Goal: Task Accomplishment & Management: Use online tool/utility

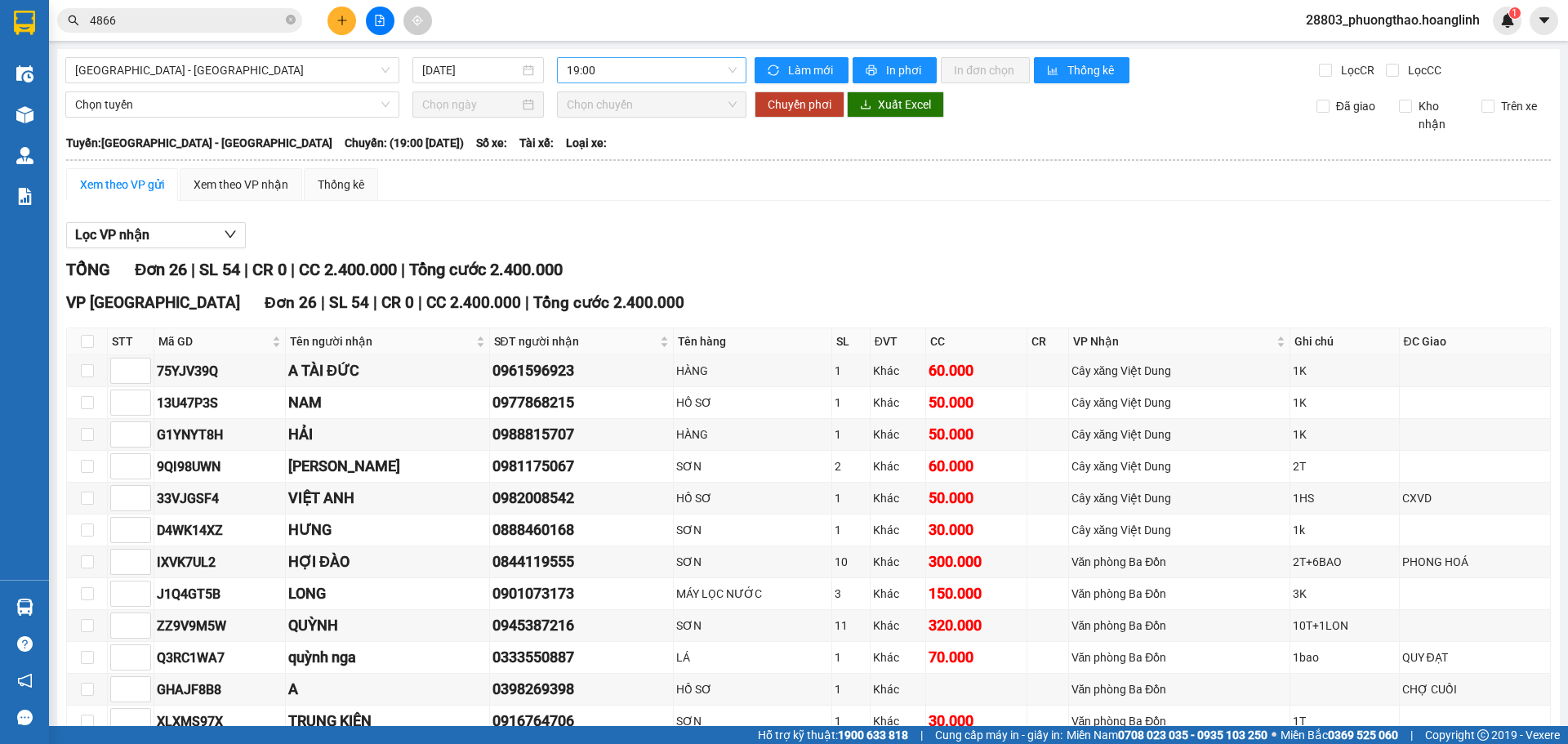
click at [632, 69] on span "19:00" at bounding box center [651, 70] width 170 height 24
click at [580, 238] on div "20:00" at bounding box center [625, 233] width 127 height 18
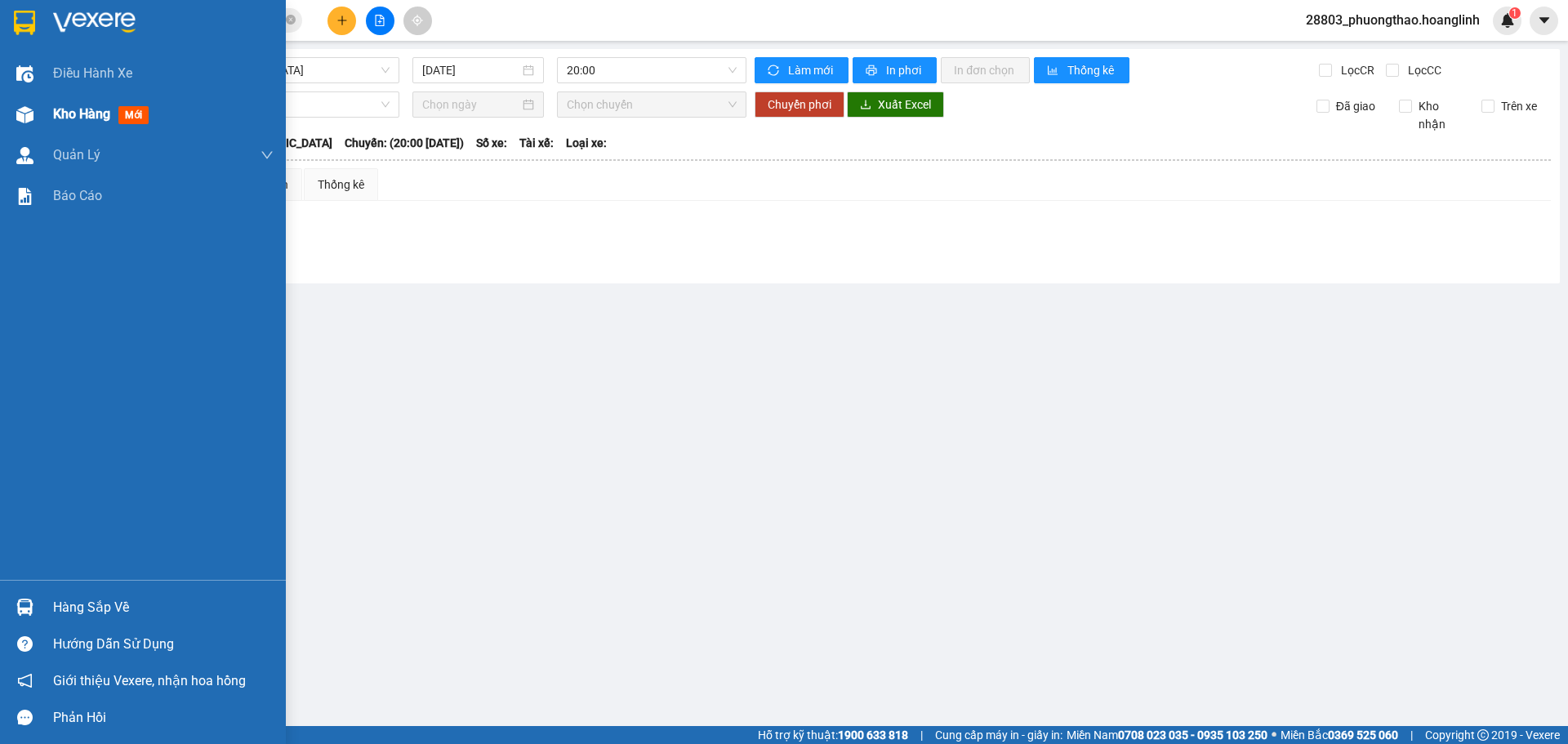
click at [114, 114] on div "Kho hàng mới" at bounding box center [104, 114] width 102 height 21
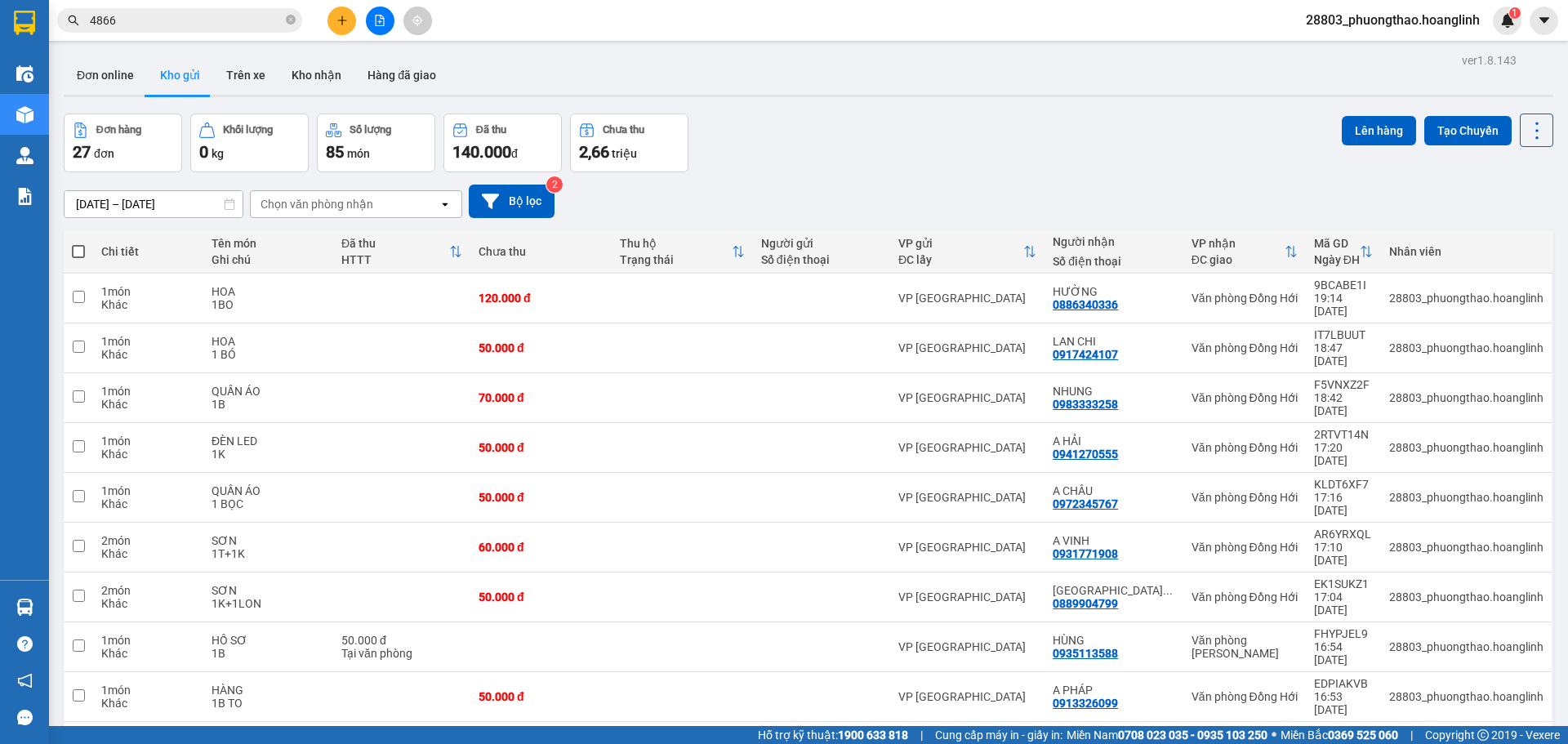
click at [365, 200] on div "Chọn văn phòng nhận" at bounding box center [317, 204] width 112 height 16
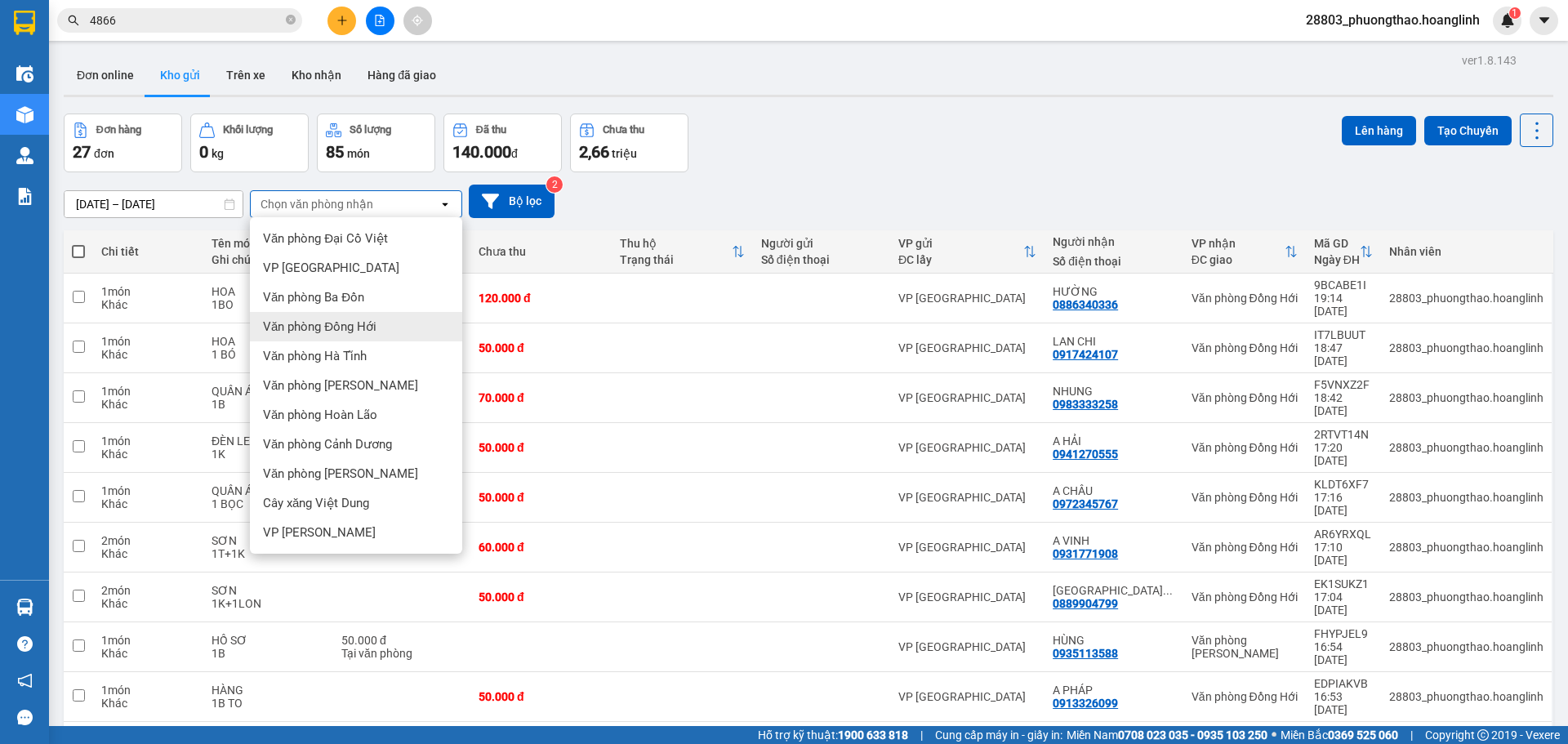
click at [288, 322] on span "Văn phòng Đồng Hới" at bounding box center [319, 327] width 113 height 16
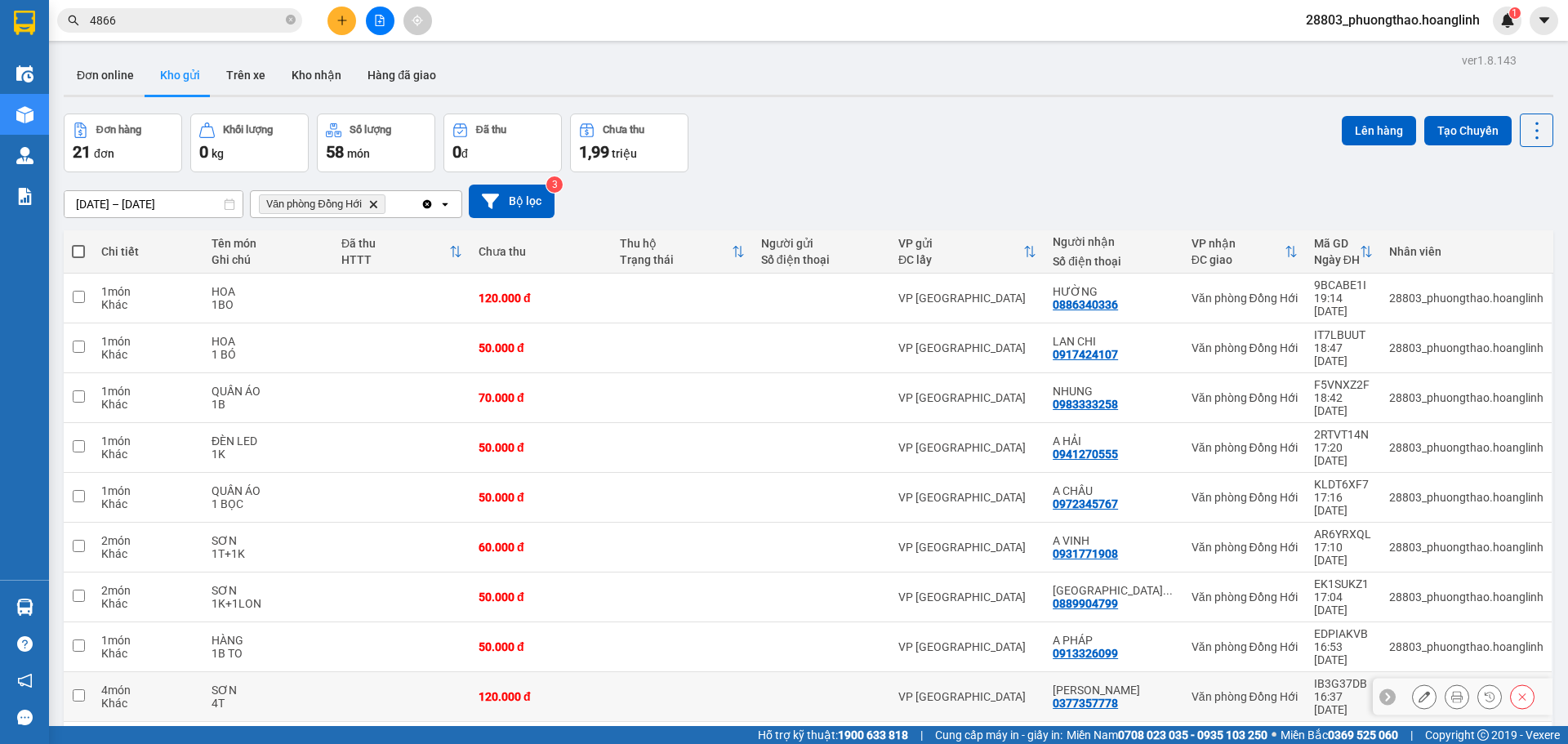
scroll to position [75, 0]
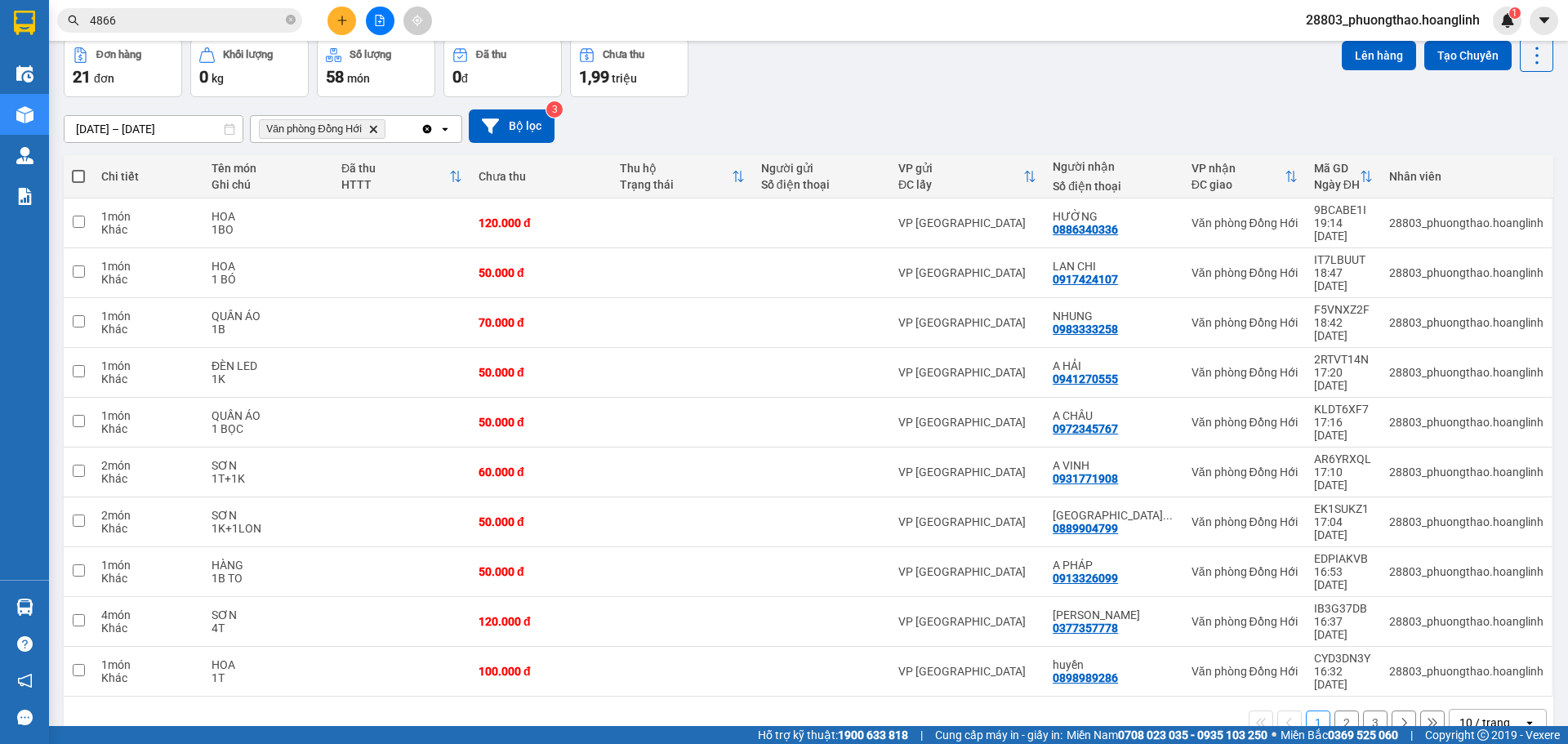
click at [81, 174] on span at bounding box center [78, 176] width 13 height 13
click at [79, 169] on input "checkbox" at bounding box center [79, 169] width 0 height 0
checkbox input "true"
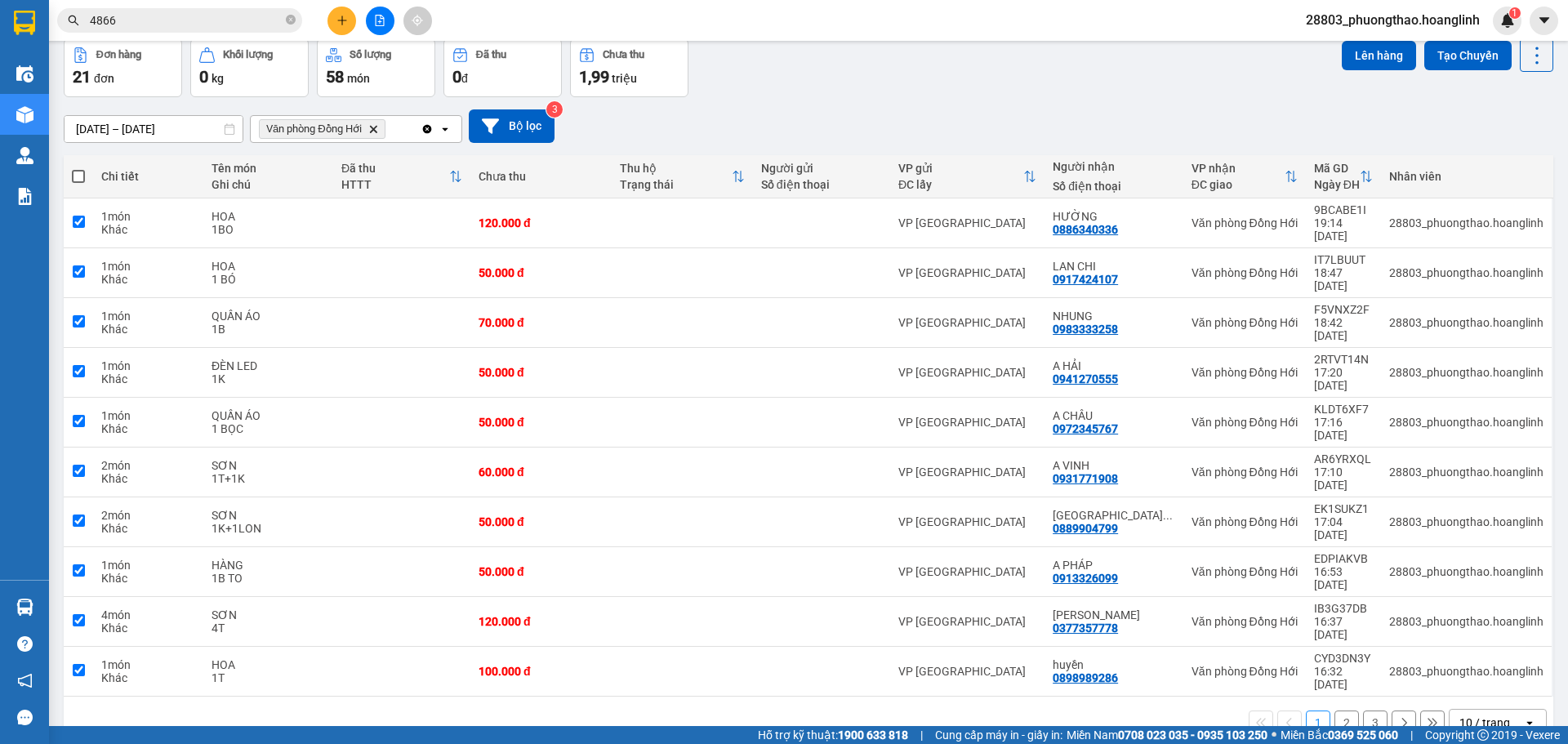
checkbox input "true"
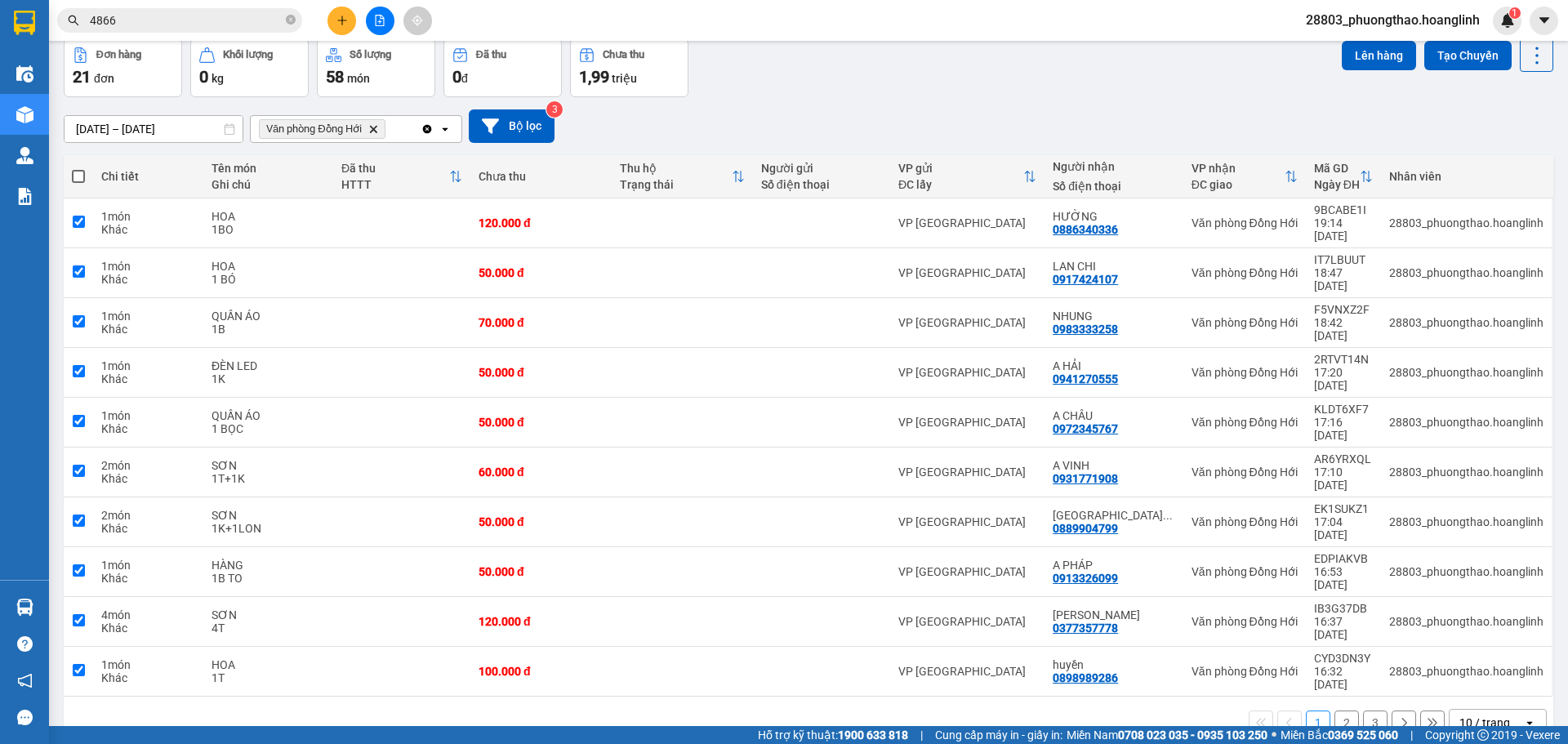
checkbox input "true"
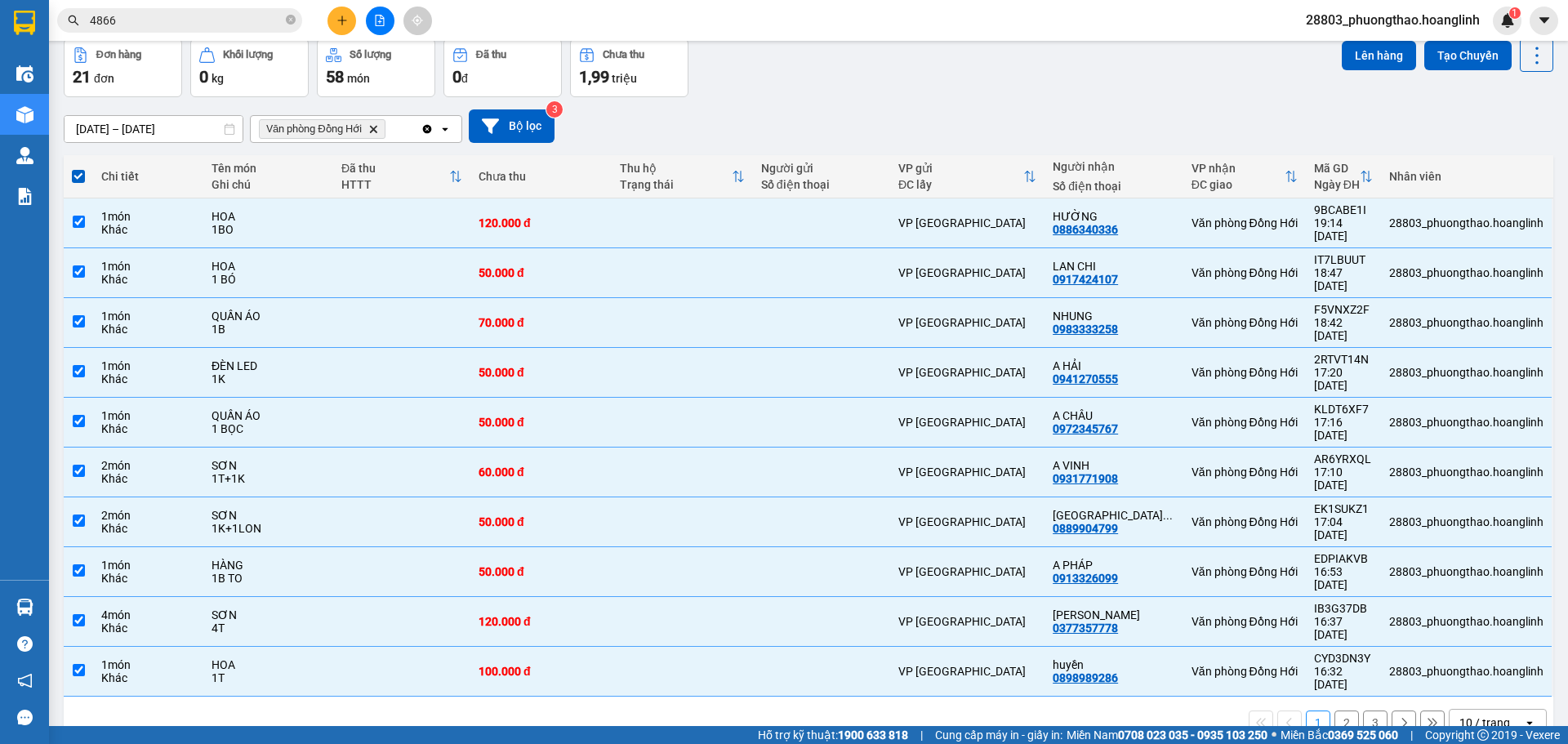
scroll to position [0, 0]
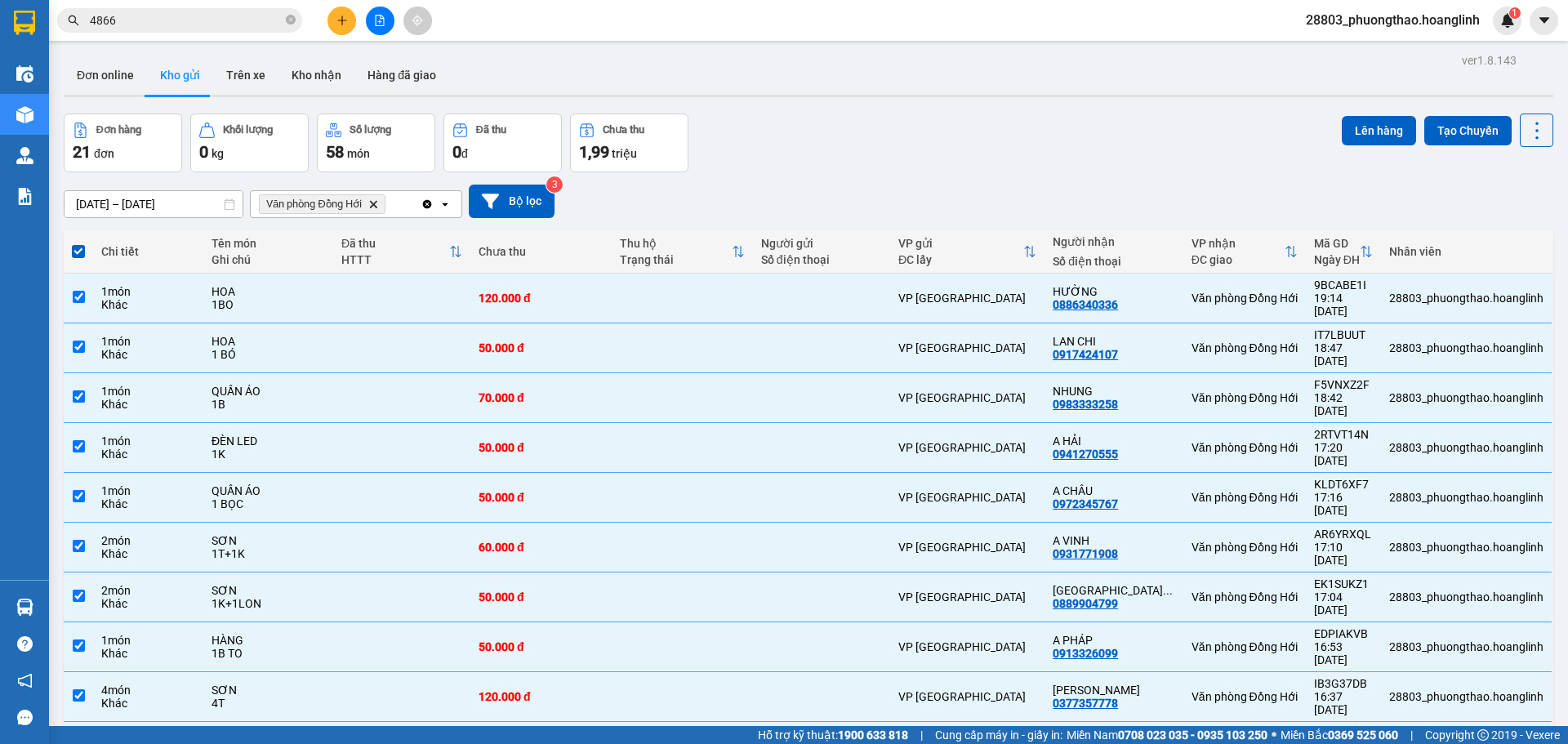
click at [357, 201] on span "Văn phòng Đồng Hới" at bounding box center [314, 204] width 96 height 13
click at [373, 204] on icon "Delete" at bounding box center [372, 204] width 10 height 10
checkbox input "false"
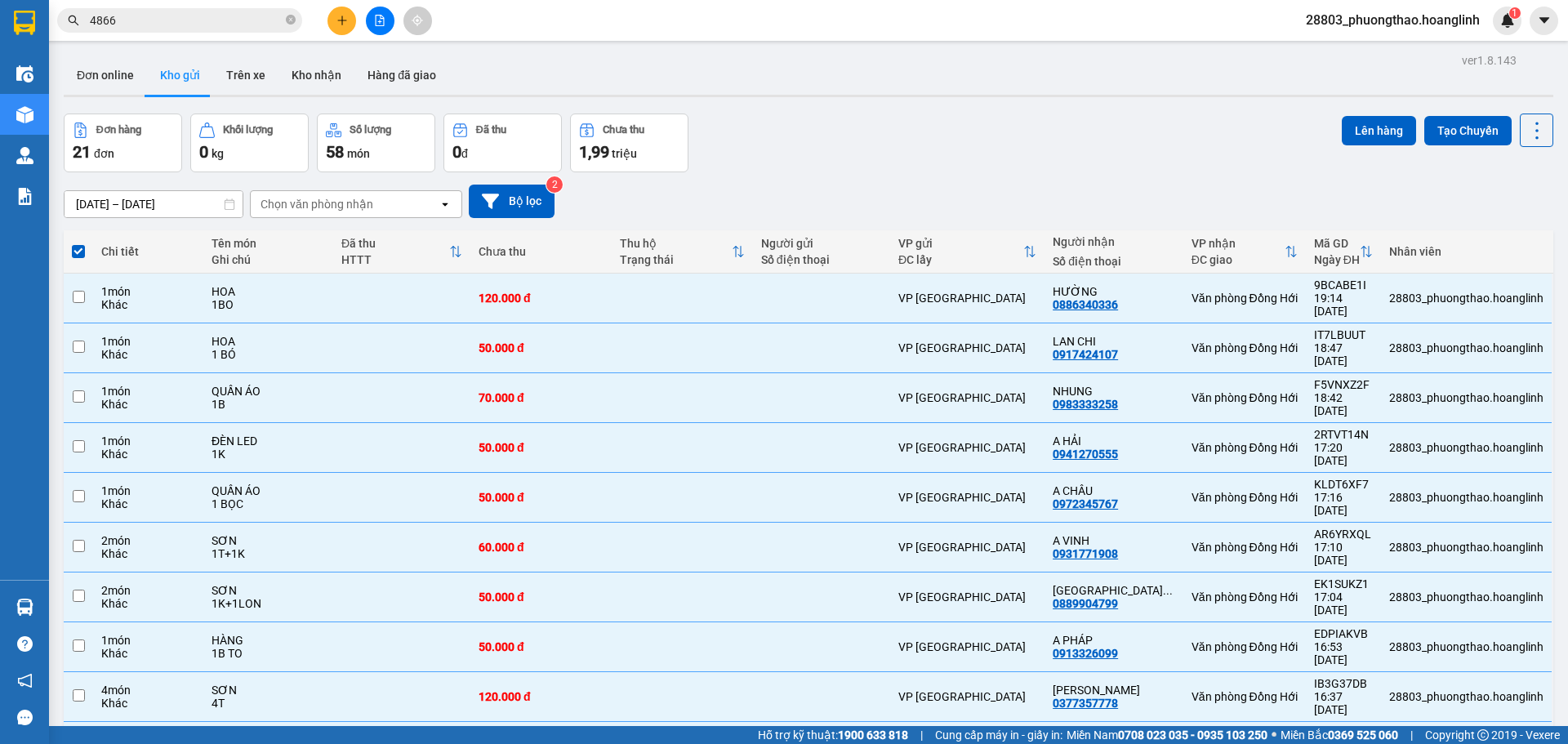
checkbox input "false"
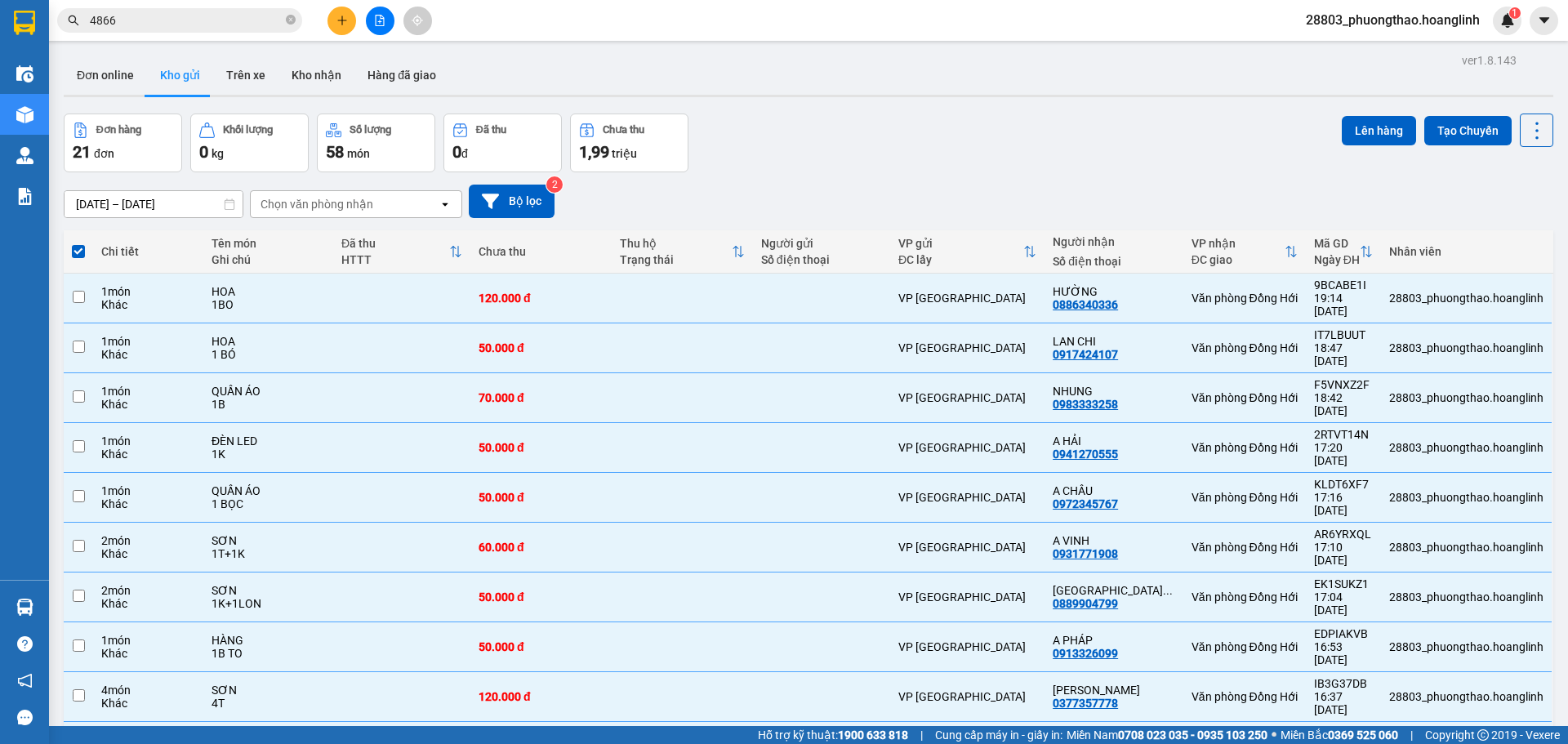
checkbox input "false"
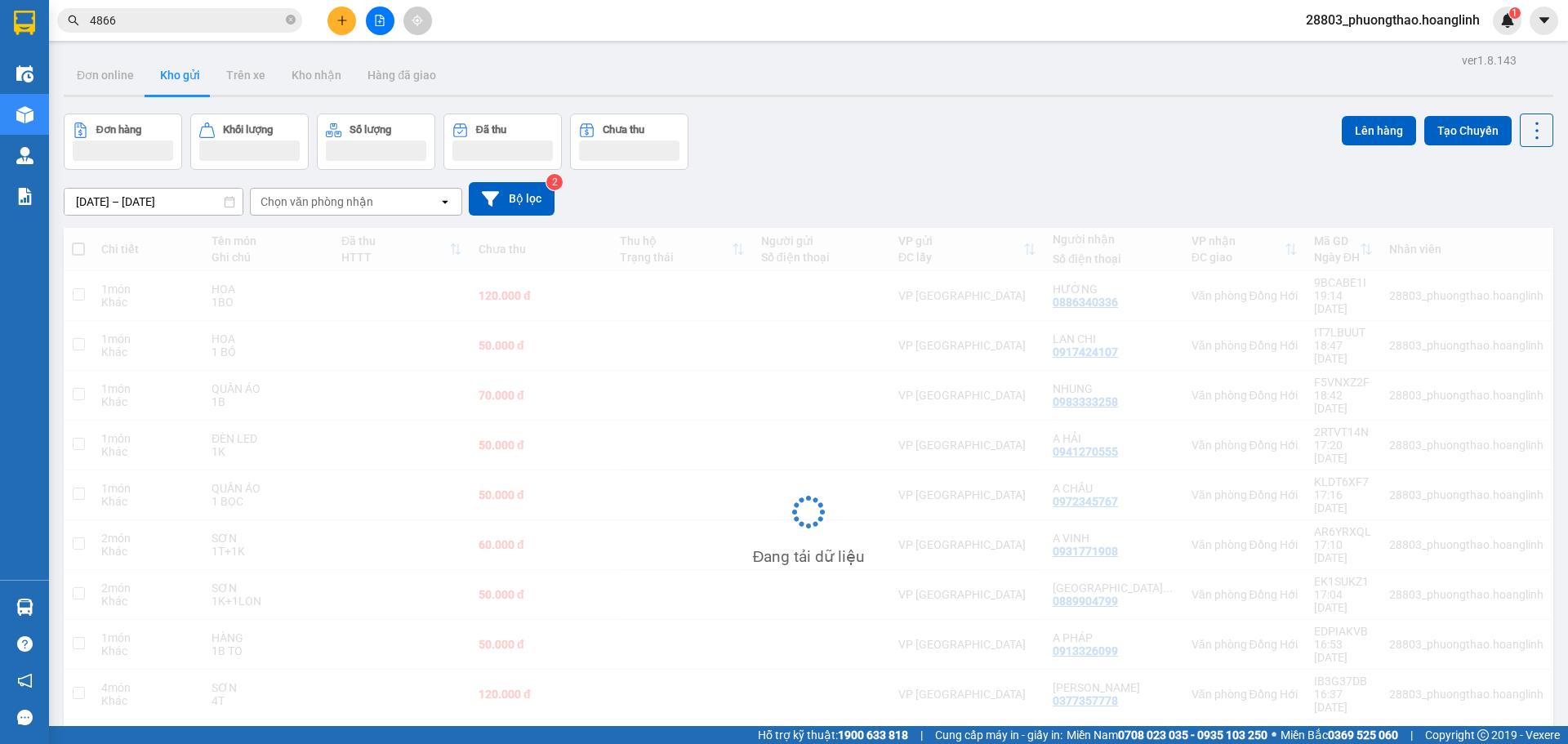
click at [373, 204] on div "Chọn văn phòng nhận" at bounding box center [344, 201] width 187 height 26
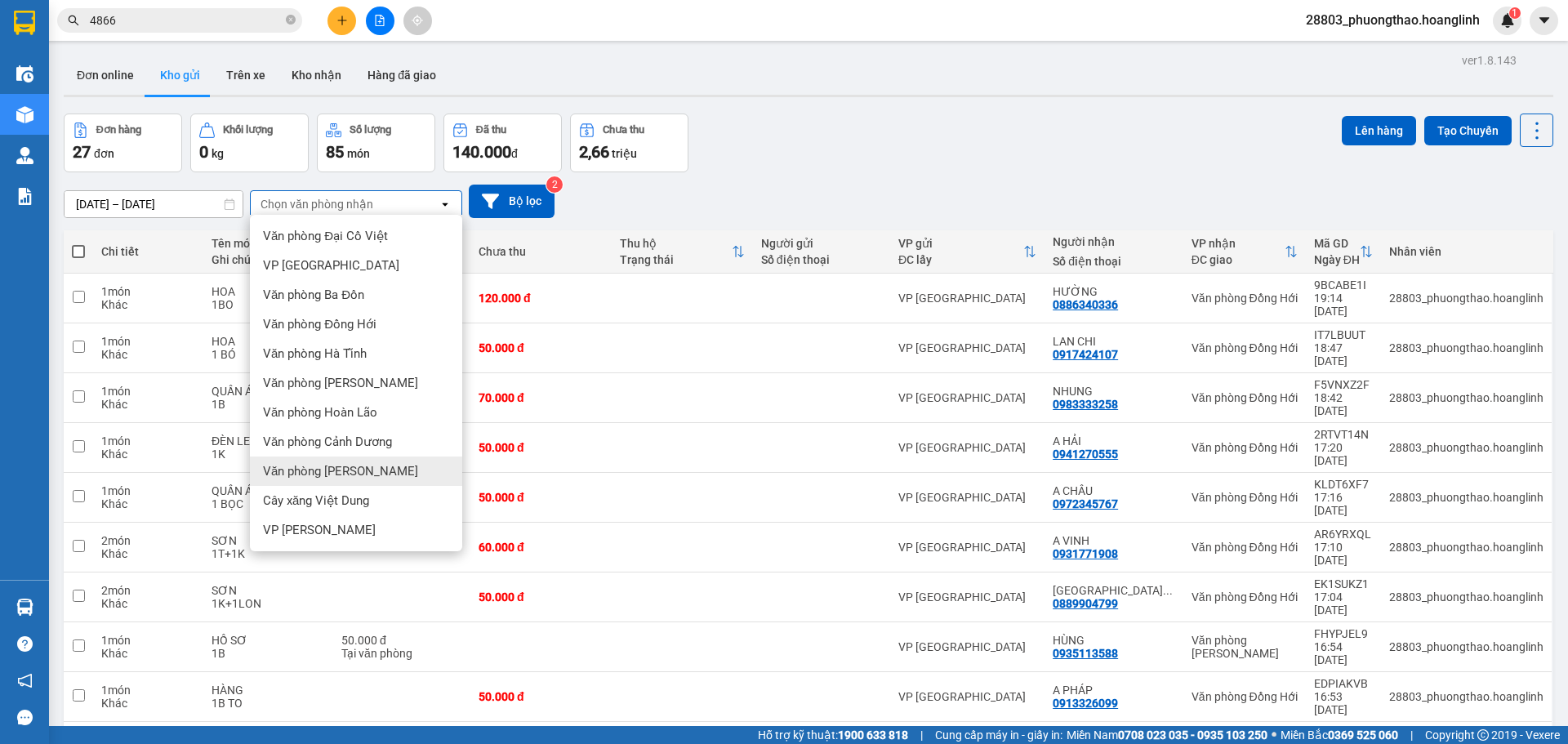
click at [321, 463] on span "Văn phòng [PERSON_NAME]" at bounding box center [340, 471] width 156 height 16
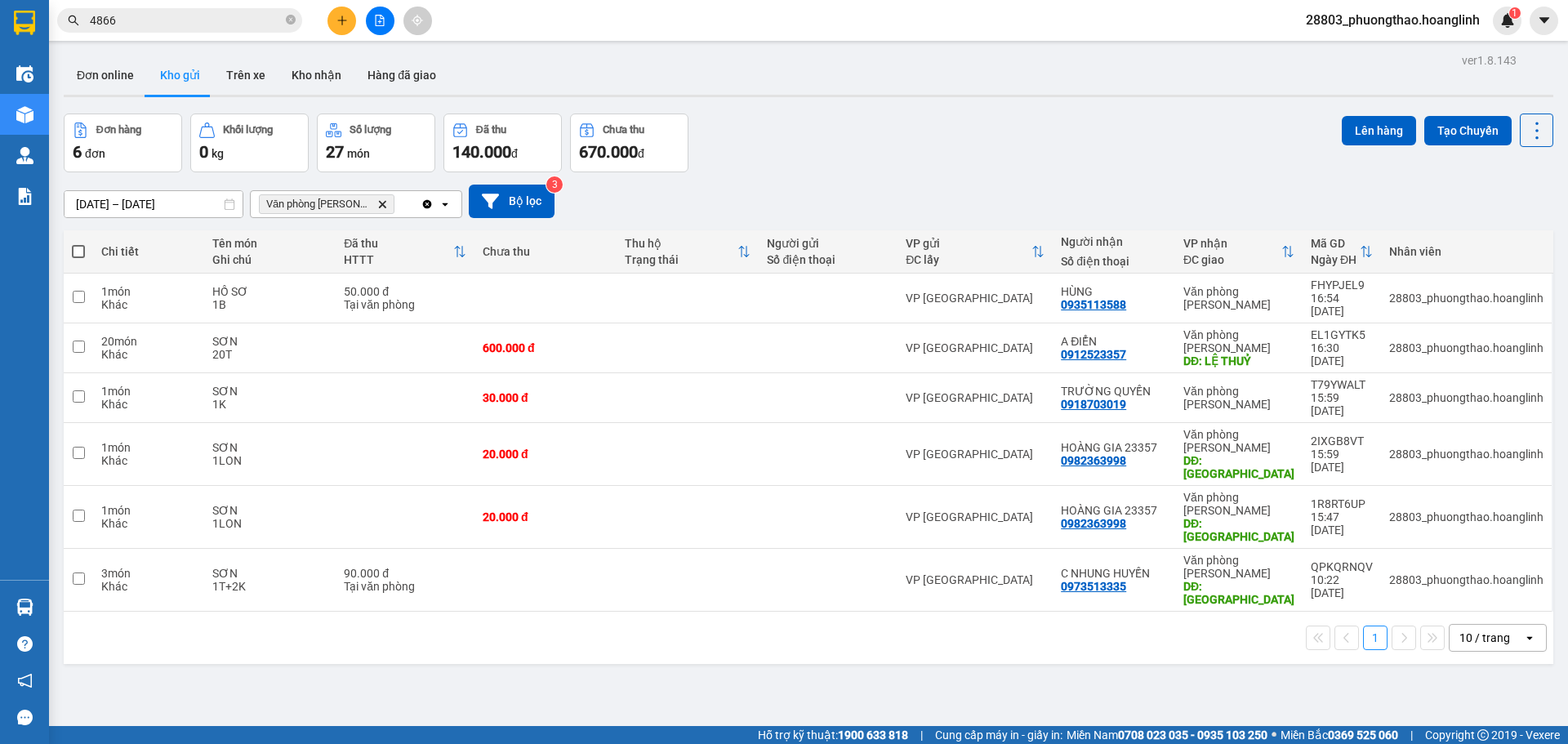
click at [75, 256] on span at bounding box center [78, 251] width 13 height 13
click at [79, 244] on input "checkbox" at bounding box center [79, 244] width 0 height 0
checkbox input "true"
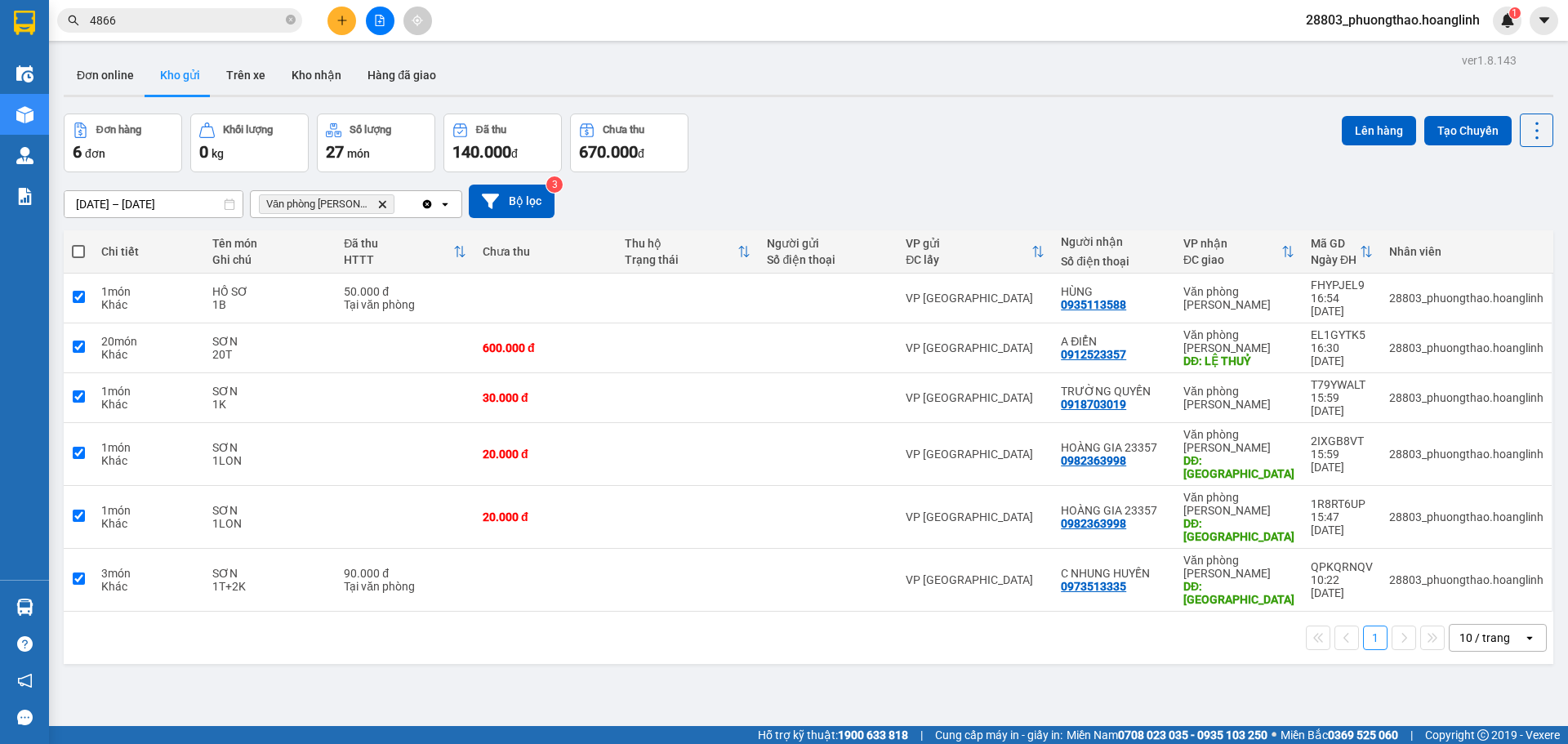
checkbox input "true"
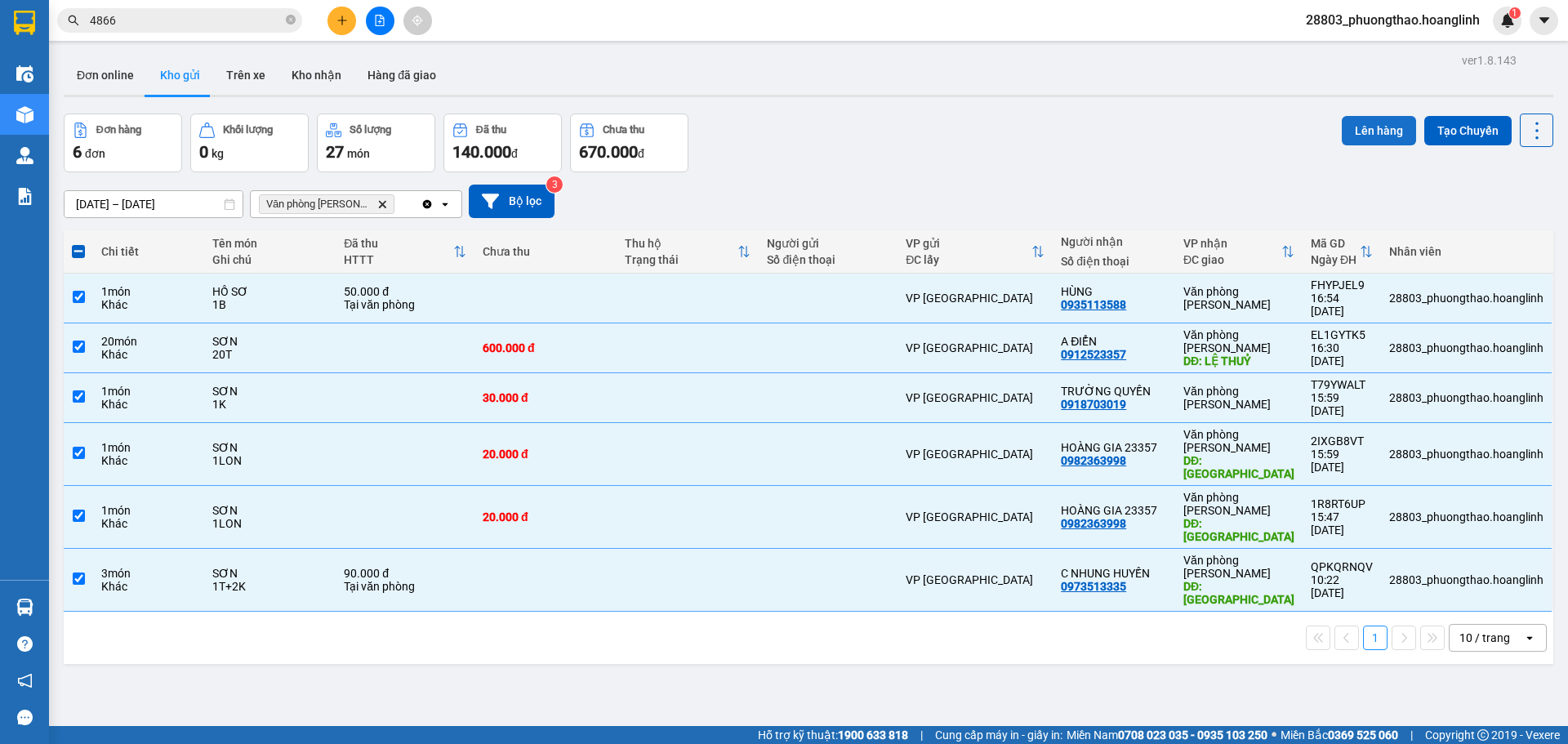
click at [1356, 124] on button "Lên hàng" at bounding box center [1379, 130] width 74 height 29
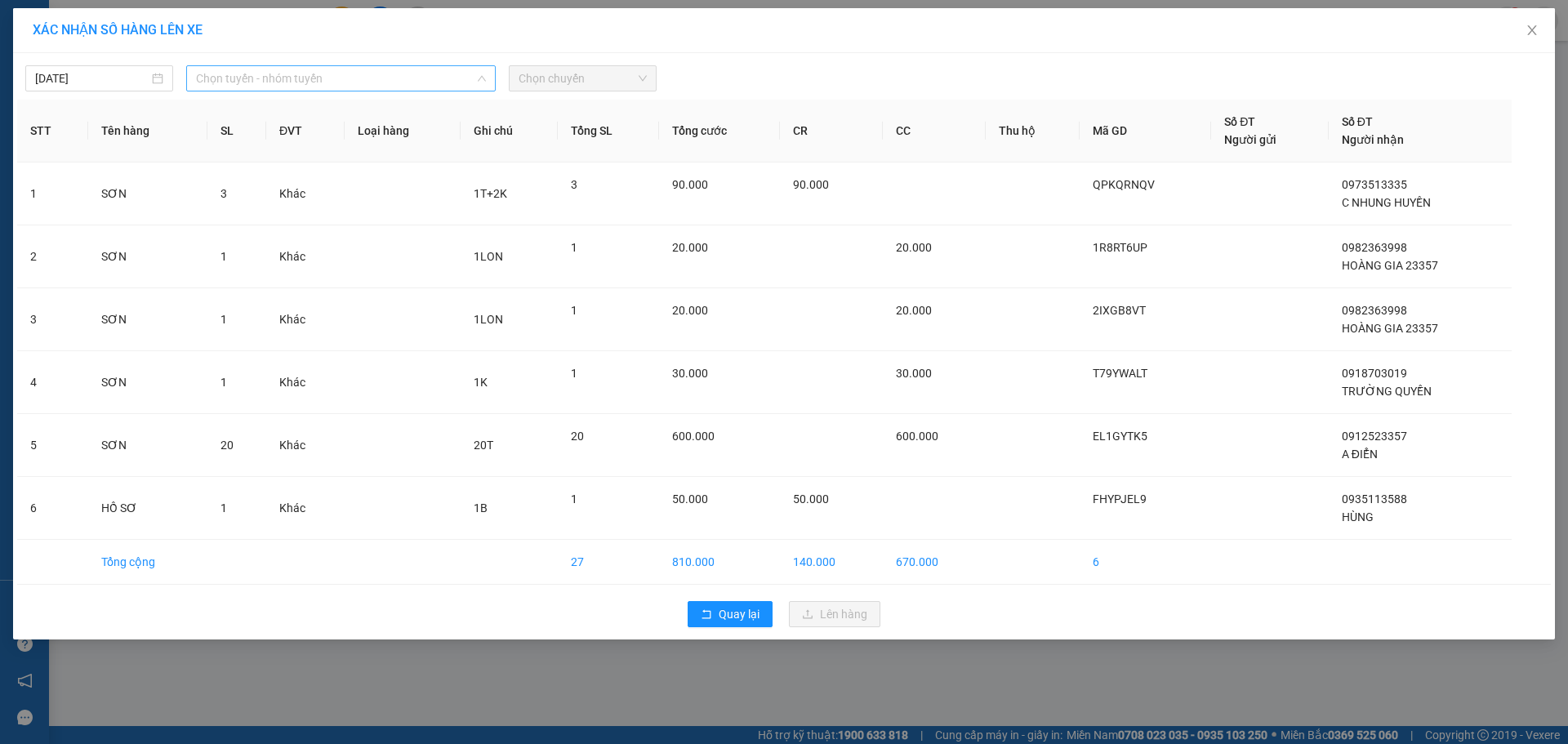
click at [302, 80] on span "Chọn tuyến - nhóm tuyến" at bounding box center [341, 79] width 290 height 24
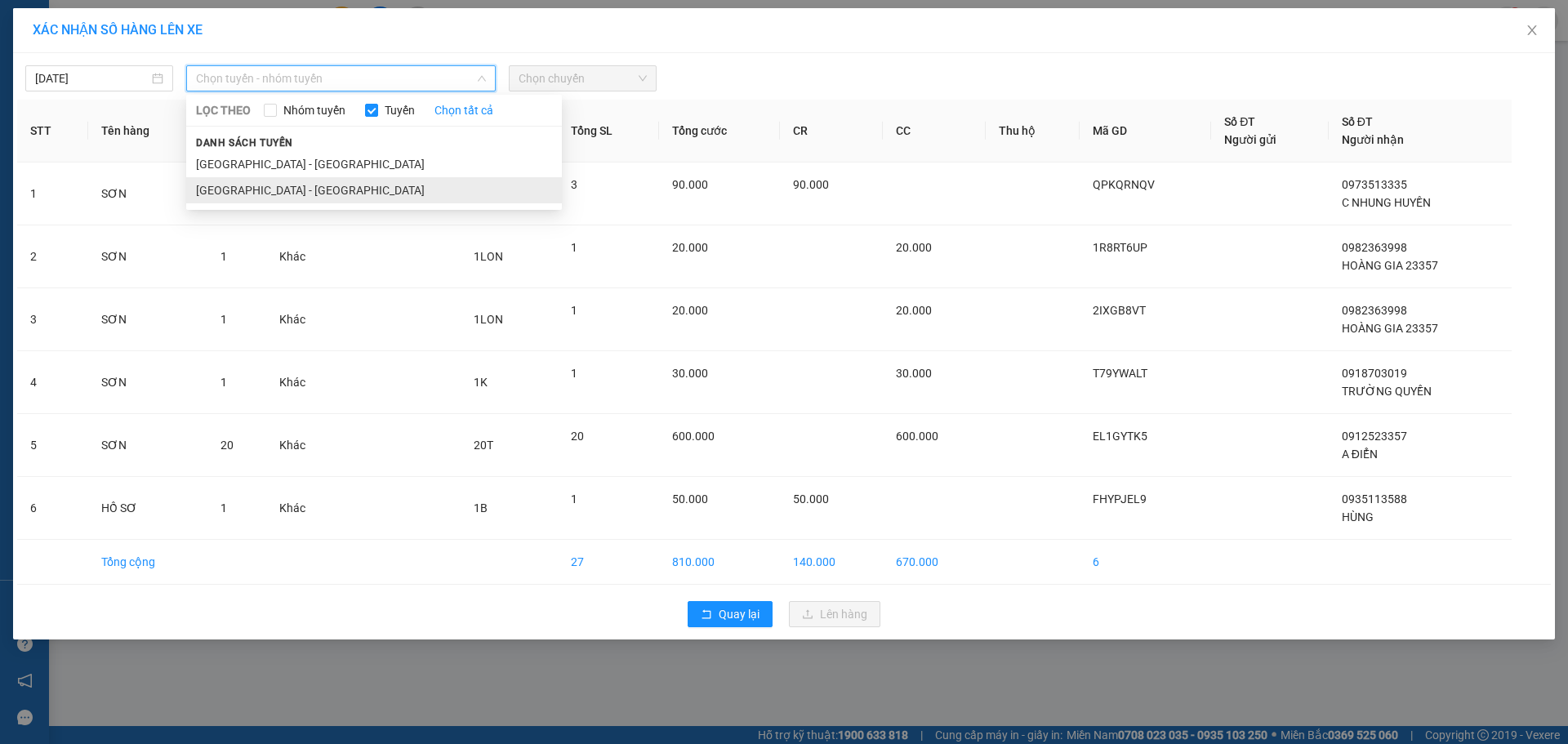
click at [262, 186] on li "[GEOGRAPHIC_DATA] - [GEOGRAPHIC_DATA]" at bounding box center [373, 190] width 376 height 26
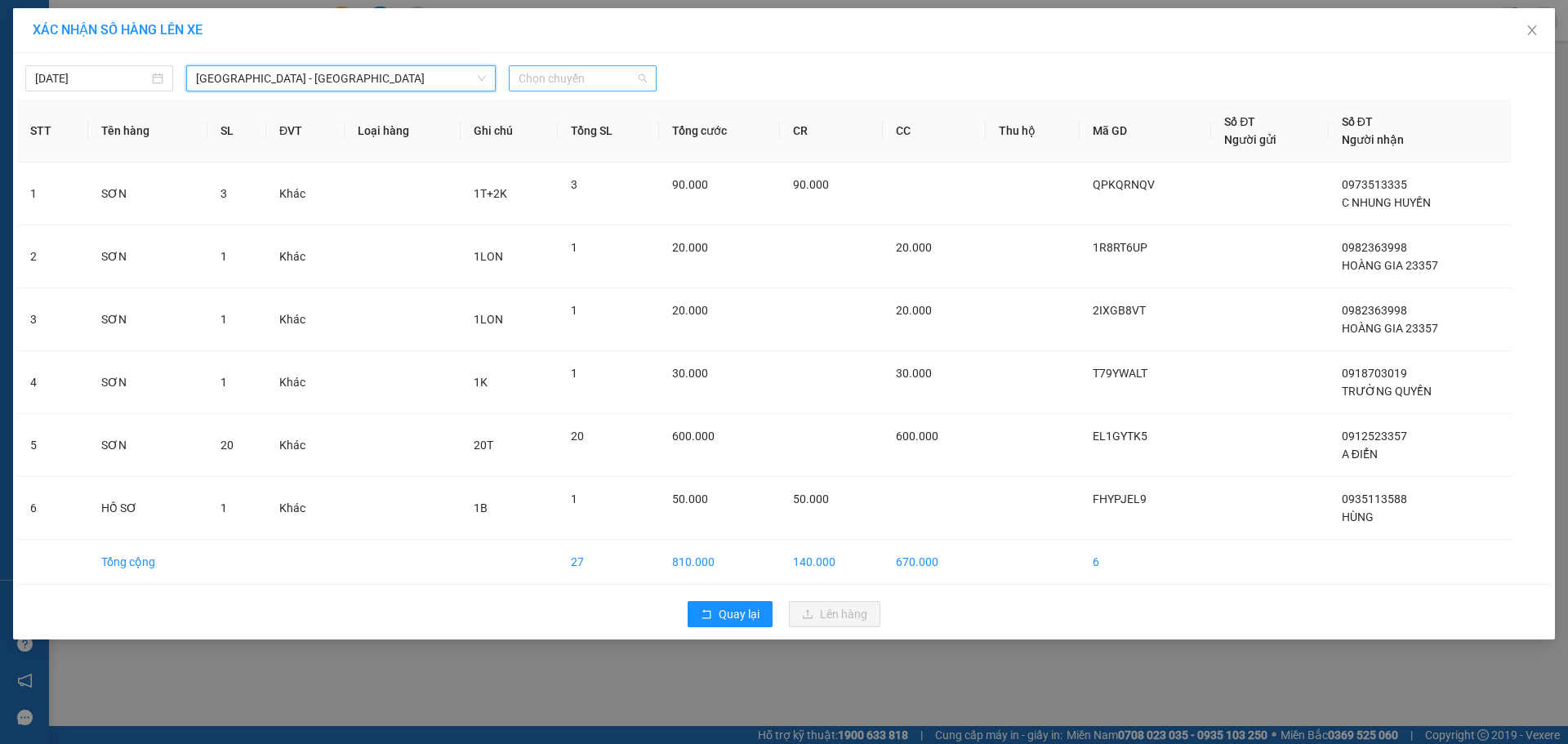
click at [549, 82] on span "Chọn chuyến" at bounding box center [582, 79] width 128 height 24
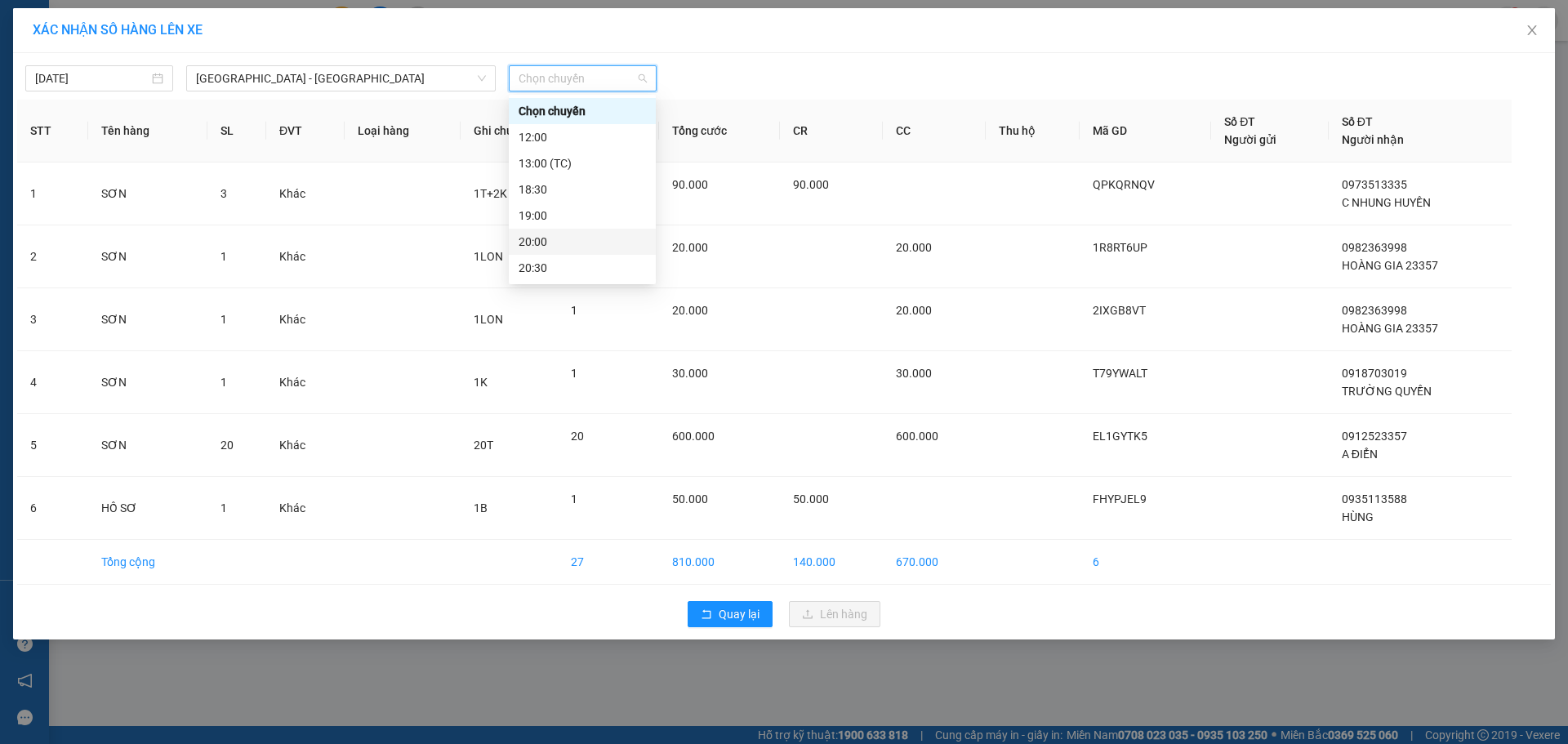
click at [543, 238] on div "20:00" at bounding box center [581, 241] width 127 height 18
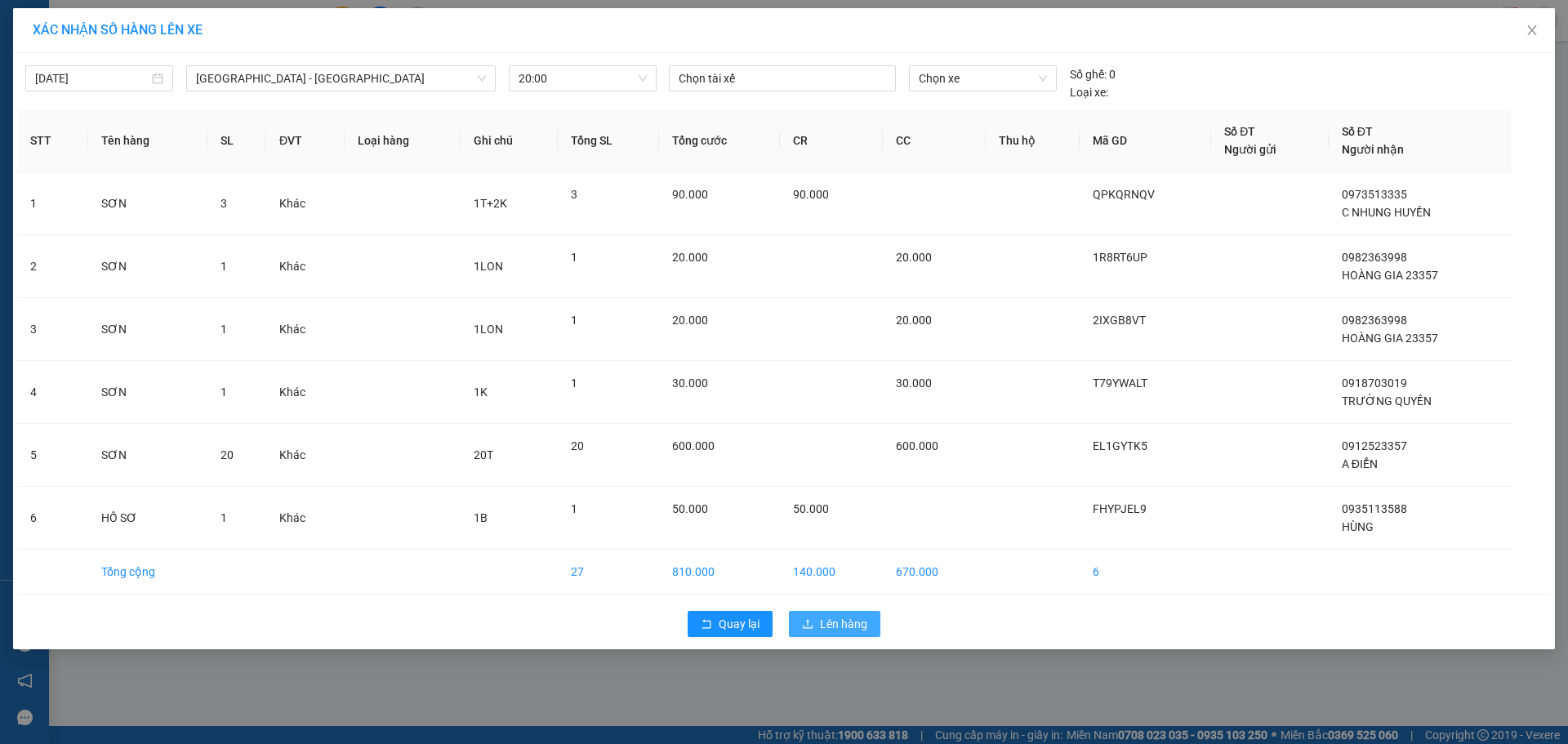
click at [822, 623] on span "Lên hàng" at bounding box center [843, 624] width 48 height 18
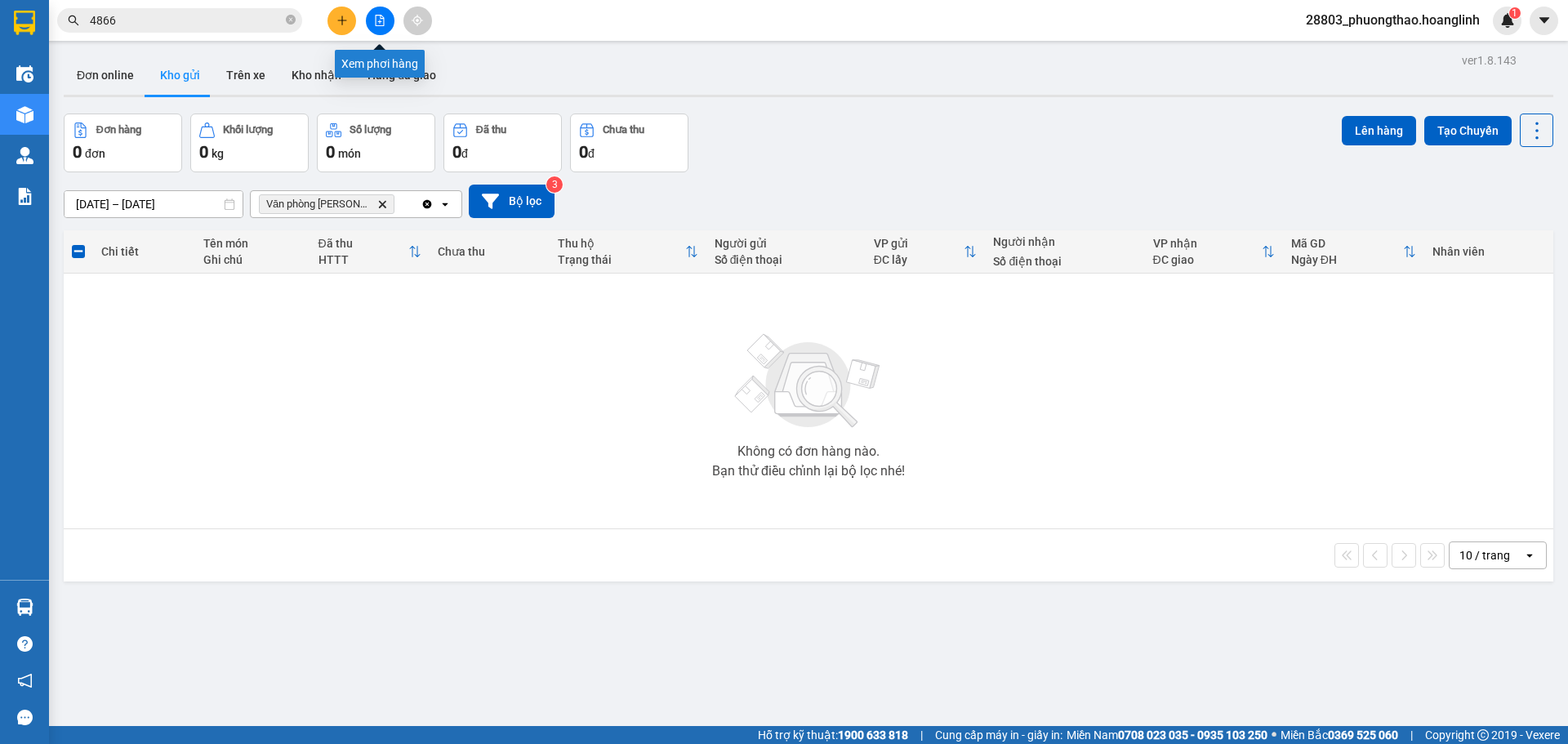
click at [385, 20] on button at bounding box center [379, 21] width 29 height 29
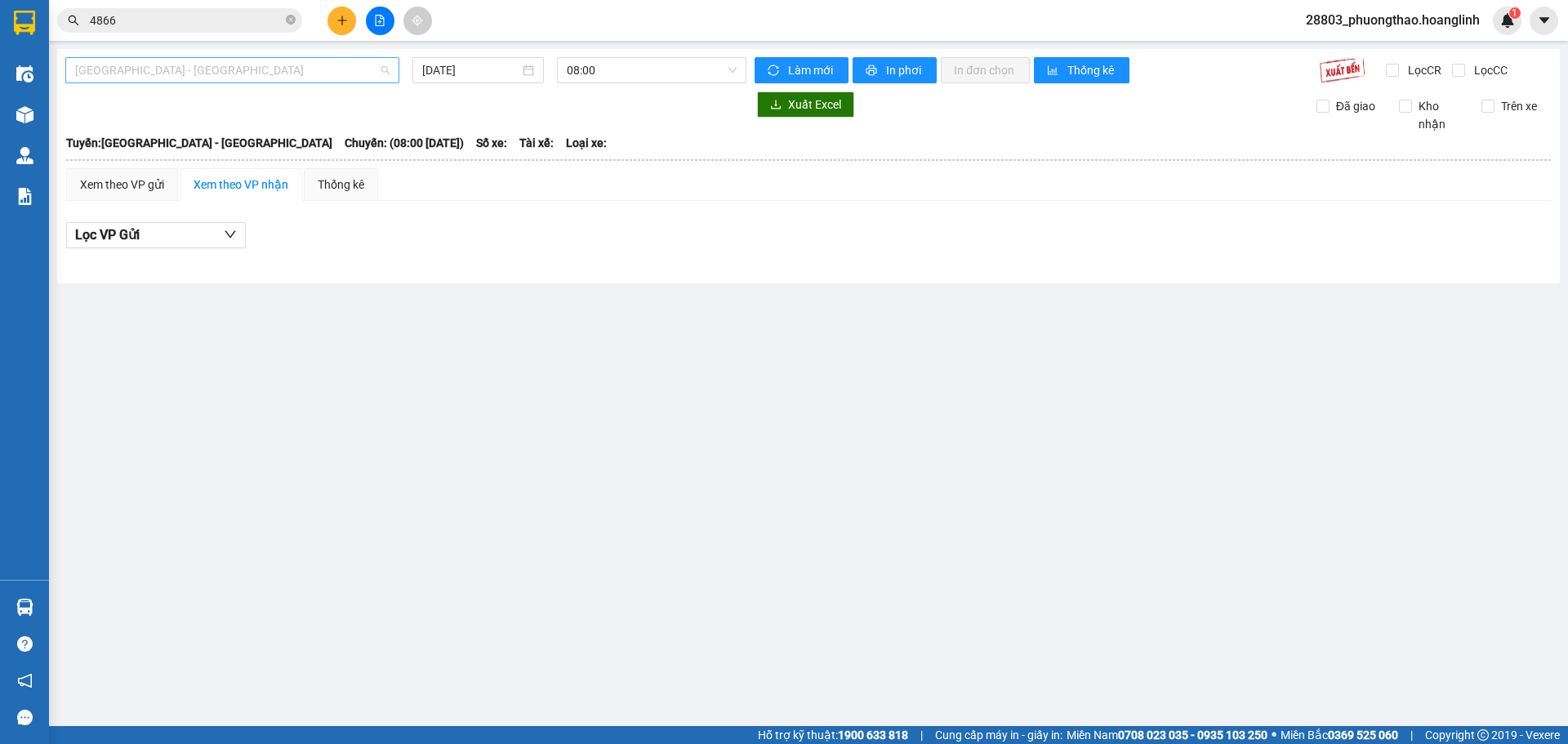
click at [146, 73] on span "[GEOGRAPHIC_DATA] - [GEOGRAPHIC_DATA]" at bounding box center [232, 70] width 314 height 24
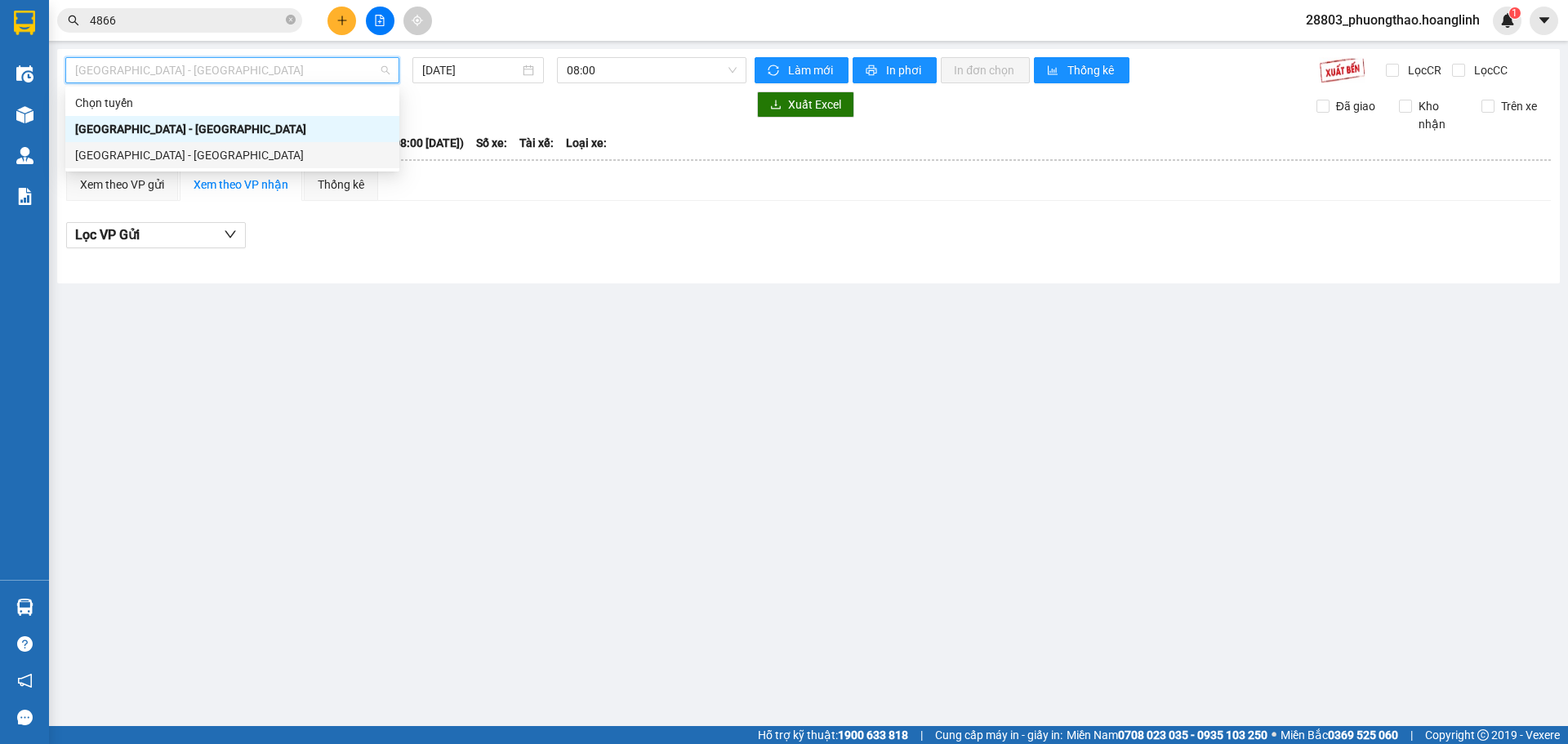
click at [142, 149] on div "[GEOGRAPHIC_DATA] - [GEOGRAPHIC_DATA]" at bounding box center [232, 155] width 334 height 26
type input "[DATE]"
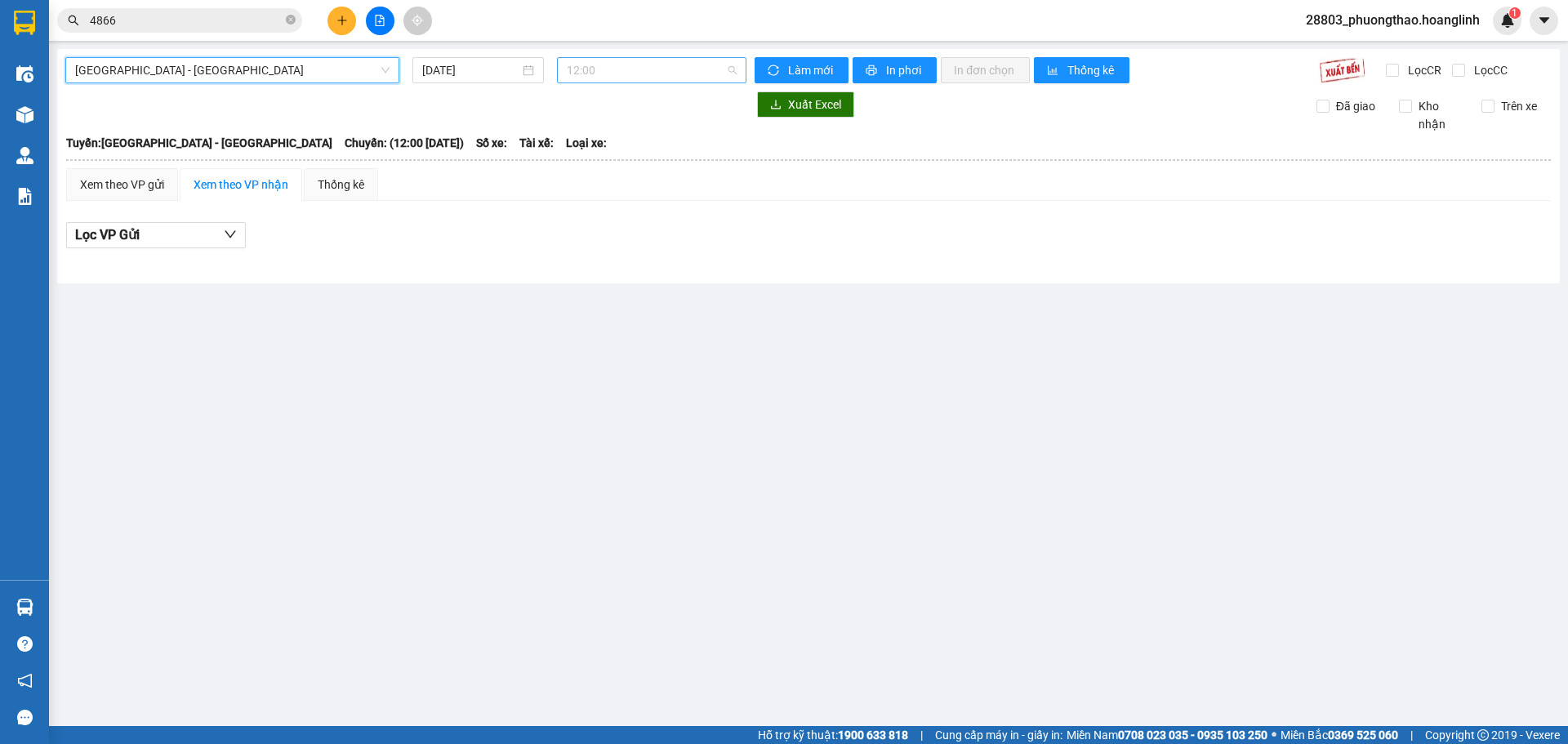
click at [571, 69] on span "12:00" at bounding box center [651, 70] width 170 height 24
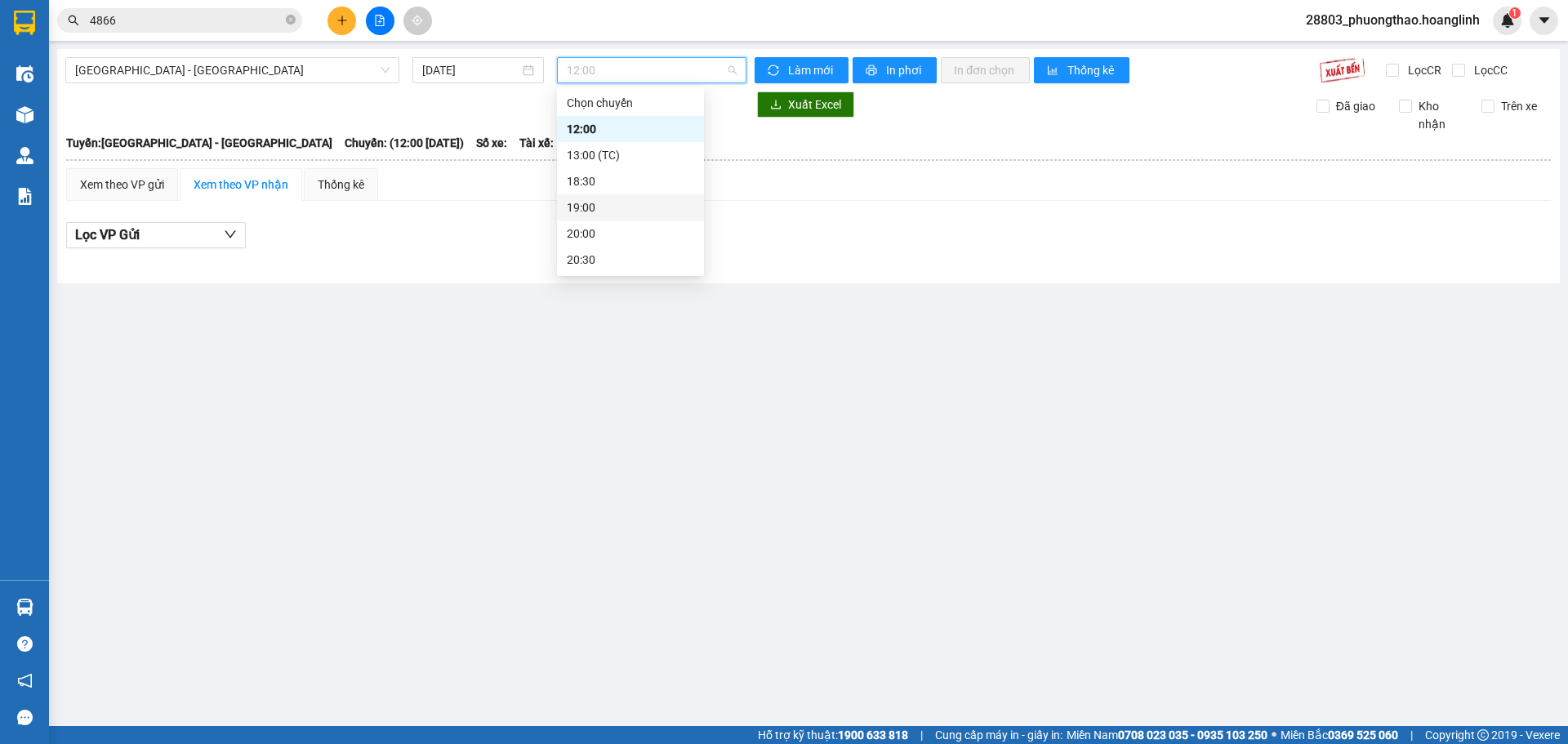
click at [605, 202] on div "19:00" at bounding box center [630, 207] width 127 height 18
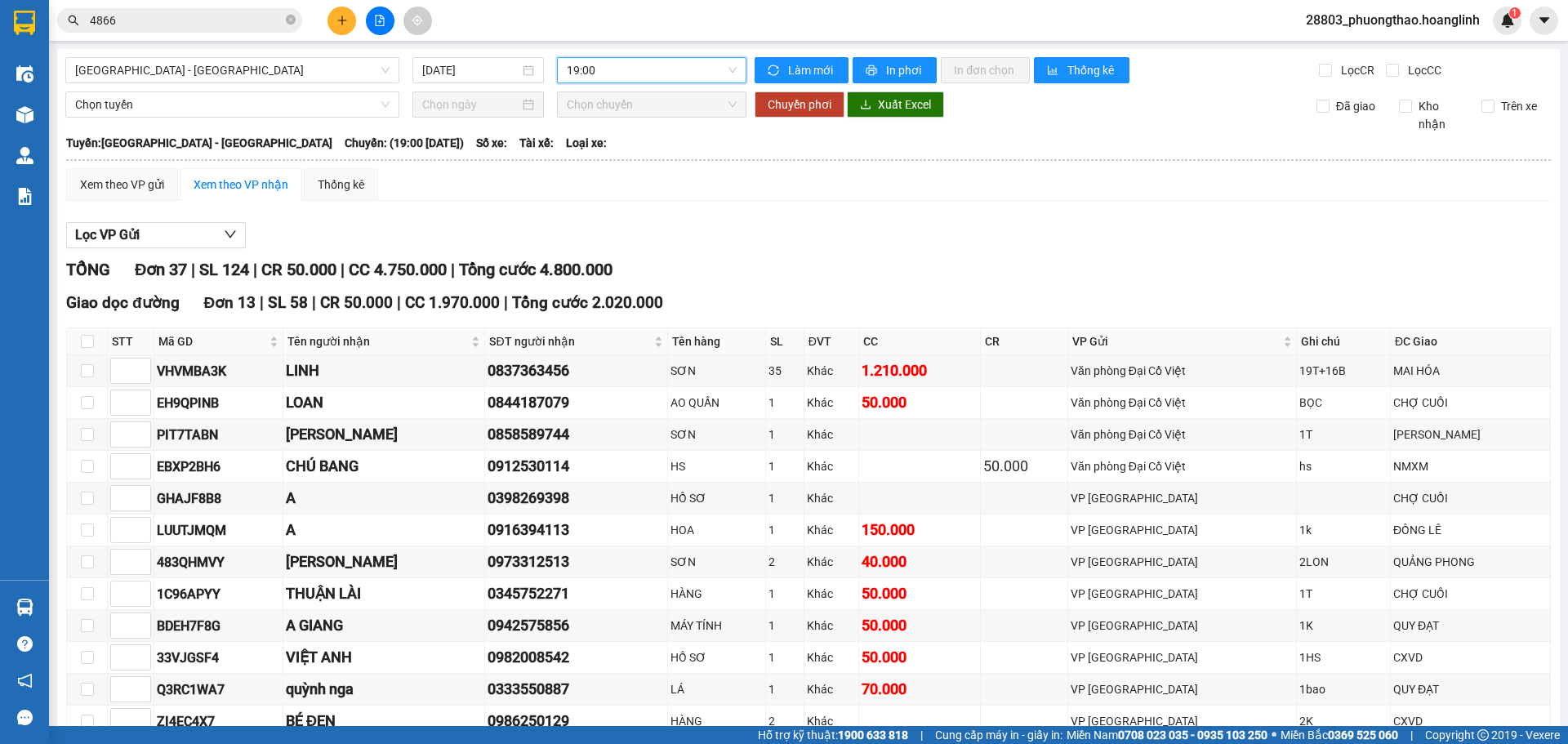
click at [635, 73] on span "19:00" at bounding box center [651, 70] width 170 height 24
click at [588, 232] on div "20:00" at bounding box center [625, 233] width 127 height 18
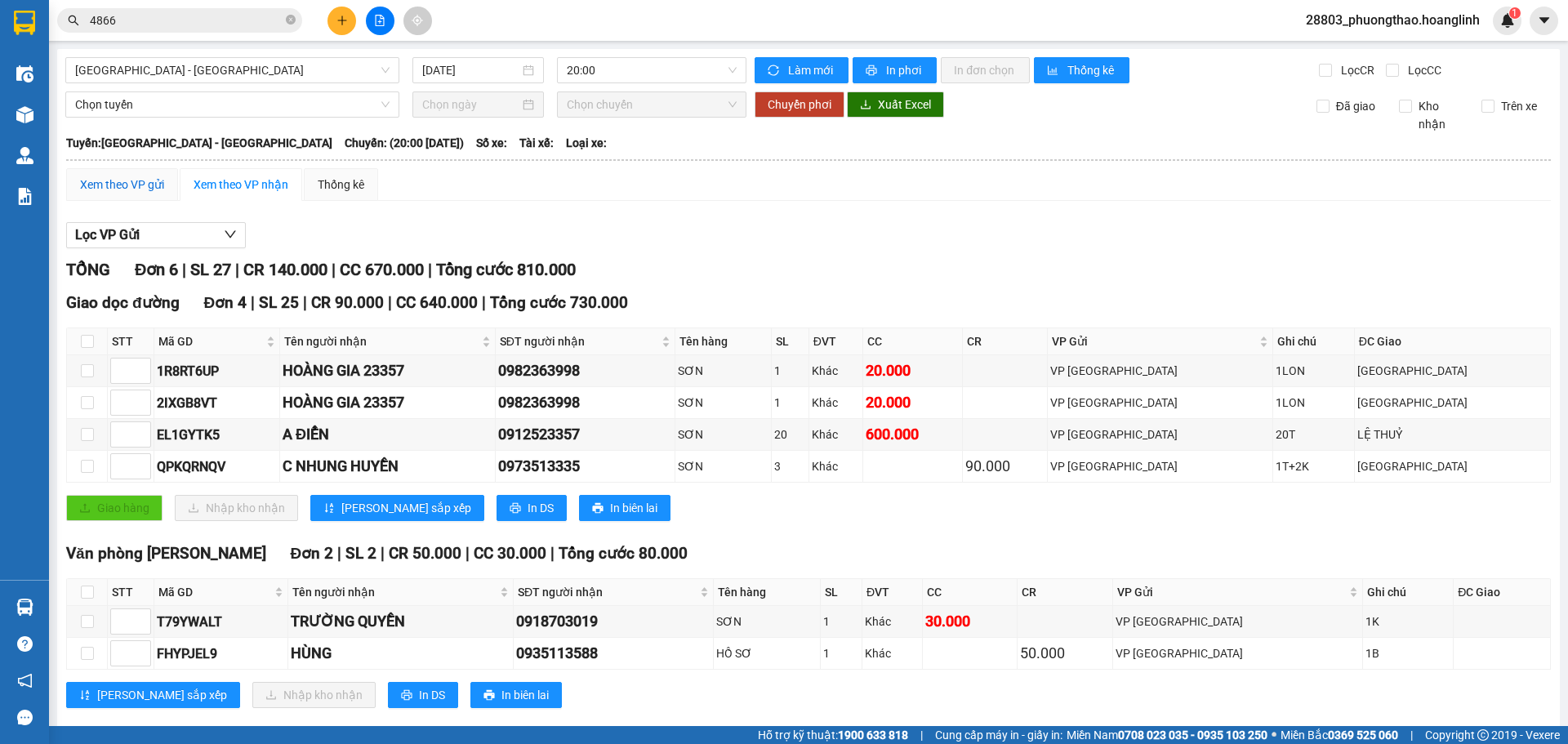
click at [149, 188] on div "Xem theo VP gửi" at bounding box center [122, 184] width 84 height 18
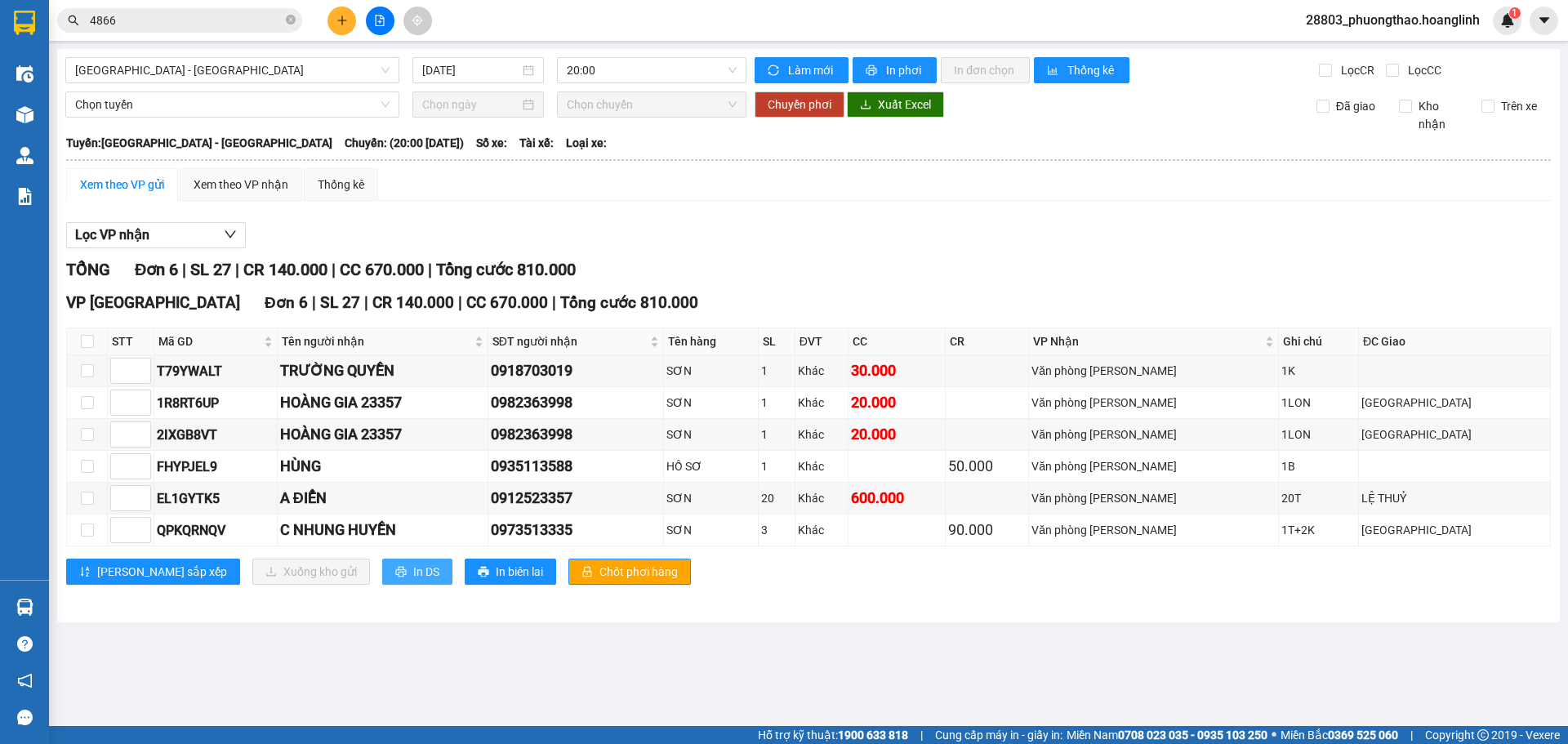
click at [382, 563] on button "In DS" at bounding box center [416, 571] width 70 height 26
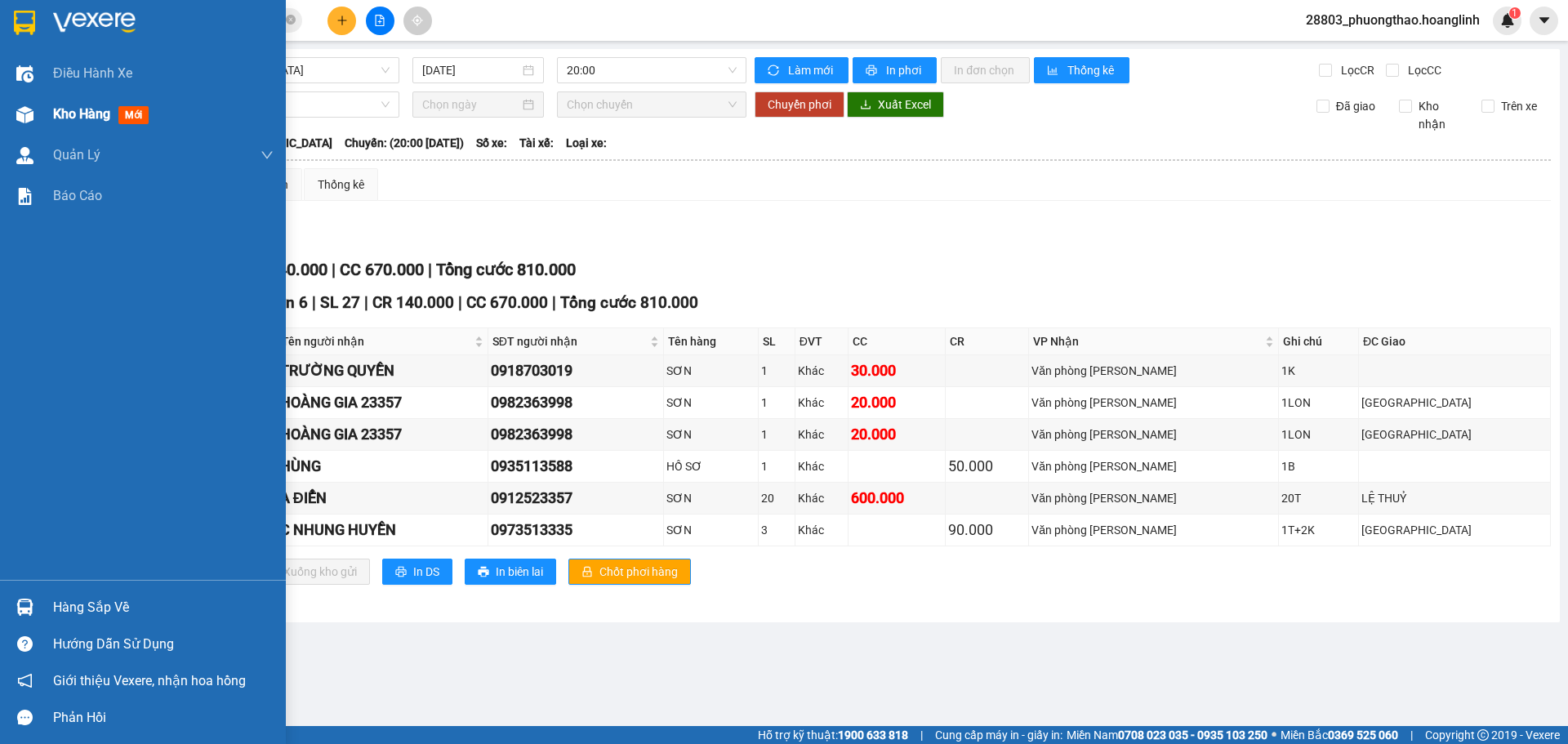
click at [129, 107] on span "mới" at bounding box center [133, 115] width 30 height 18
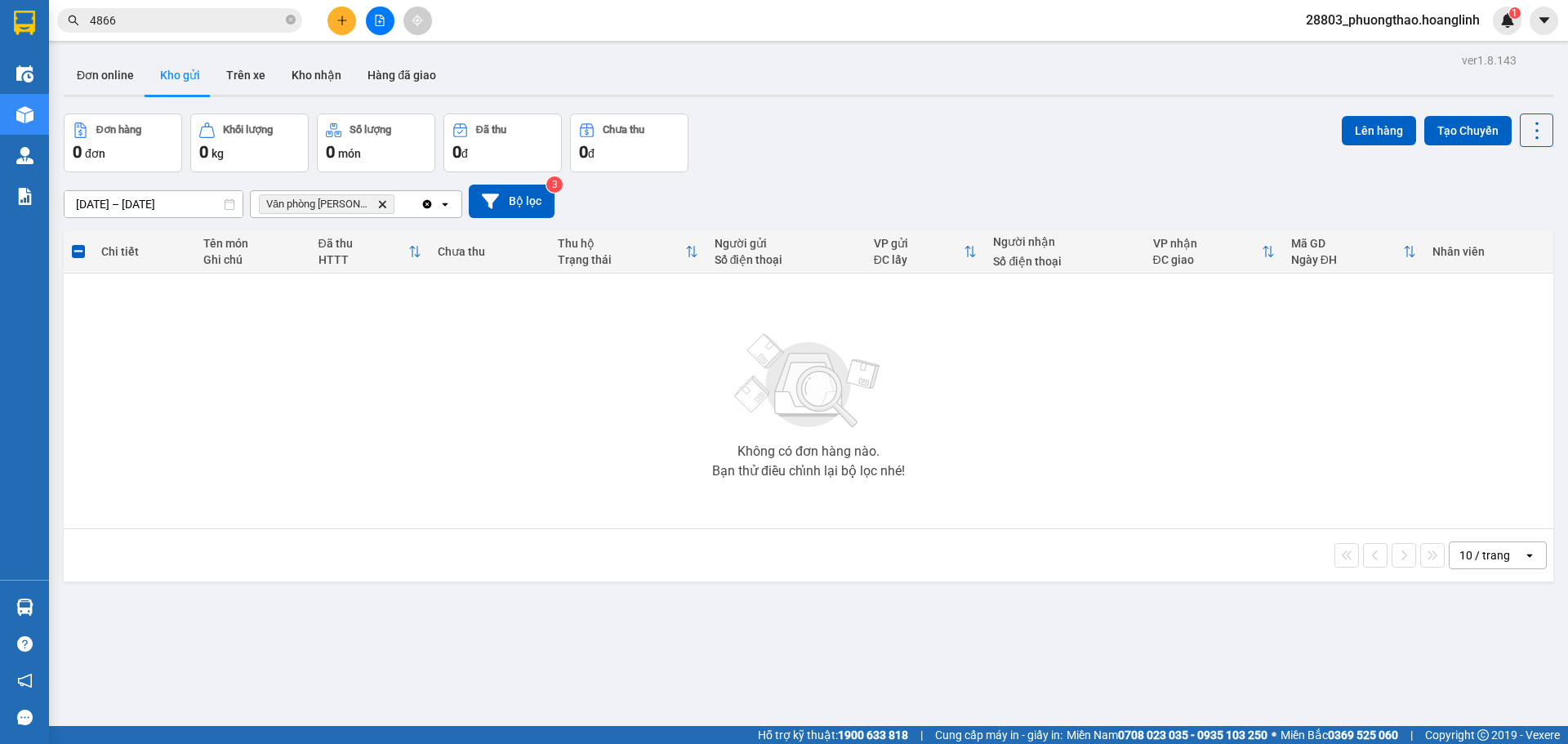
click at [378, 205] on icon "Delete" at bounding box center [382, 204] width 10 height 10
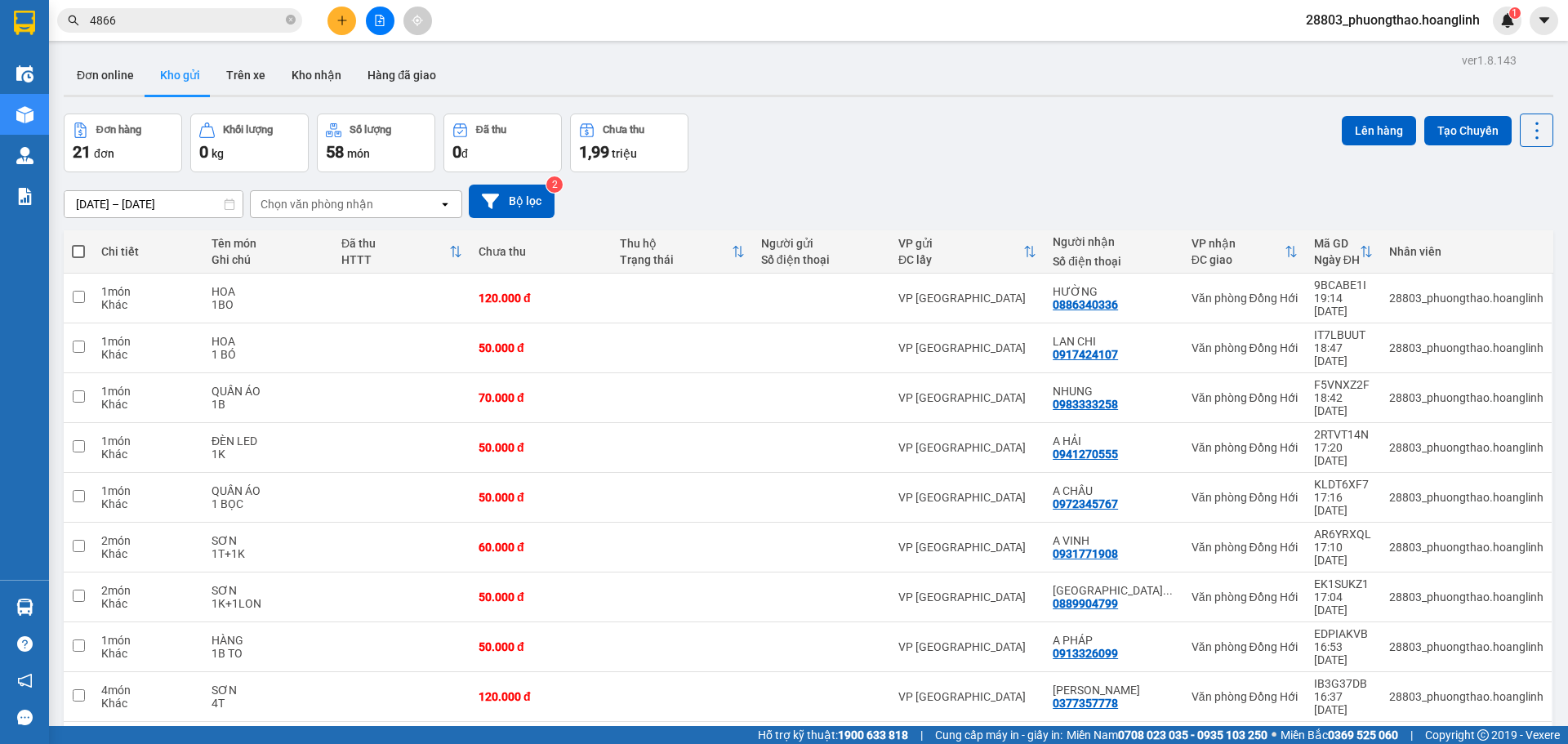
click at [80, 249] on span at bounding box center [78, 251] width 13 height 13
click at [79, 244] on input "checkbox" at bounding box center [79, 244] width 0 height 0
checkbox input "true"
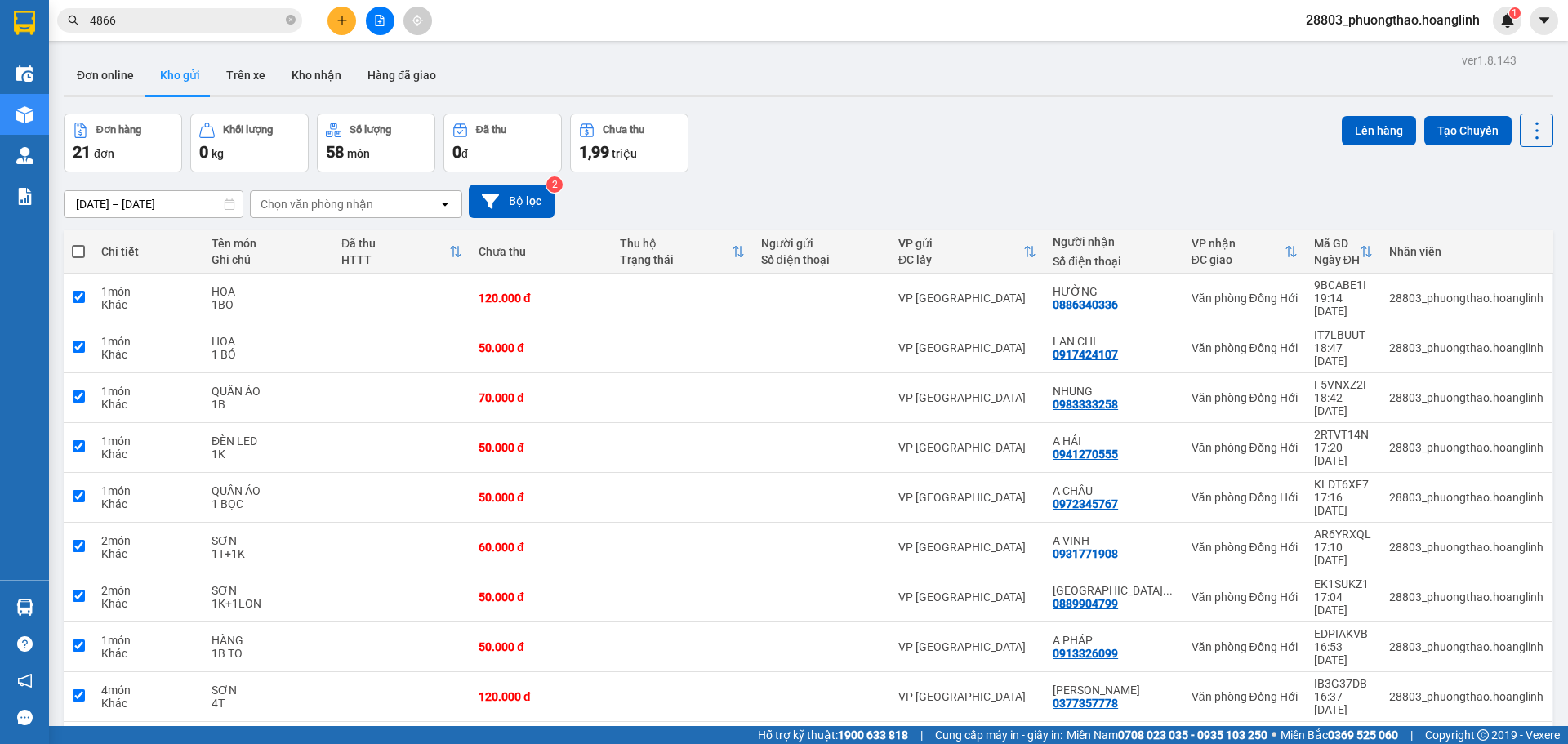
checkbox input "true"
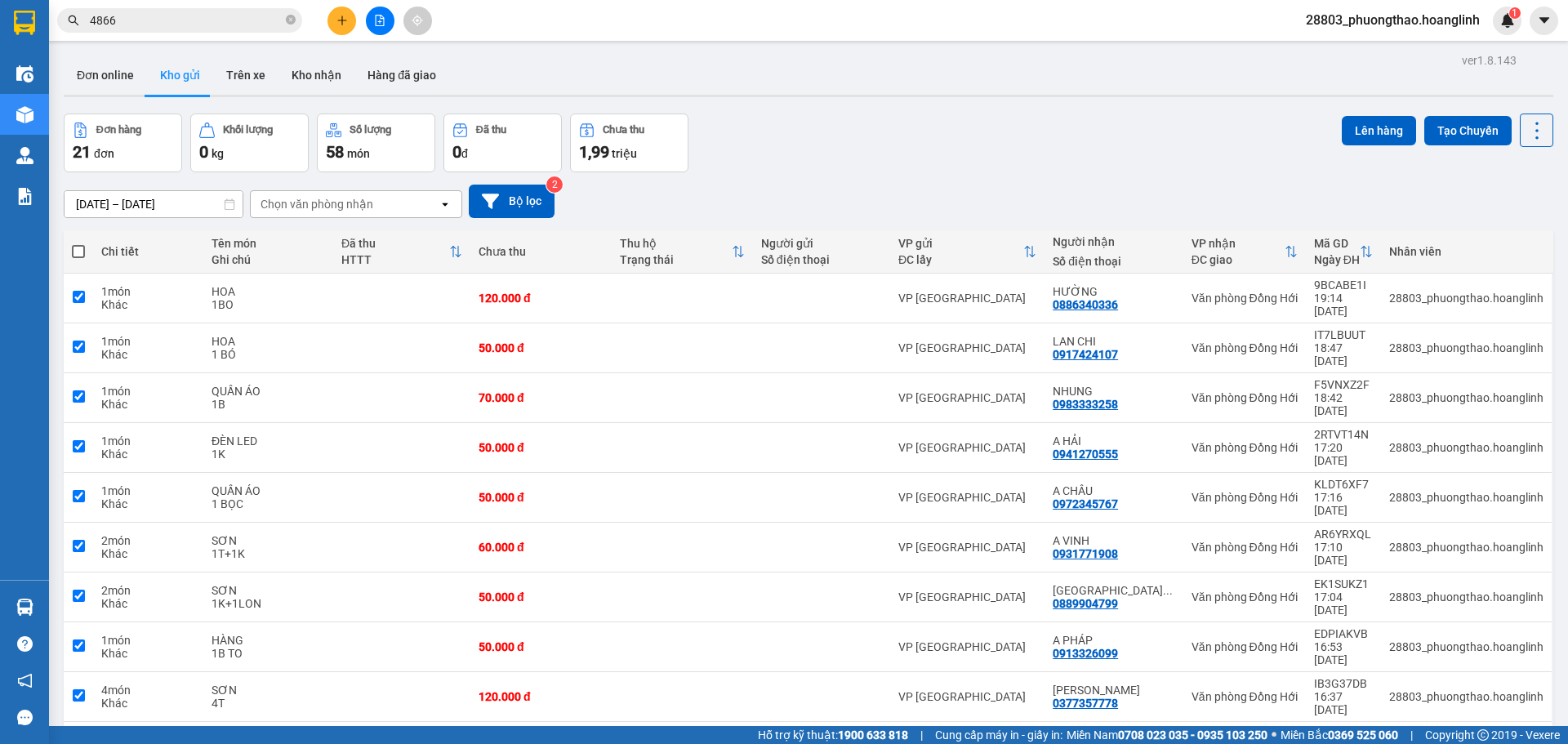
checkbox input "true"
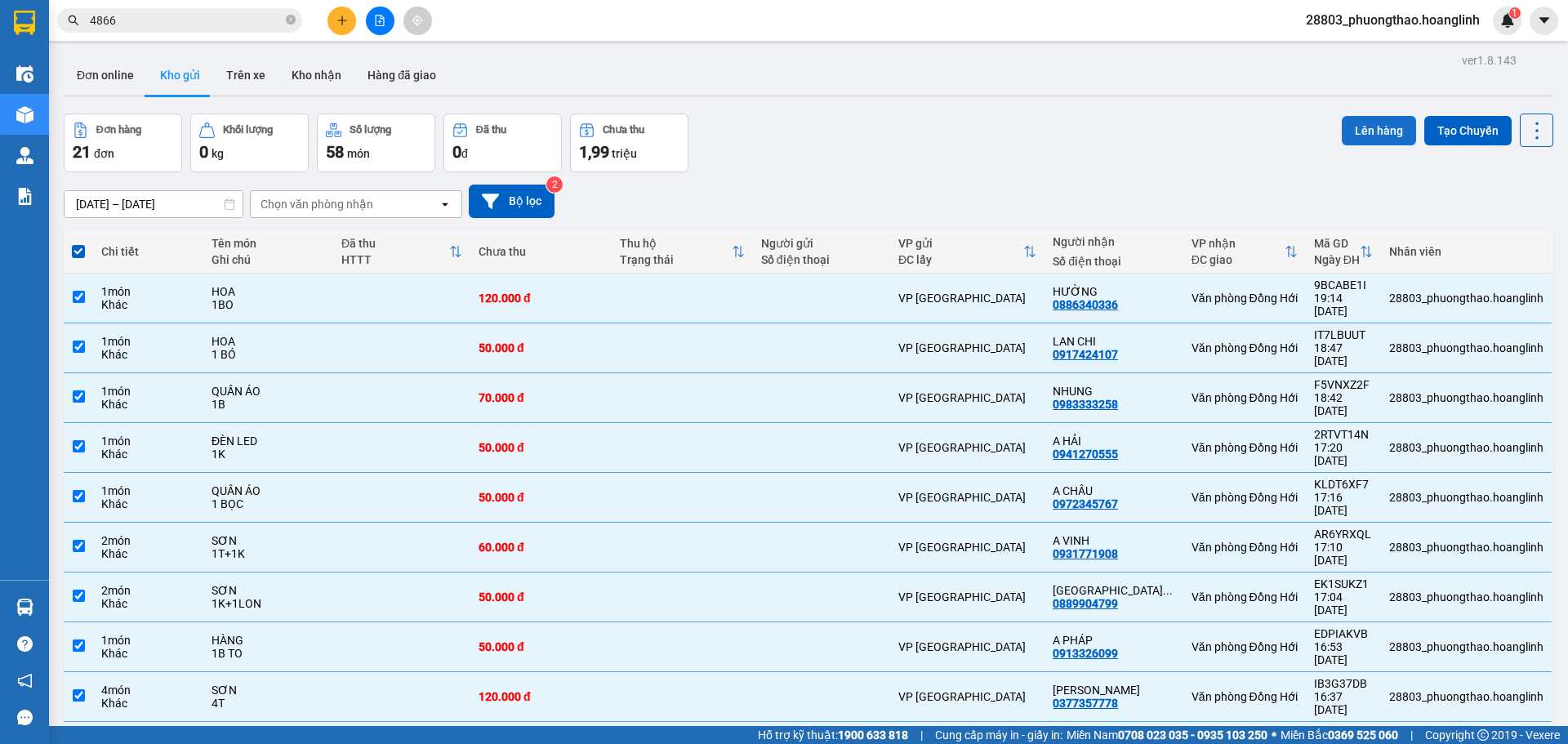
click at [1362, 142] on button "Lên hàng" at bounding box center [1379, 130] width 74 height 29
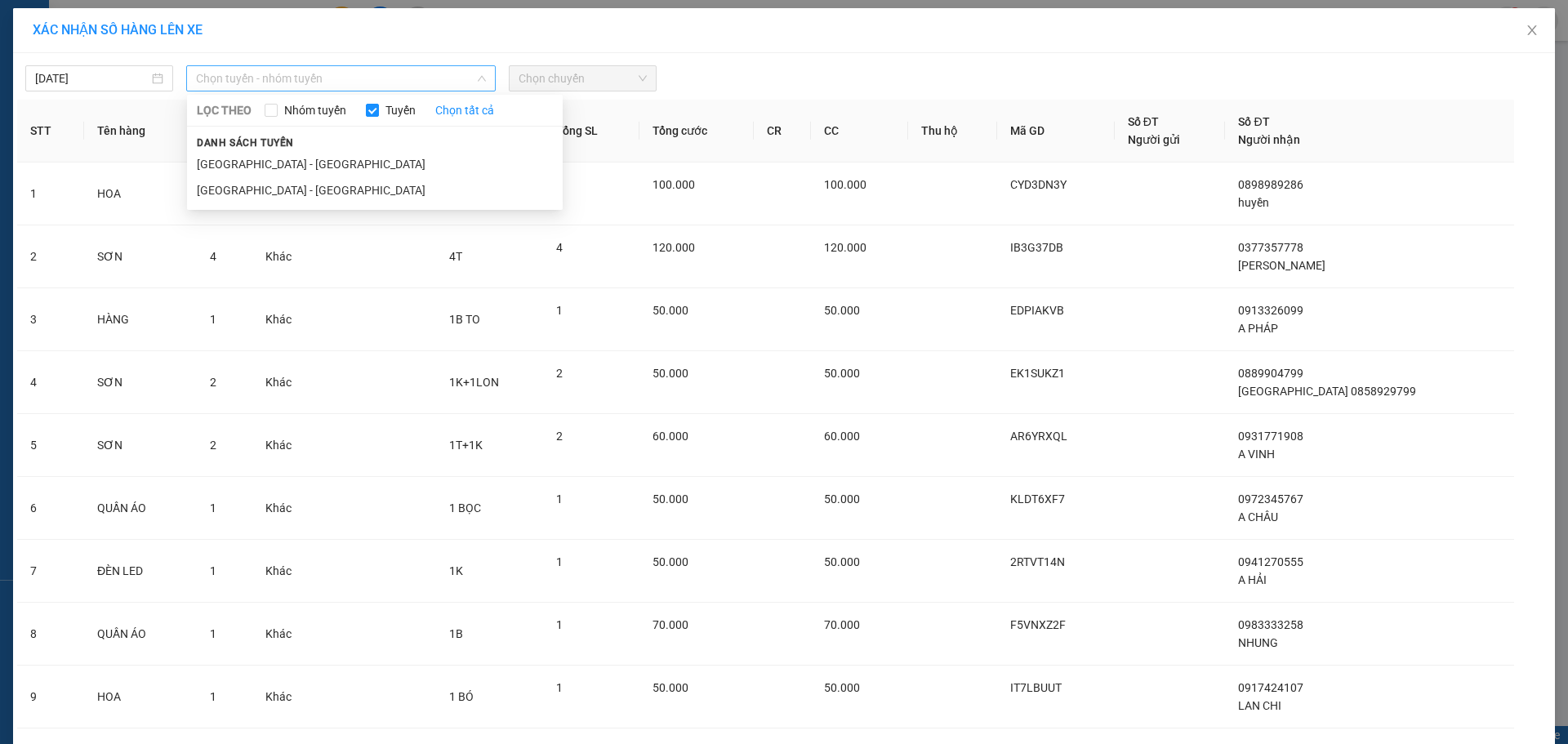
click at [240, 80] on span "Chọn tuyến - nhóm tuyến" at bounding box center [341, 79] width 290 height 24
click at [237, 198] on li "[GEOGRAPHIC_DATA] - [GEOGRAPHIC_DATA]" at bounding box center [374, 190] width 376 height 26
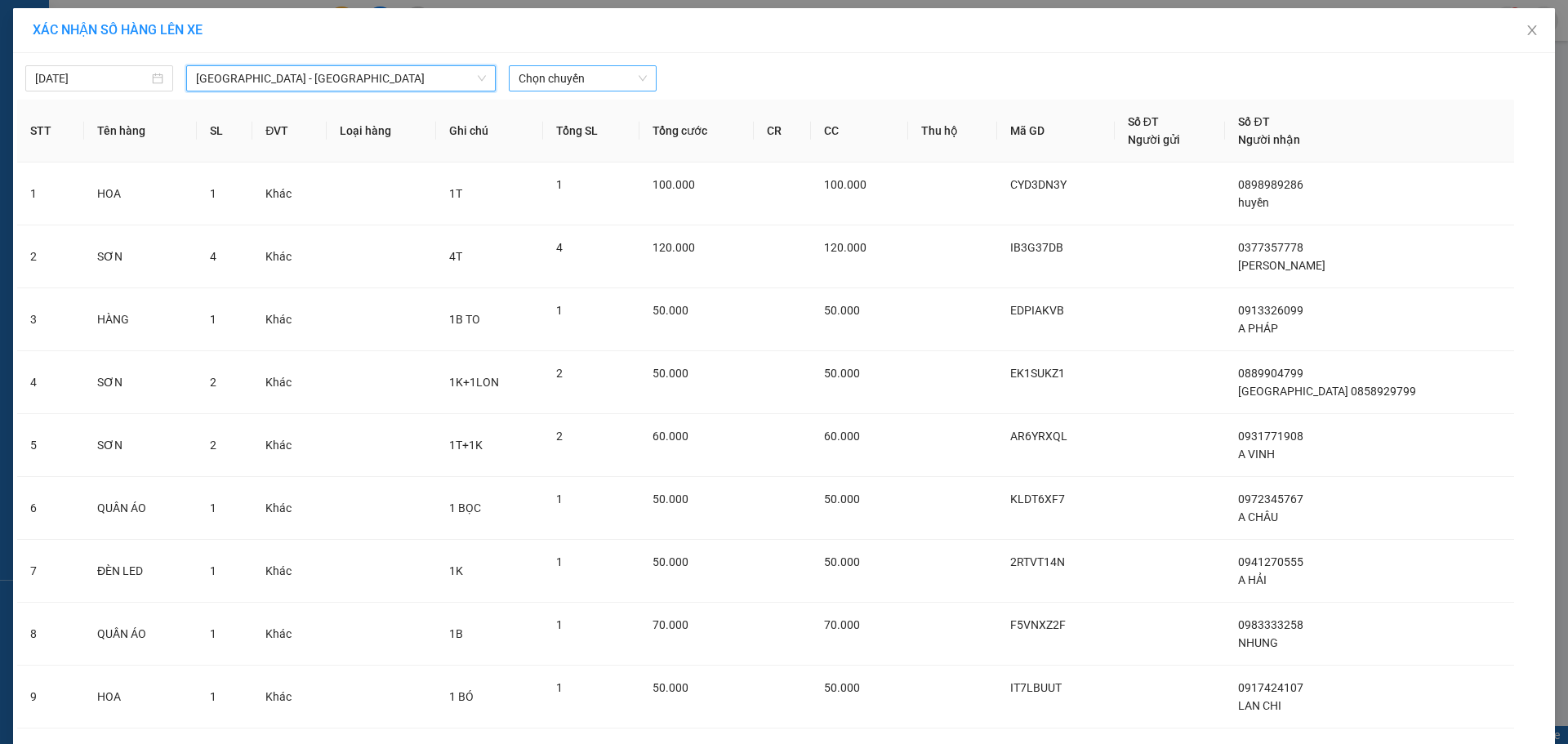
click at [616, 77] on span "Chọn chuyến" at bounding box center [582, 79] width 128 height 24
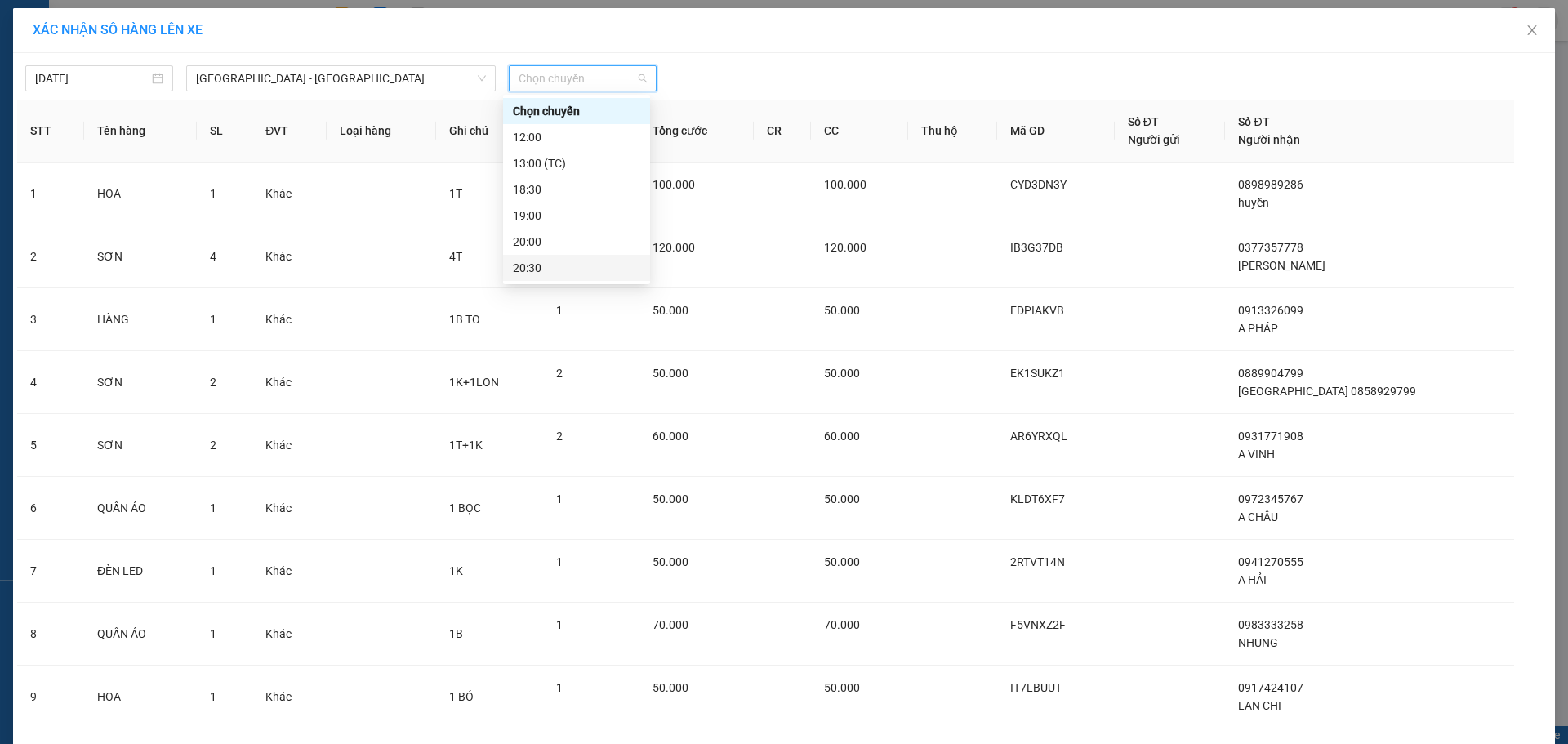
click at [543, 276] on div "20:30" at bounding box center [576, 268] width 147 height 26
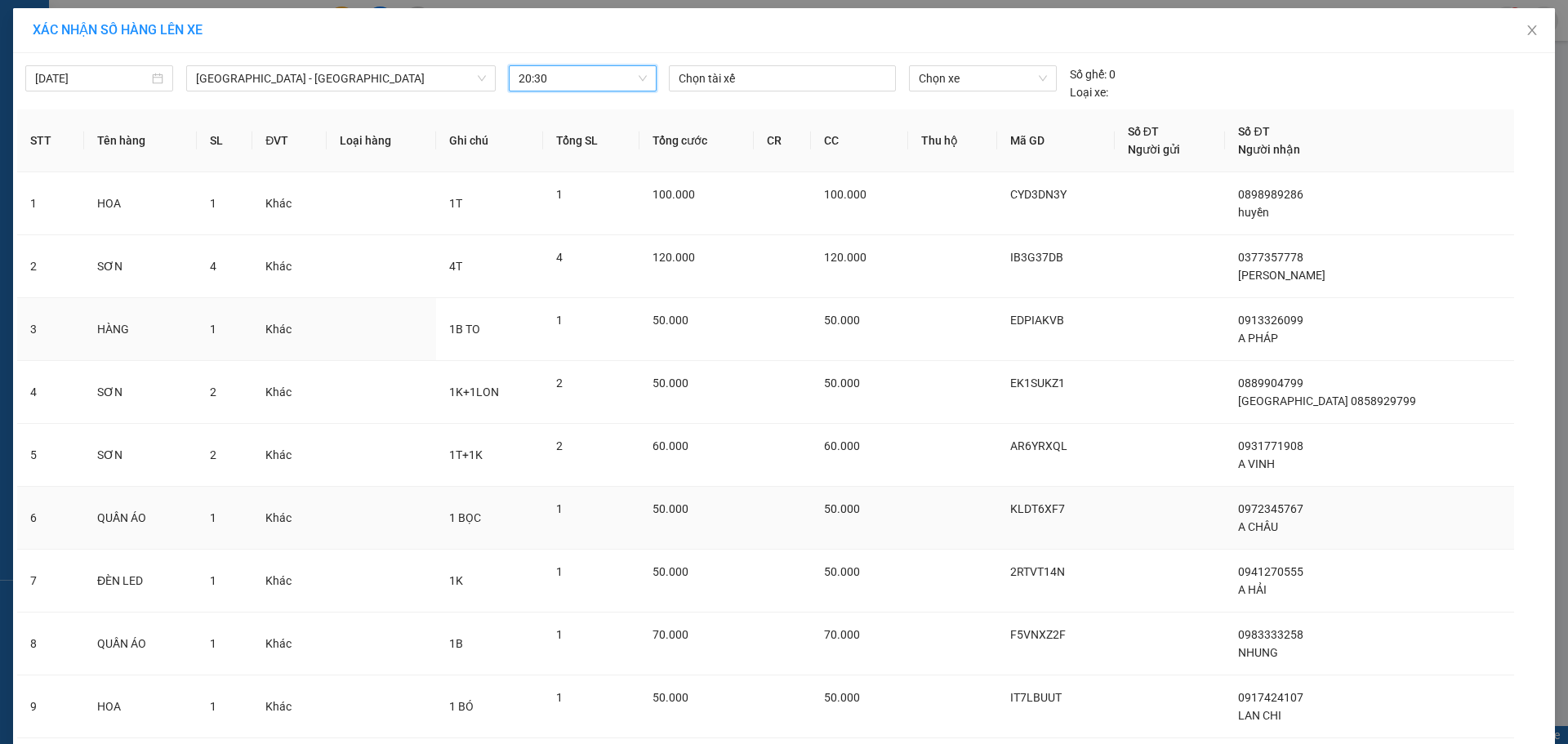
scroll to position [176, 0]
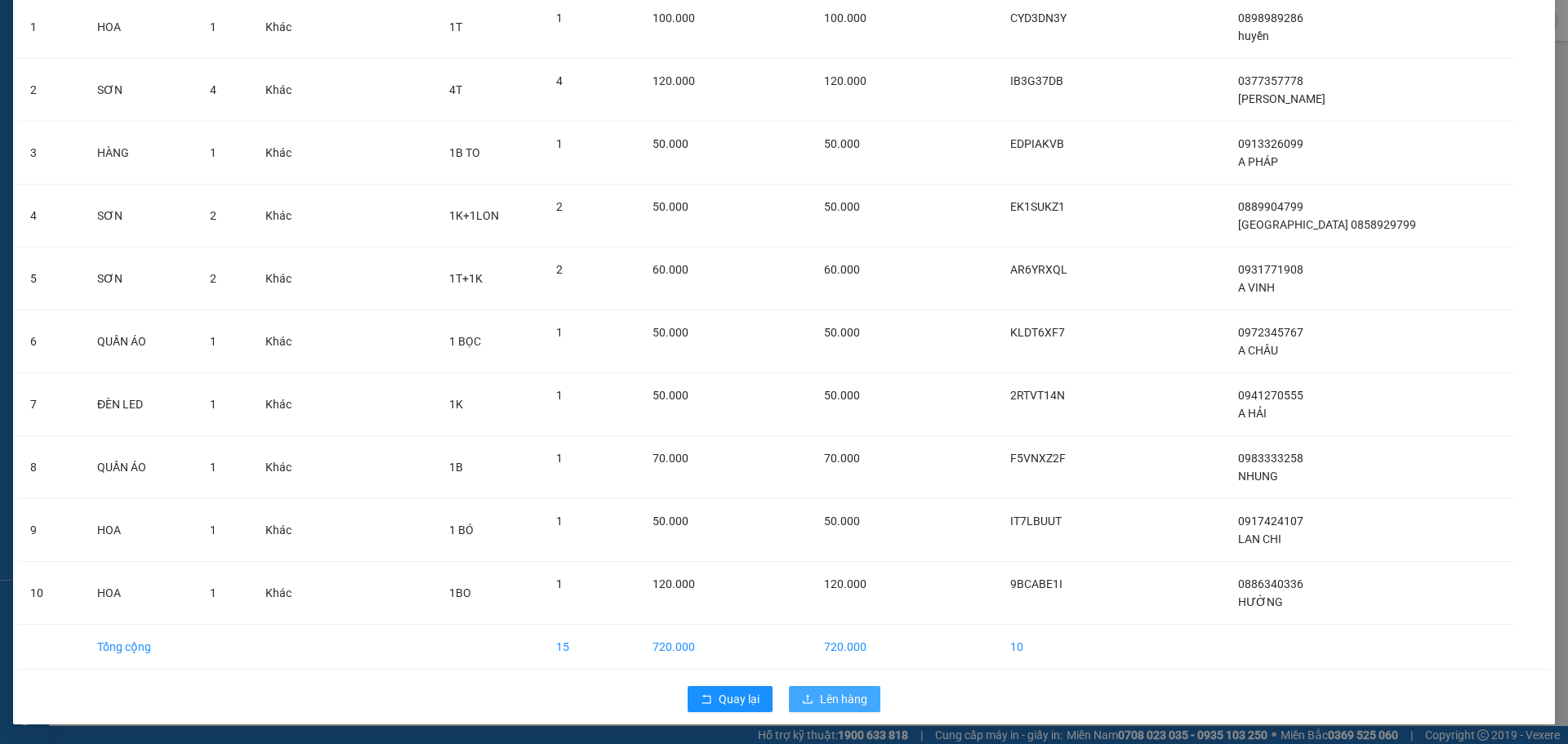
click at [848, 708] on button "Lên hàng" at bounding box center [835, 699] width 92 height 26
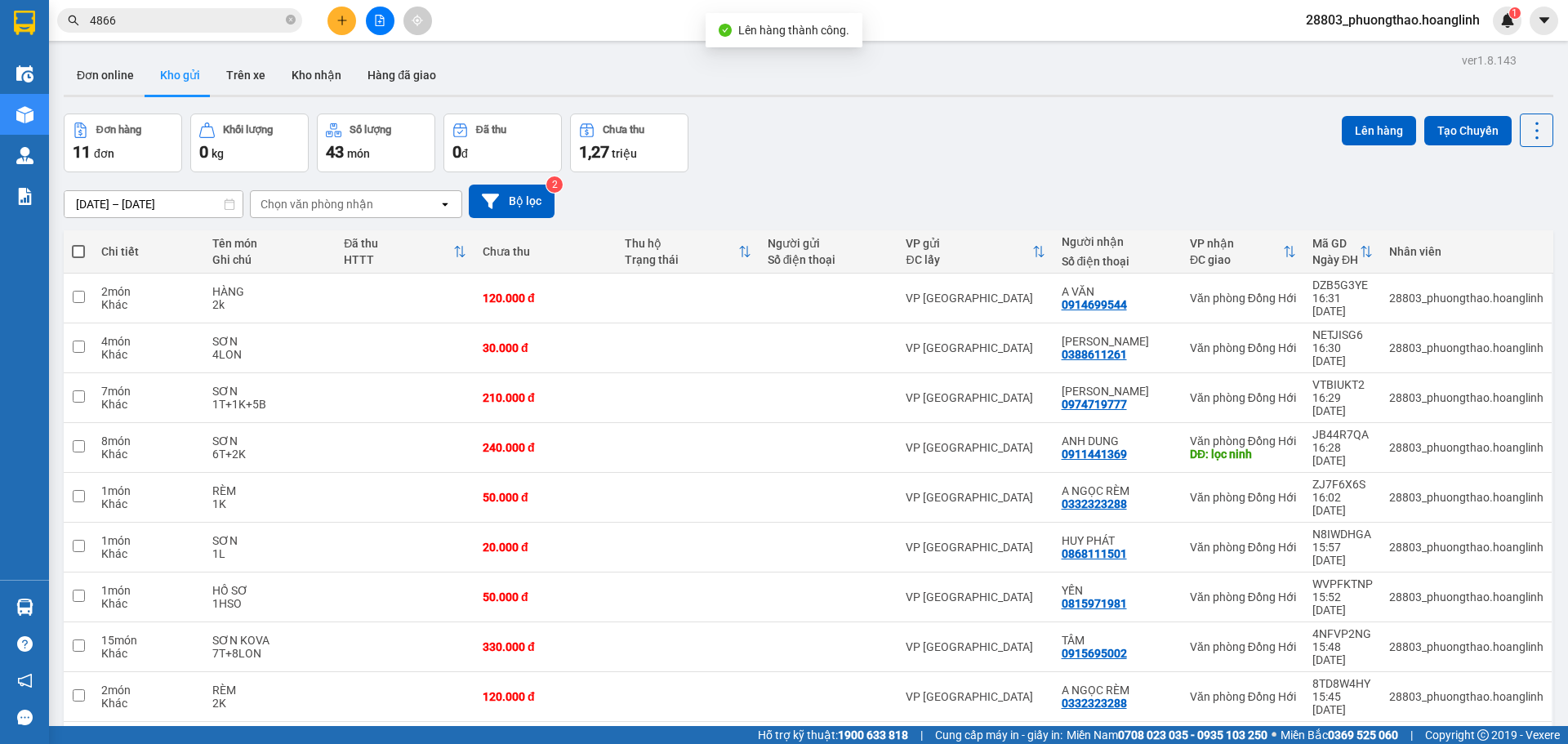
click at [77, 251] on span at bounding box center [78, 251] width 13 height 13
click at [79, 244] on input "checkbox" at bounding box center [79, 244] width 0 height 0
checkbox input "true"
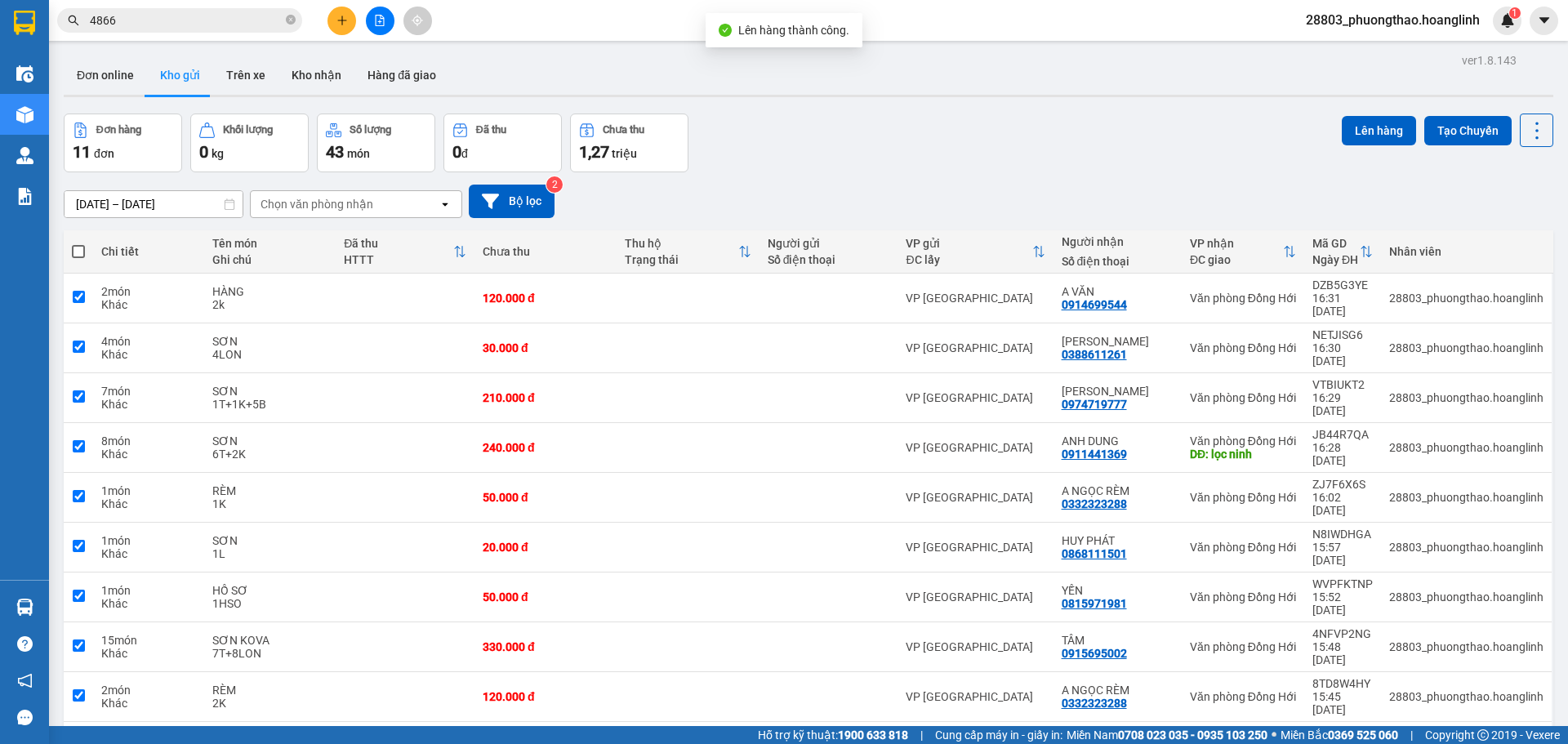
checkbox input "true"
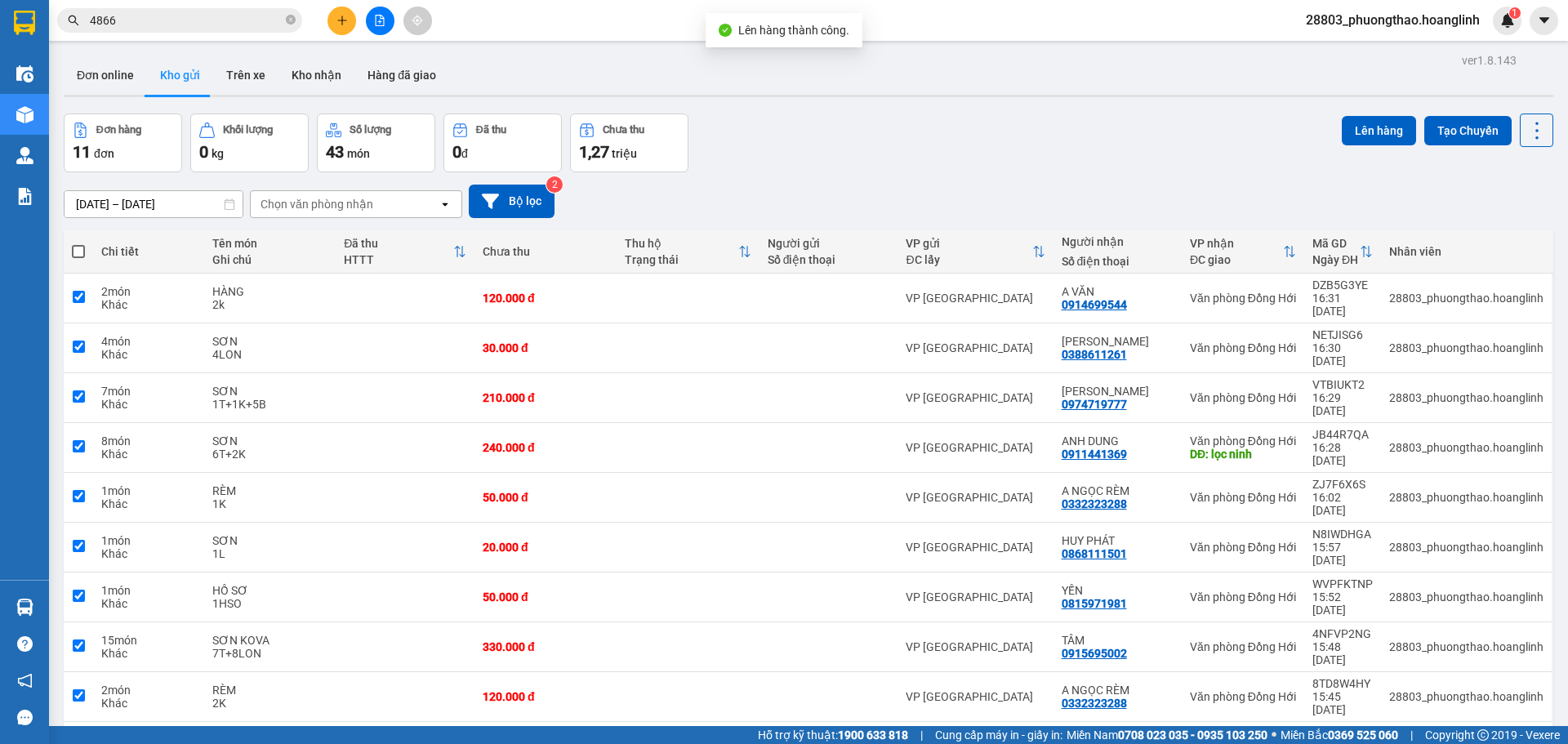
checkbox input "true"
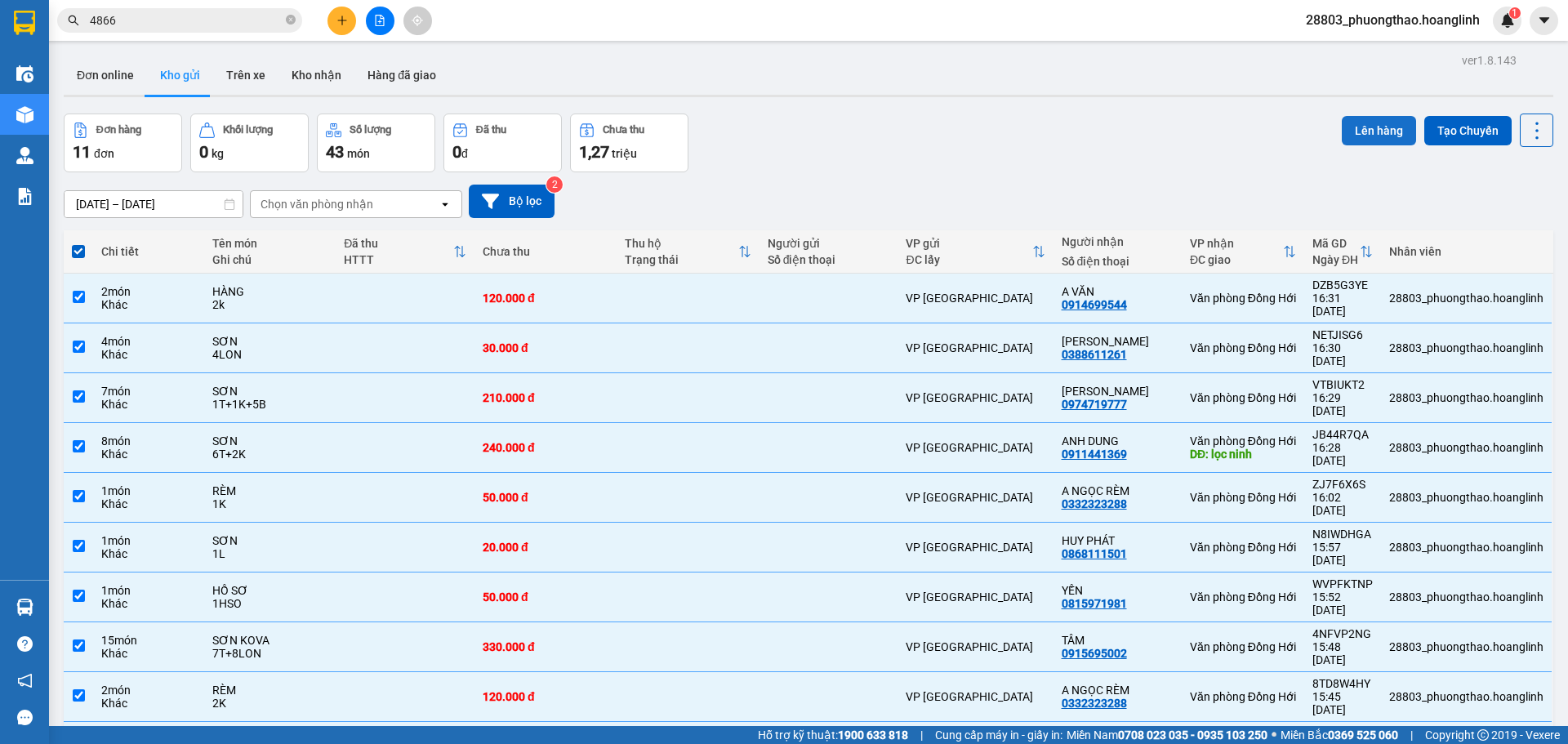
click at [1362, 116] on button "Lên hàng" at bounding box center [1379, 130] width 74 height 29
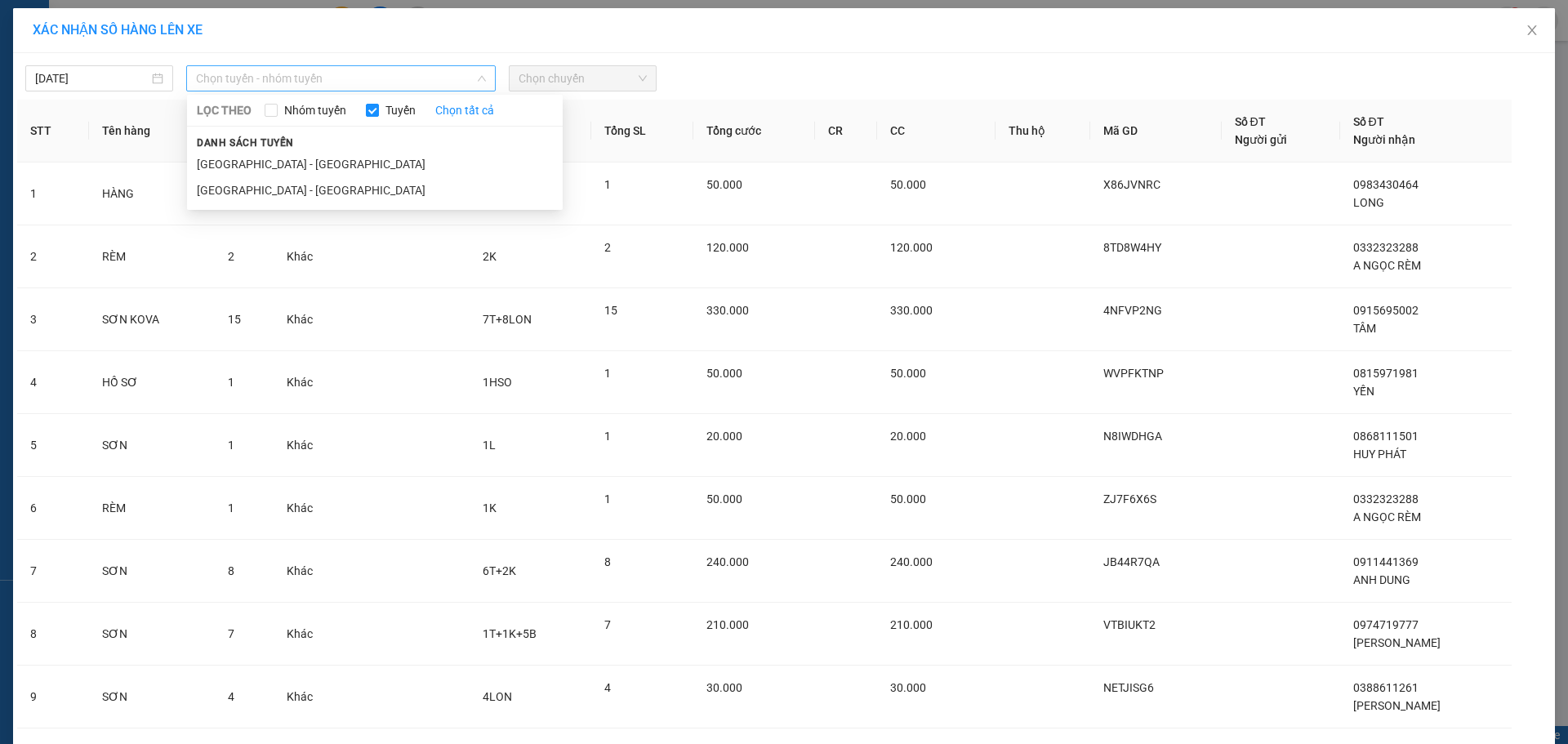
click at [297, 78] on span "Chọn tuyến - nhóm tuyến" at bounding box center [341, 79] width 290 height 24
click at [257, 181] on li "[GEOGRAPHIC_DATA] - [GEOGRAPHIC_DATA]" at bounding box center [374, 190] width 376 height 26
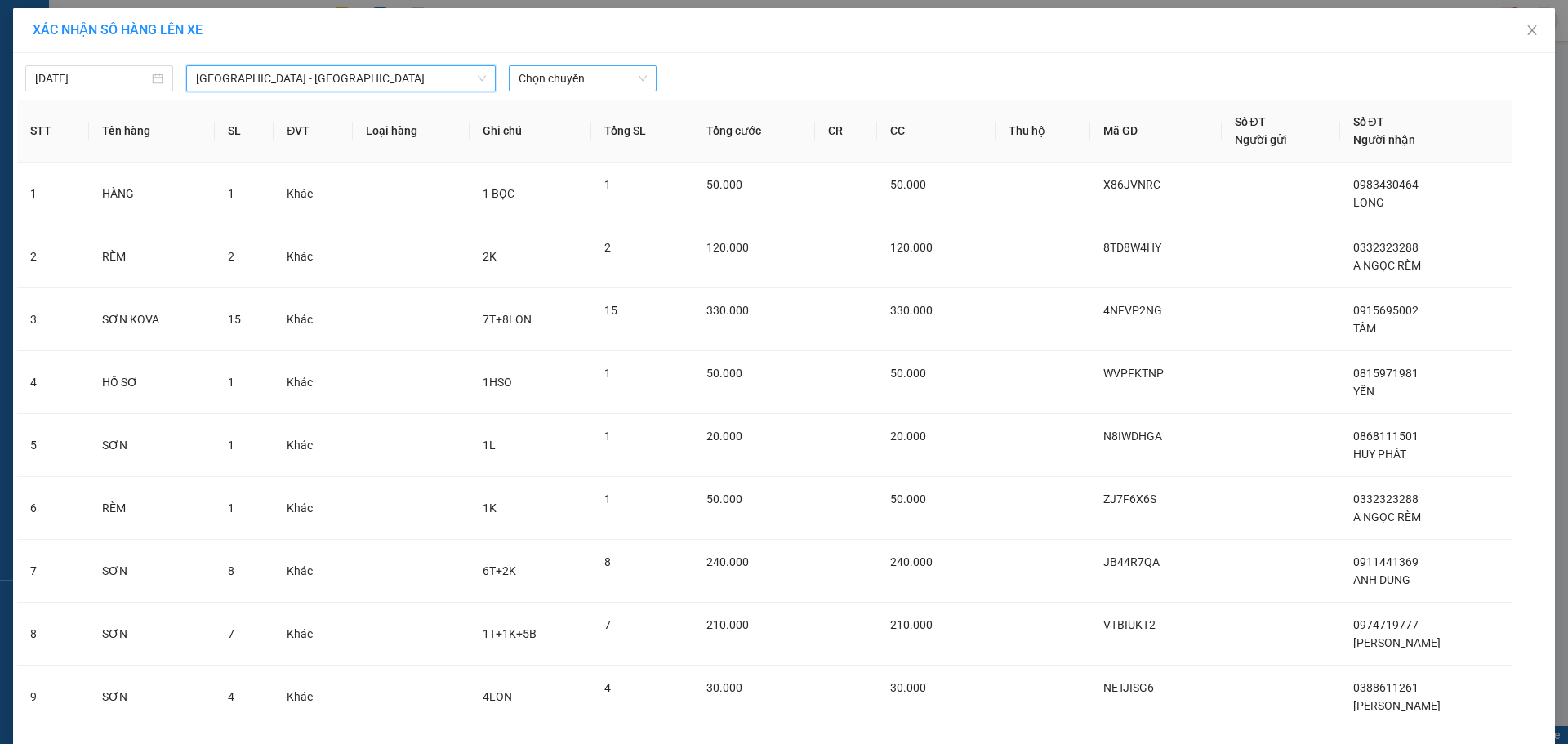
click at [566, 86] on span "Chọn chuyến" at bounding box center [582, 79] width 128 height 24
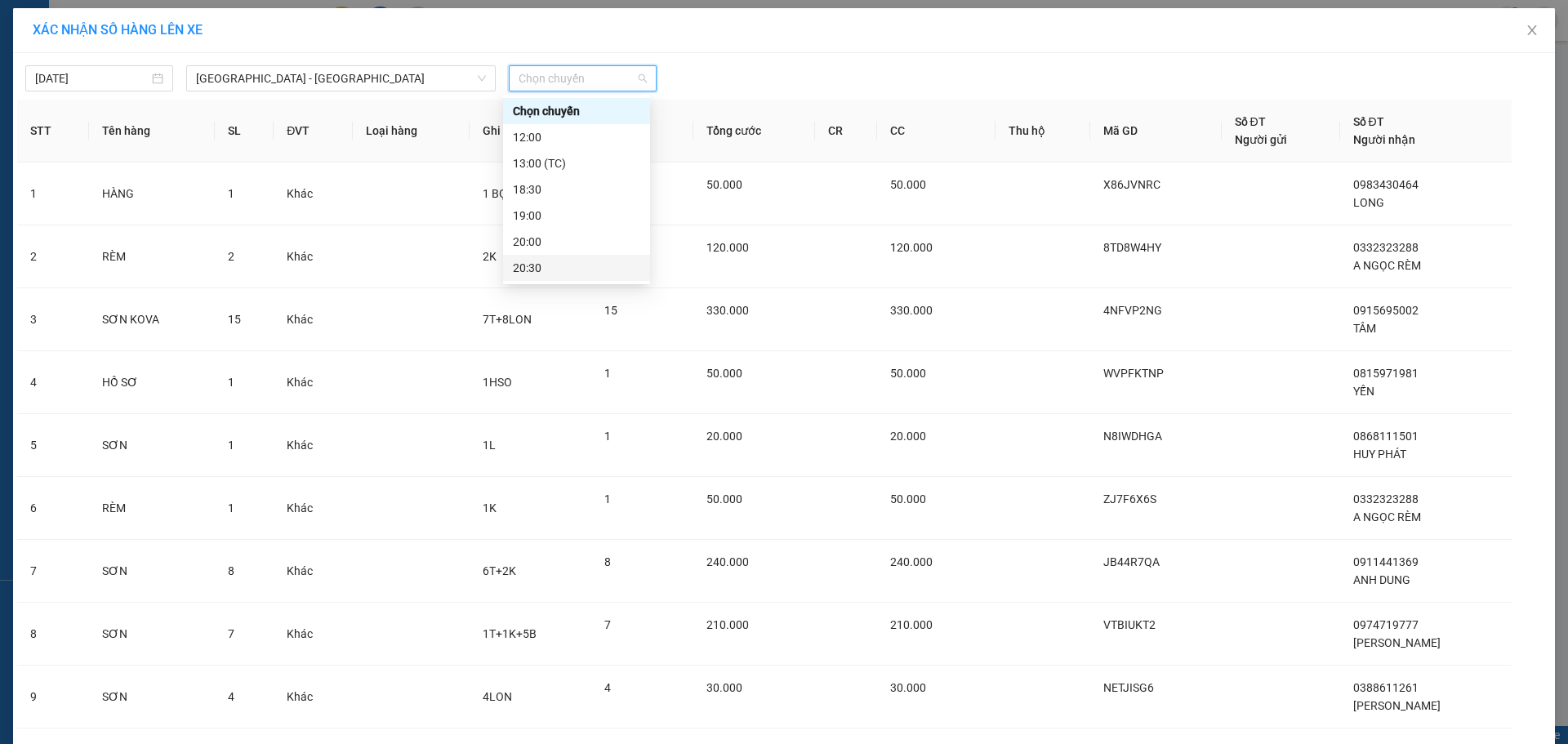
click at [548, 262] on div "20:30" at bounding box center [576, 268] width 127 height 18
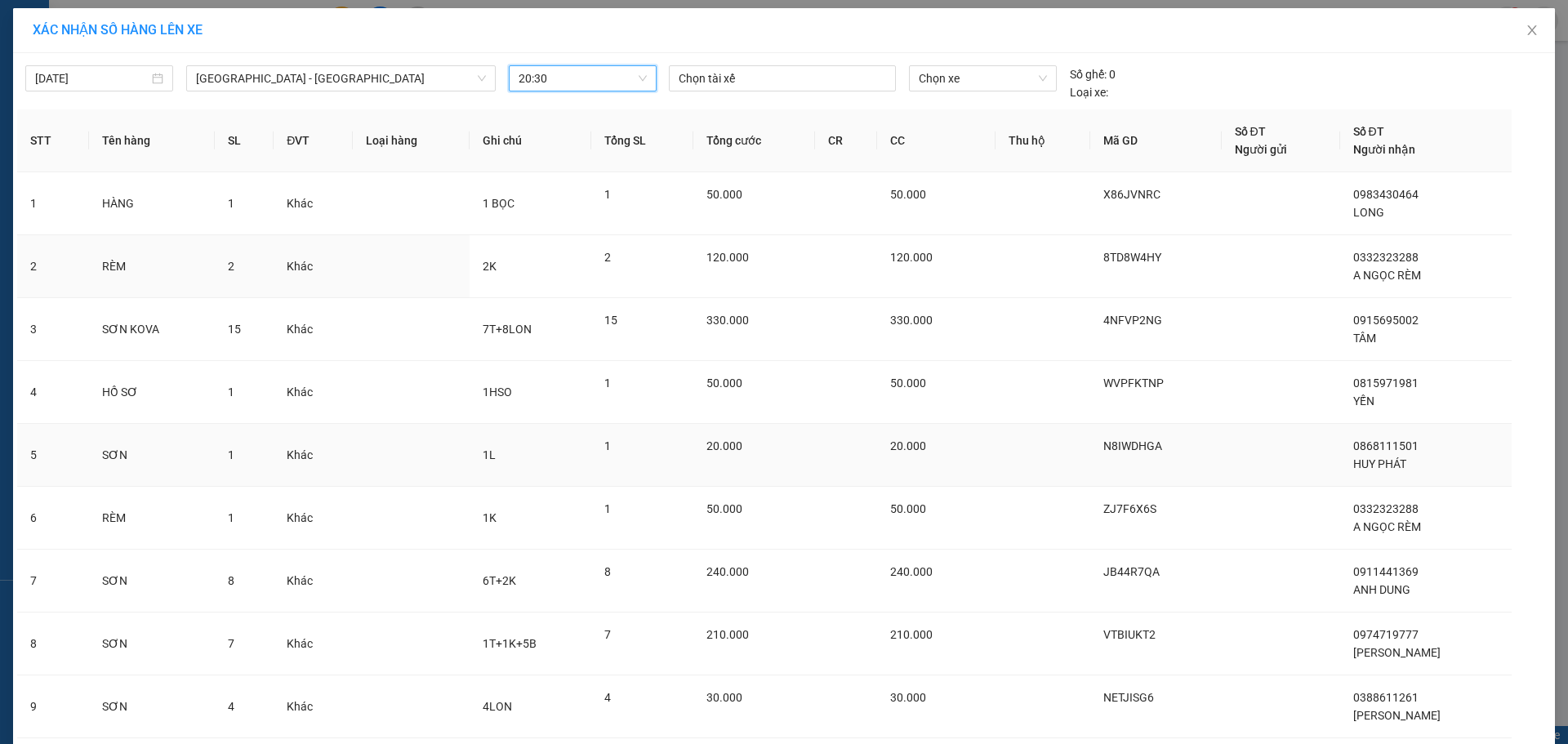
scroll to position [176, 0]
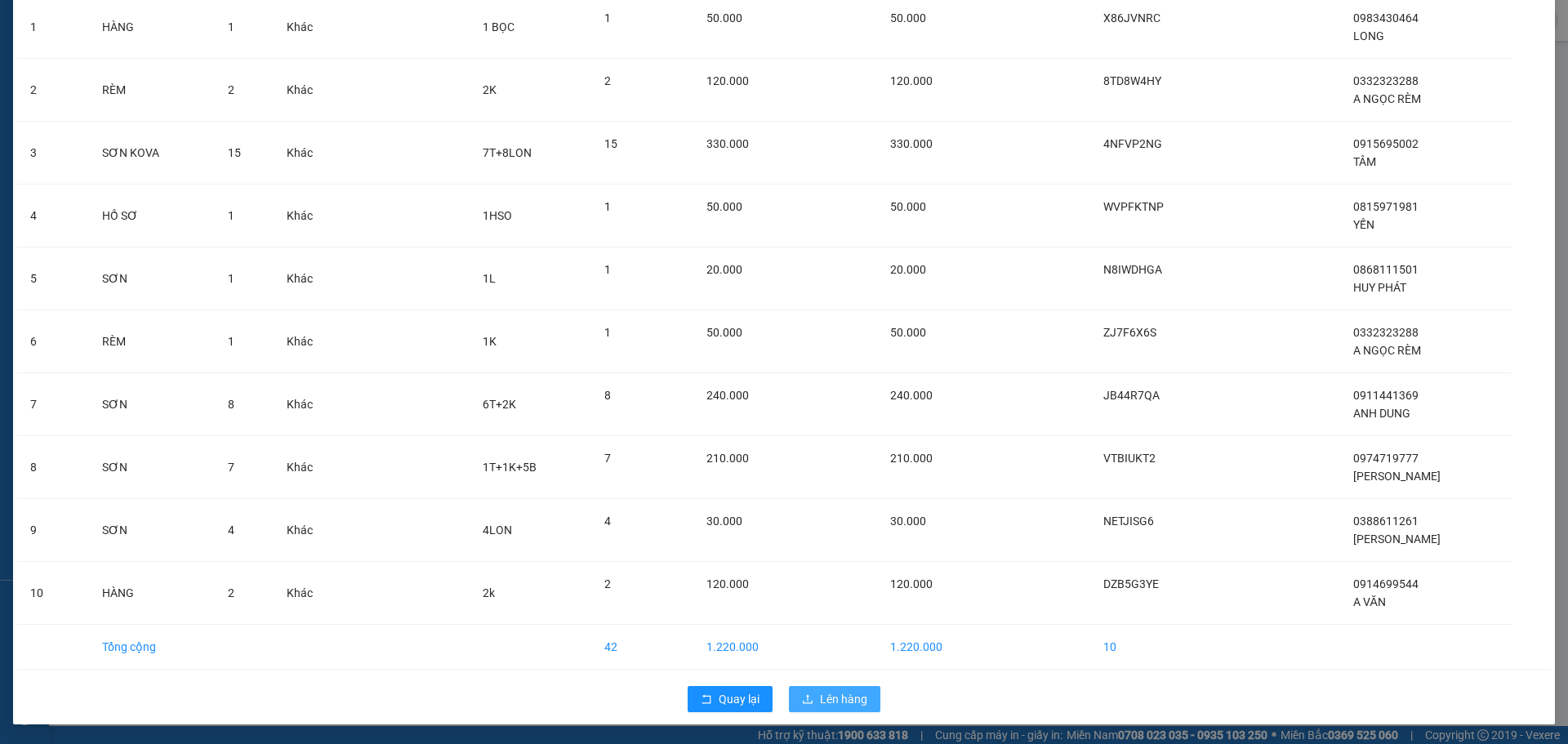
click at [810, 704] on button "Lên hàng" at bounding box center [835, 699] width 92 height 26
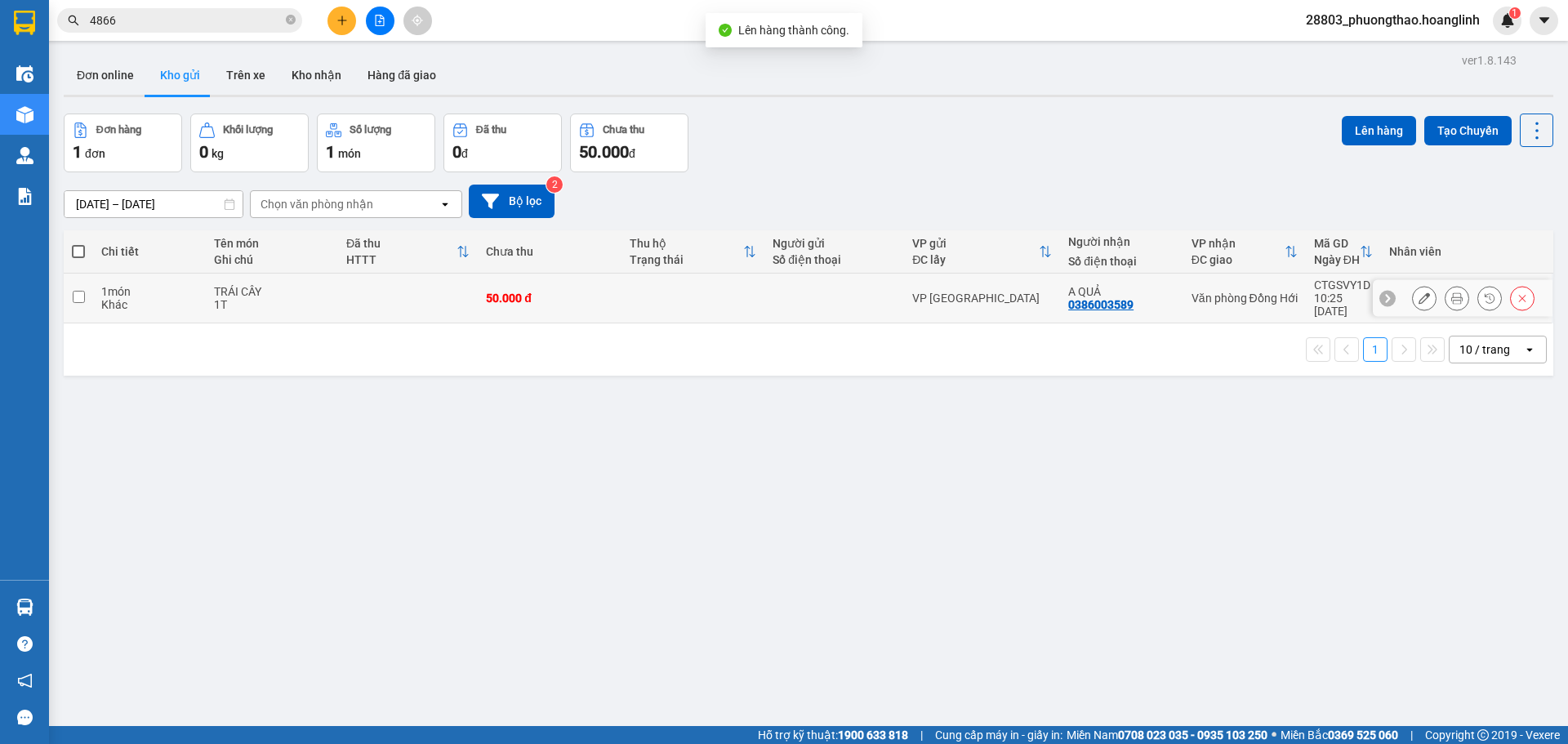
click at [657, 292] on td at bounding box center [693, 299] width 143 height 50
checkbox input "true"
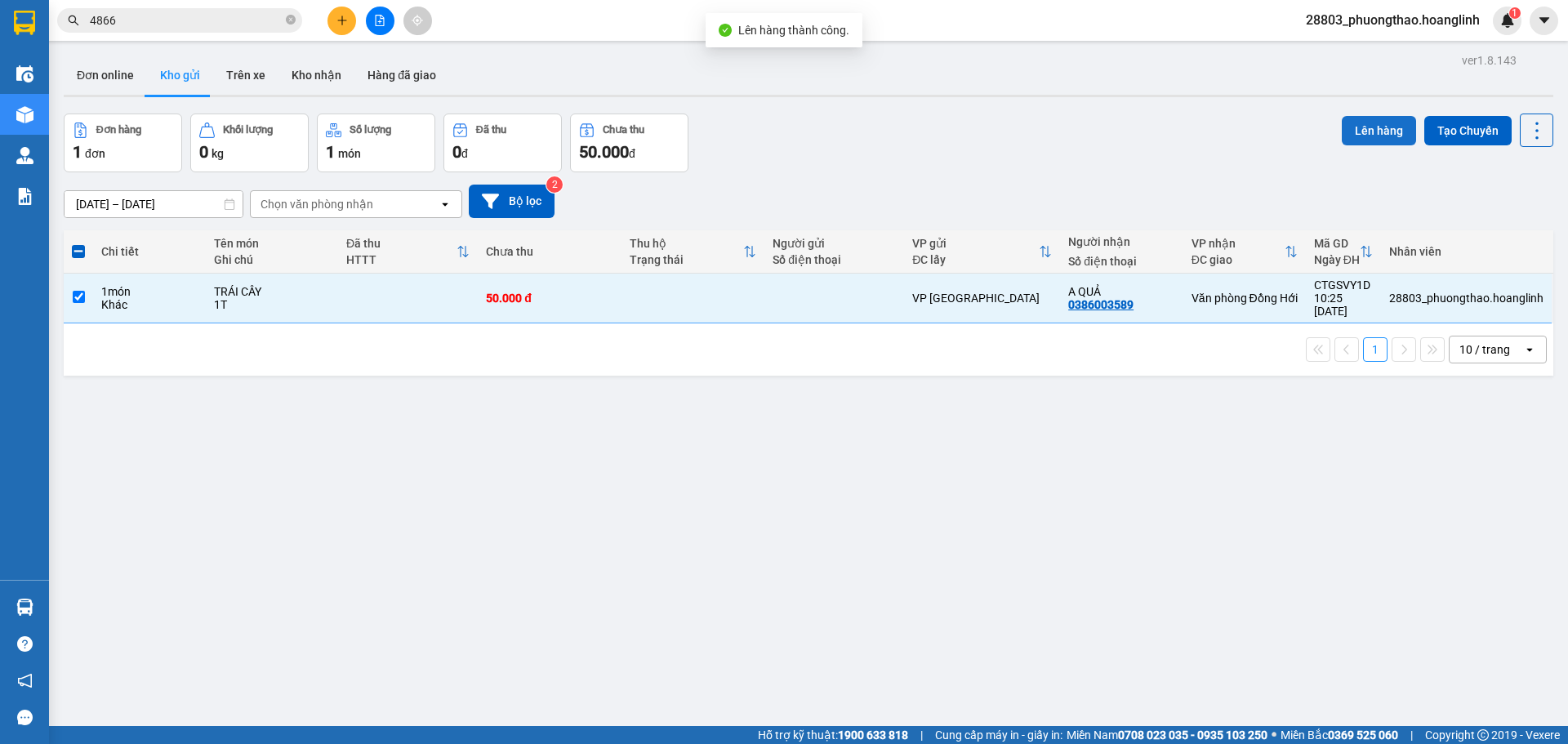
click at [1354, 127] on button "Lên hàng" at bounding box center [1379, 130] width 74 height 29
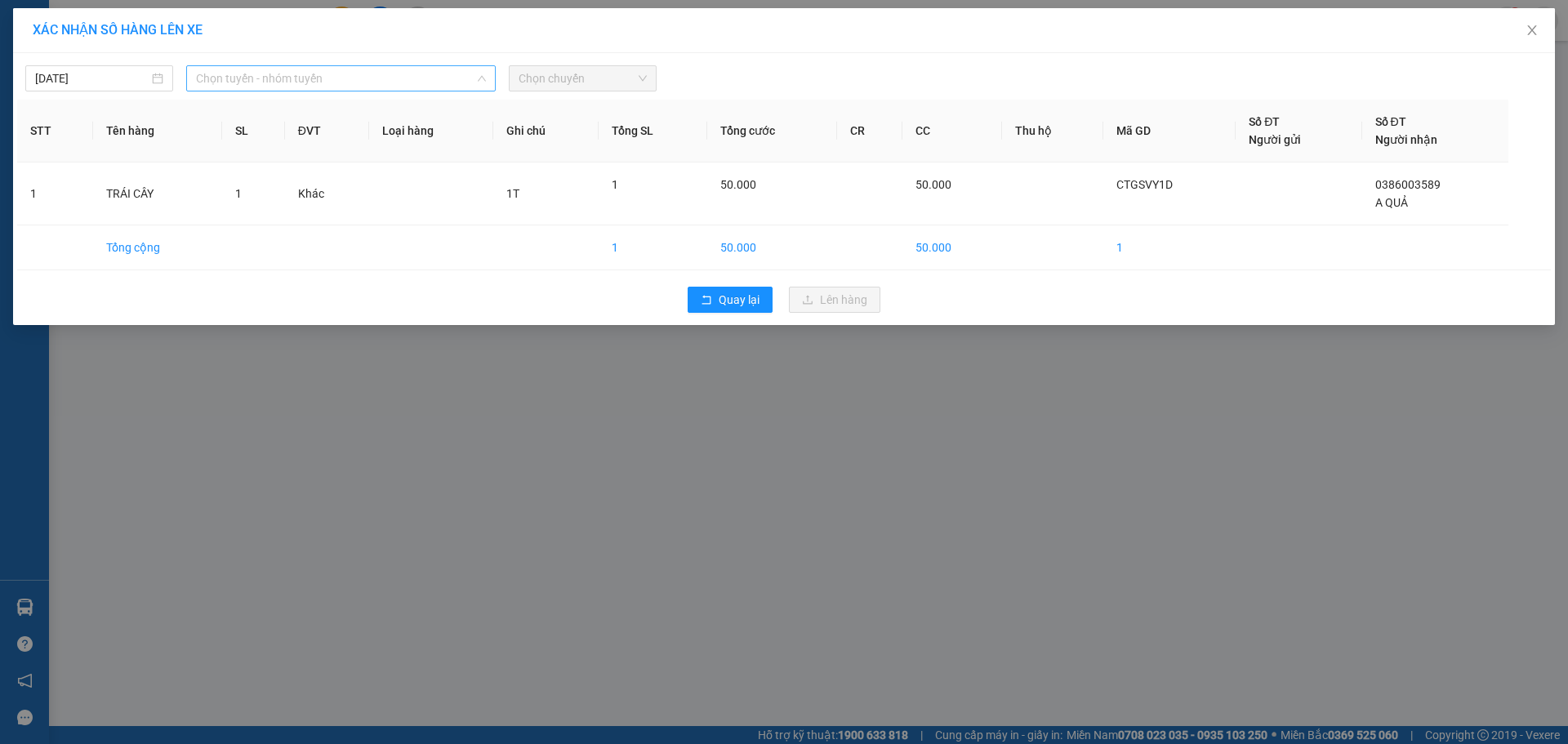
drag, startPoint x: 274, startPoint y: 73, endPoint x: 299, endPoint y: 185, distance: 114.8
click at [275, 73] on span "Chọn tuyến - nhóm tuyến" at bounding box center [341, 79] width 290 height 24
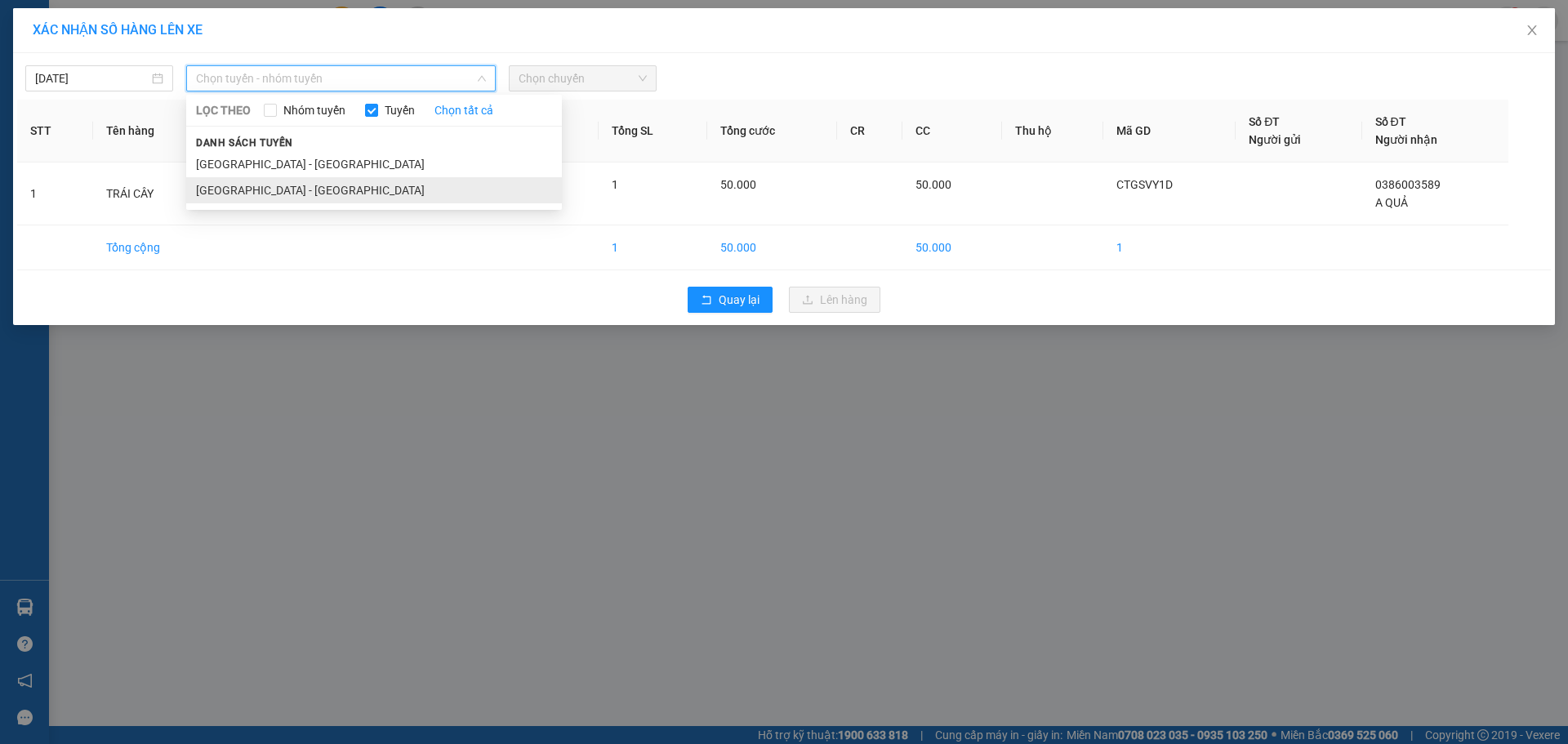
click at [302, 192] on li "[GEOGRAPHIC_DATA] - [GEOGRAPHIC_DATA]" at bounding box center [373, 190] width 376 height 26
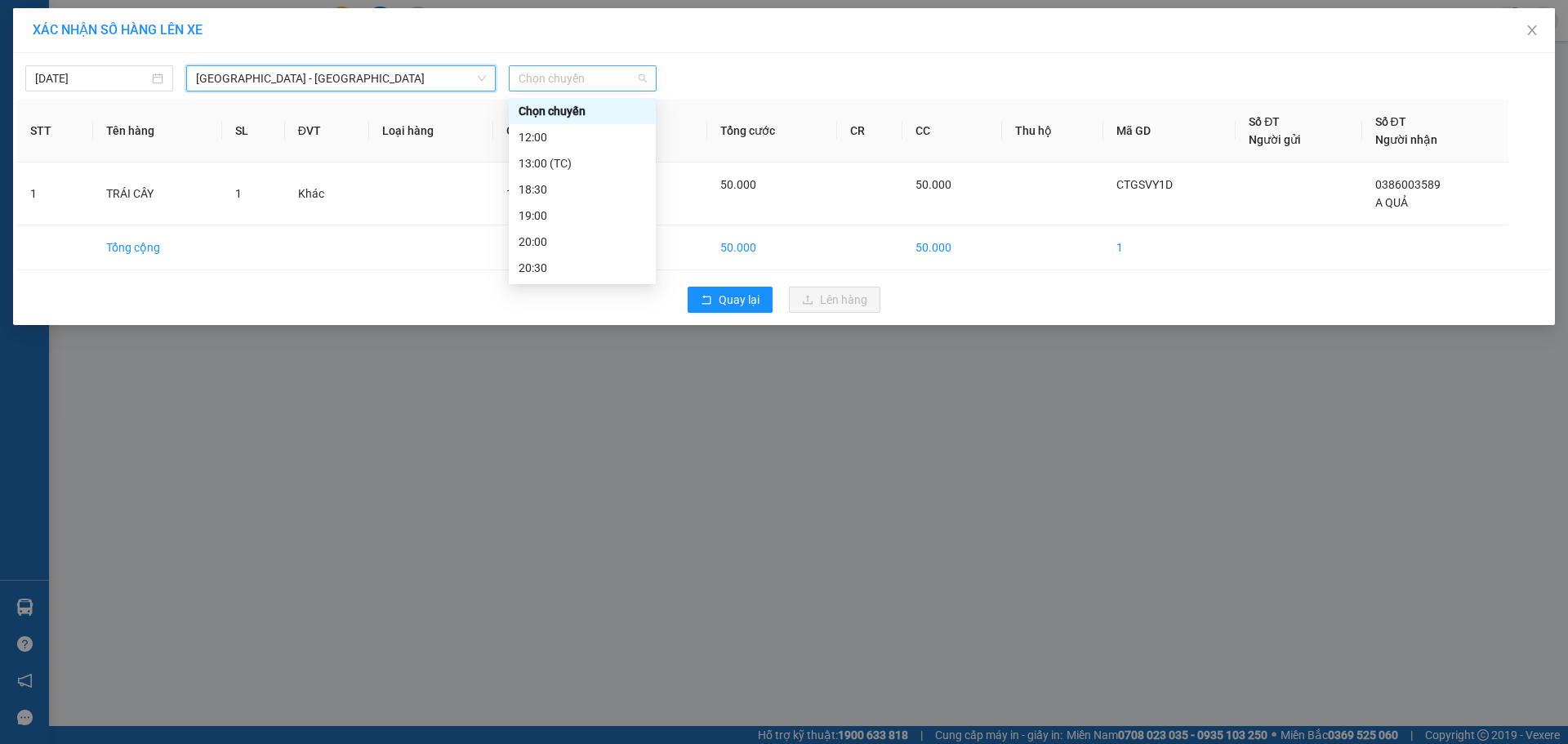
click at [618, 75] on span "Chọn chuyến" at bounding box center [582, 79] width 128 height 24
click at [547, 263] on div "20:30" at bounding box center [581, 268] width 127 height 18
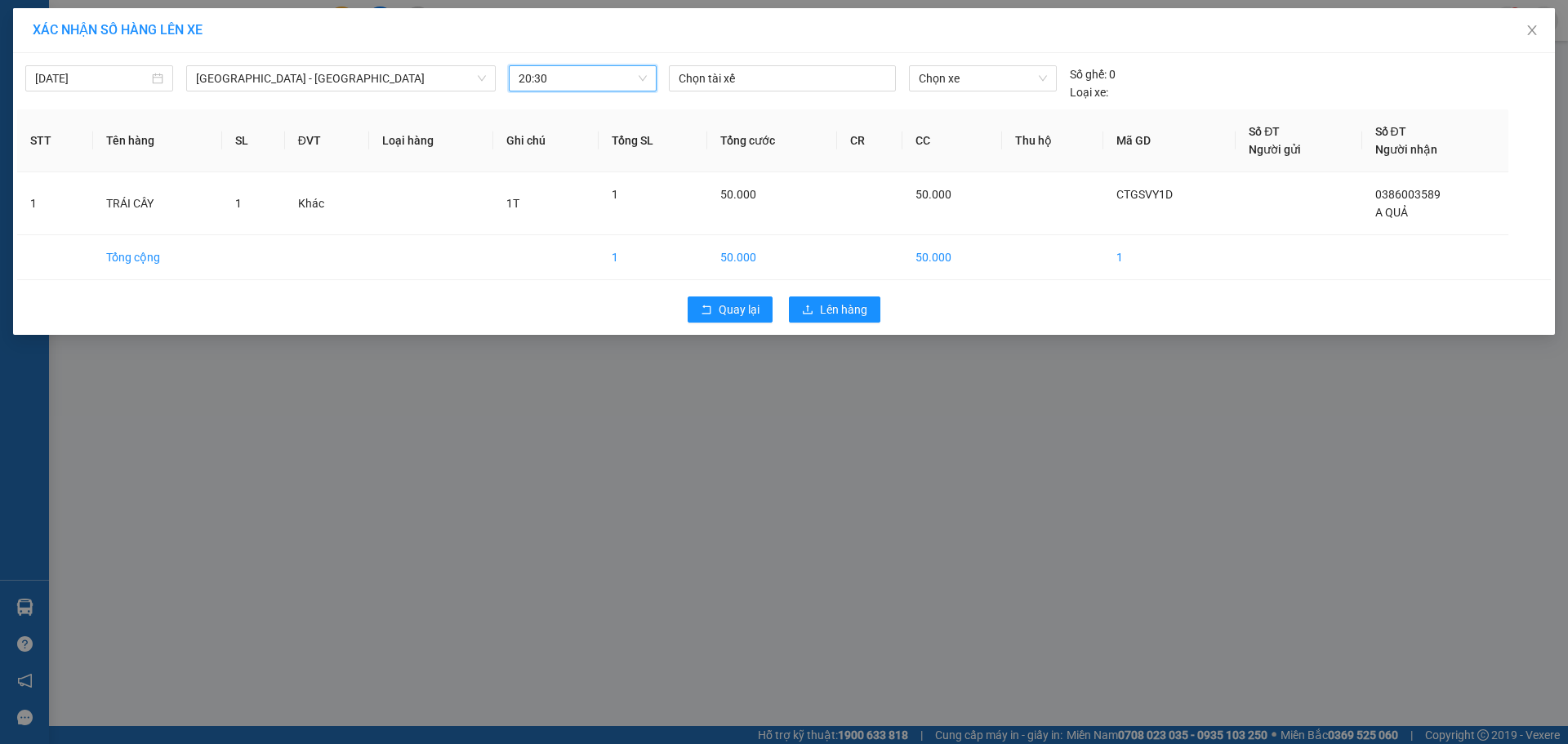
click at [852, 323] on div "Quay lại Lên hàng" at bounding box center [784, 309] width 1533 height 42
click at [806, 292] on div "Quay lại Lên hàng" at bounding box center [784, 309] width 1533 height 42
click at [806, 319] on button "Lên hàng" at bounding box center [835, 309] width 92 height 26
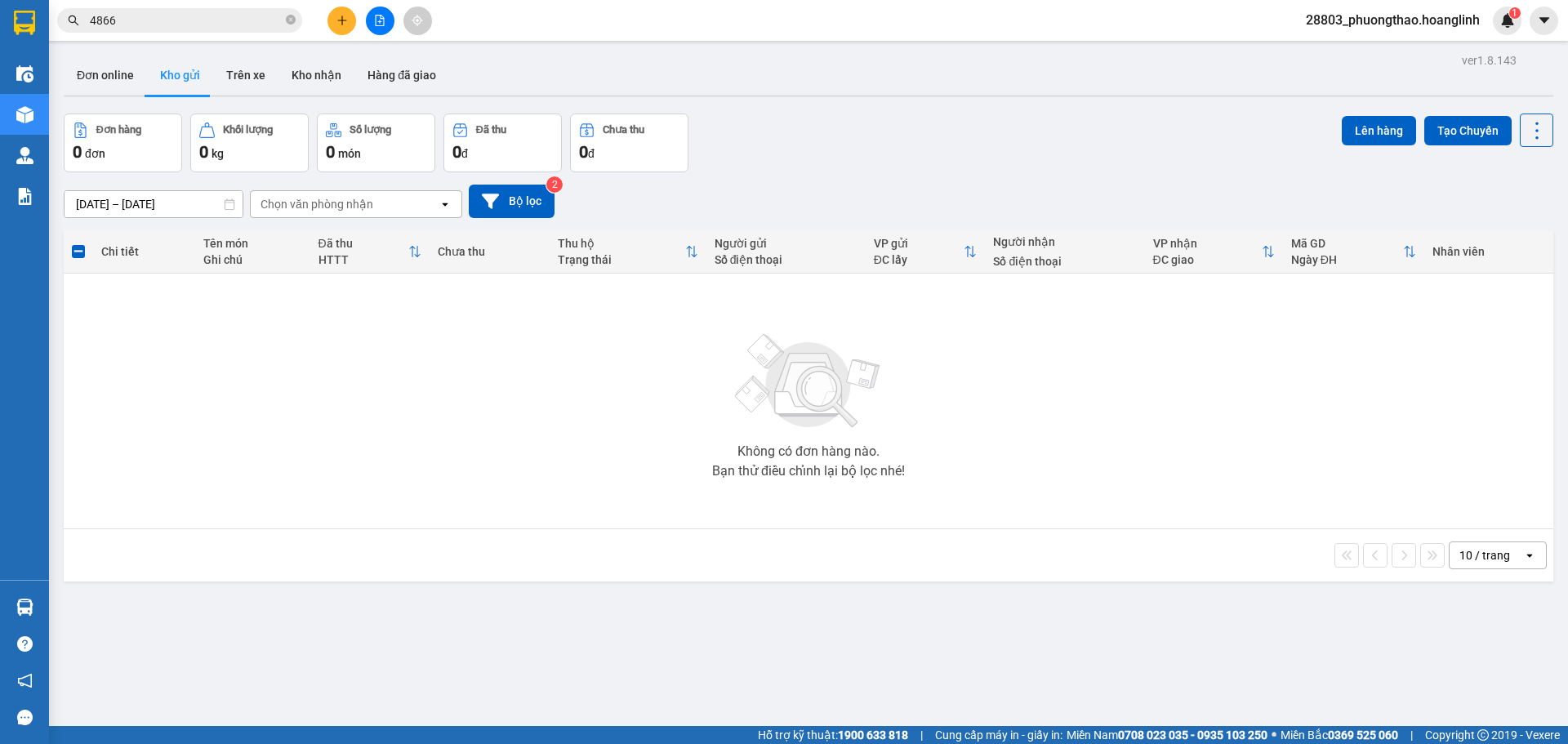
click at [377, 28] on button at bounding box center [379, 21] width 29 height 29
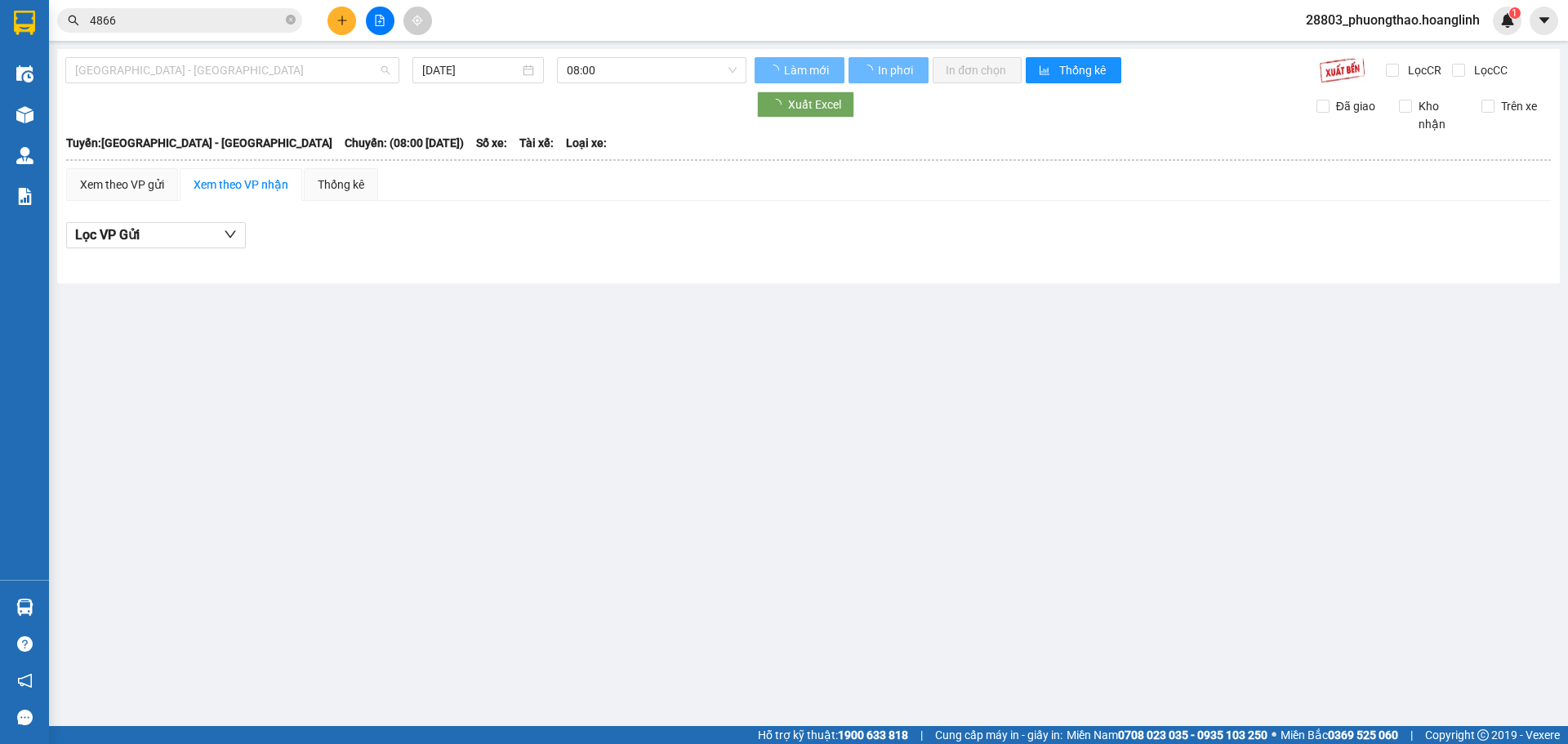
drag, startPoint x: 184, startPoint y: 75, endPoint x: 180, endPoint y: 86, distance: 11.7
click at [185, 74] on span "[GEOGRAPHIC_DATA] - [GEOGRAPHIC_DATA]" at bounding box center [232, 70] width 314 height 24
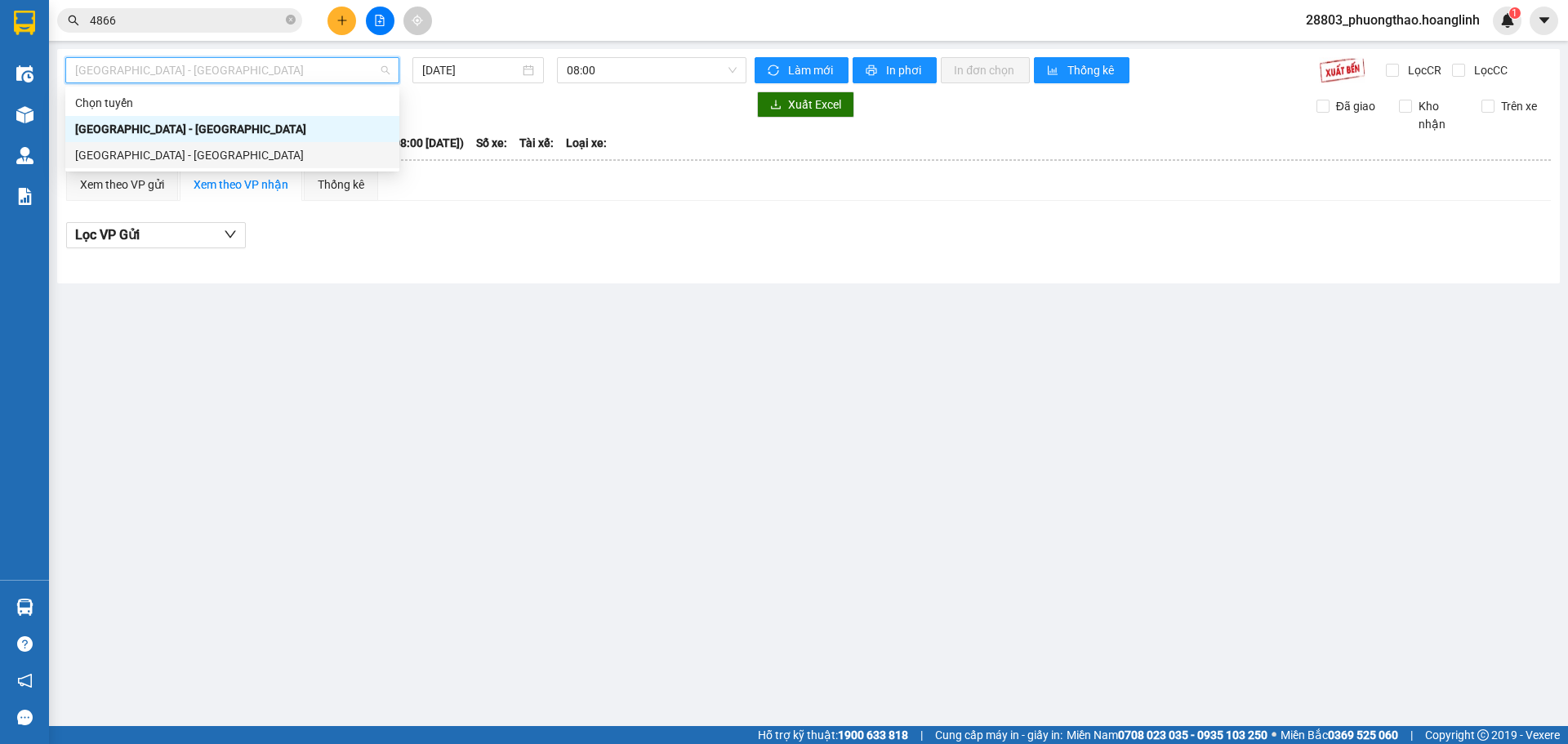
click at [176, 148] on div "[GEOGRAPHIC_DATA] - [GEOGRAPHIC_DATA]" at bounding box center [232, 155] width 314 height 18
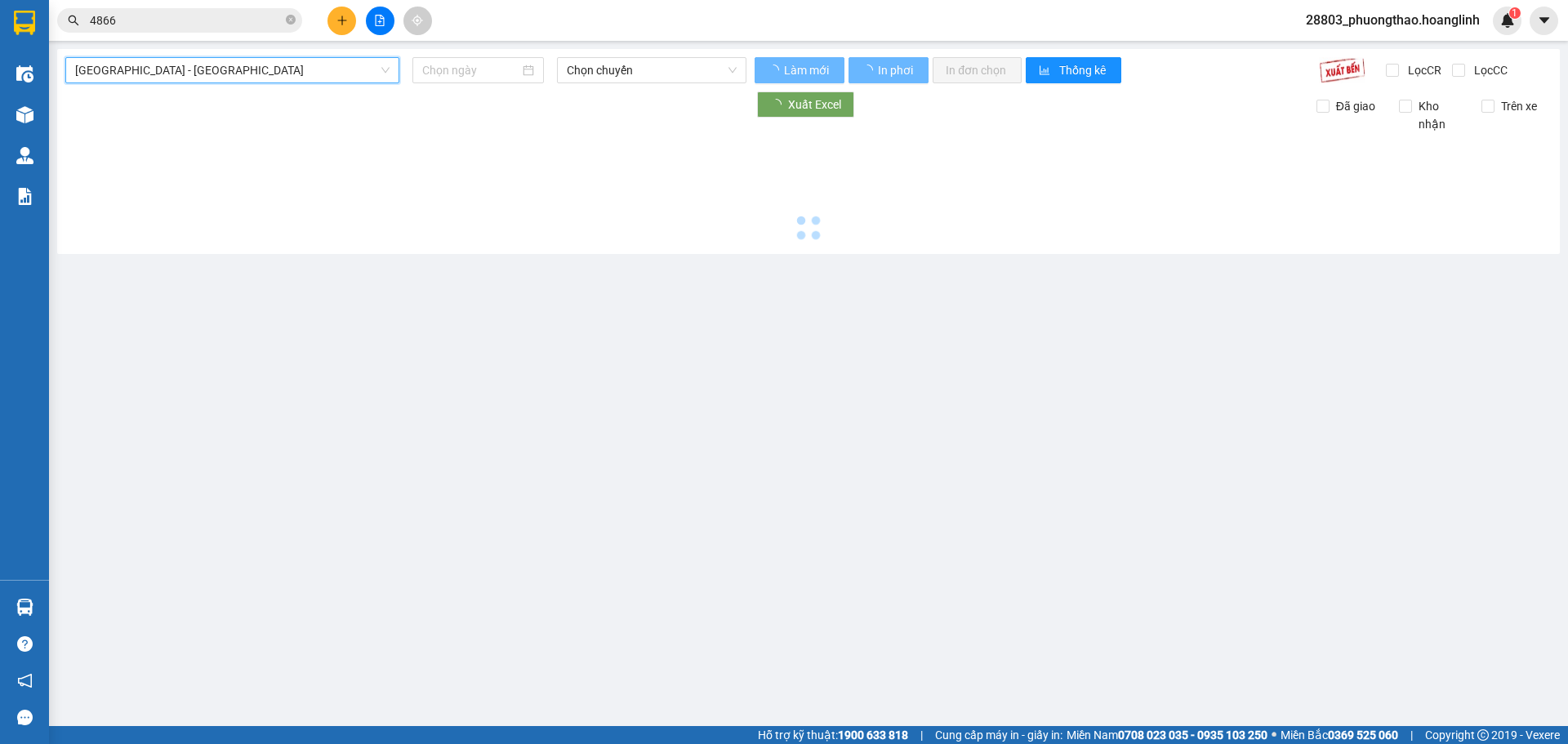
type input "[DATE]"
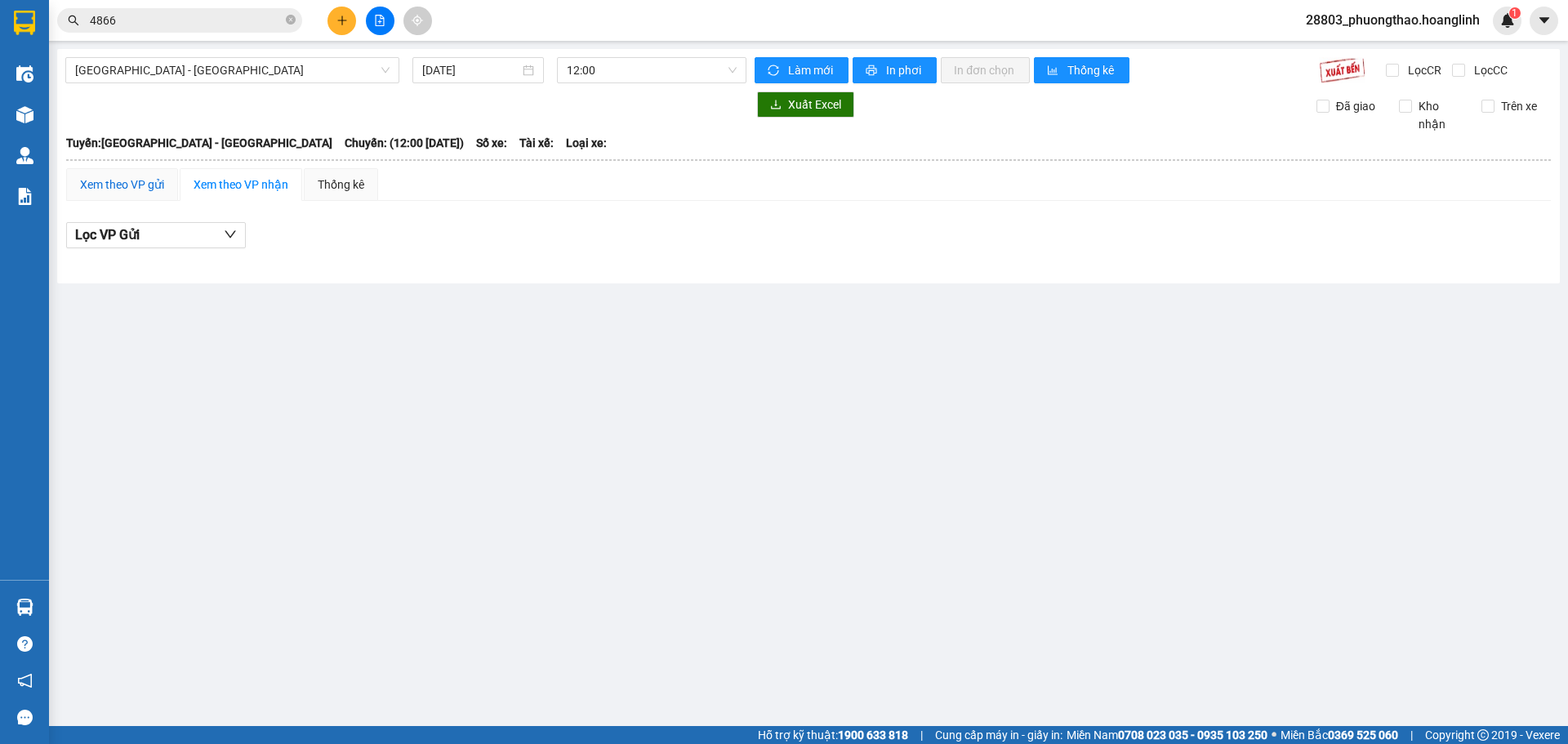
click at [136, 189] on div "Xem theo VP gửi" at bounding box center [122, 184] width 84 height 18
click at [610, 72] on span "12:00" at bounding box center [651, 70] width 170 height 24
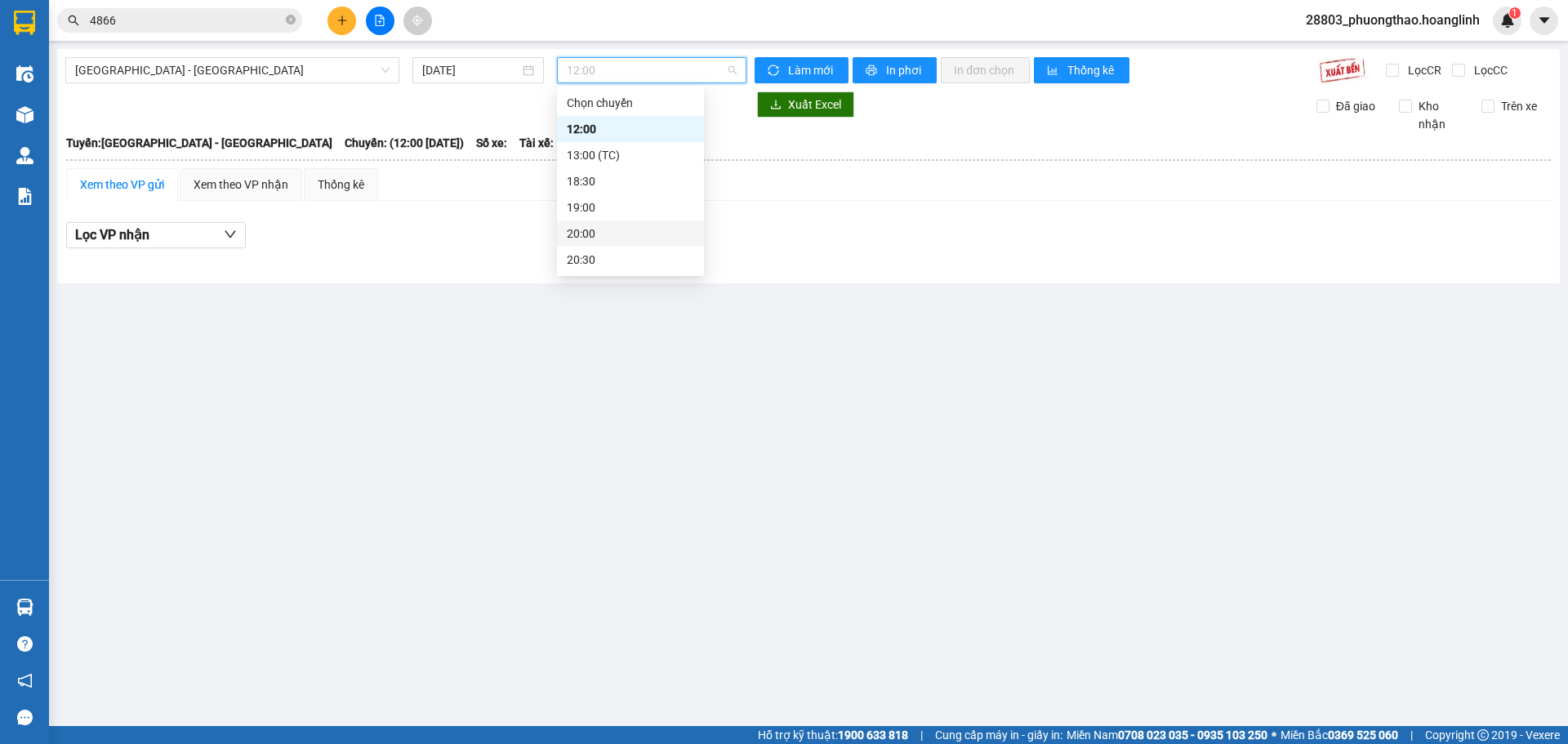
click at [589, 231] on div "20:00" at bounding box center [630, 233] width 127 height 18
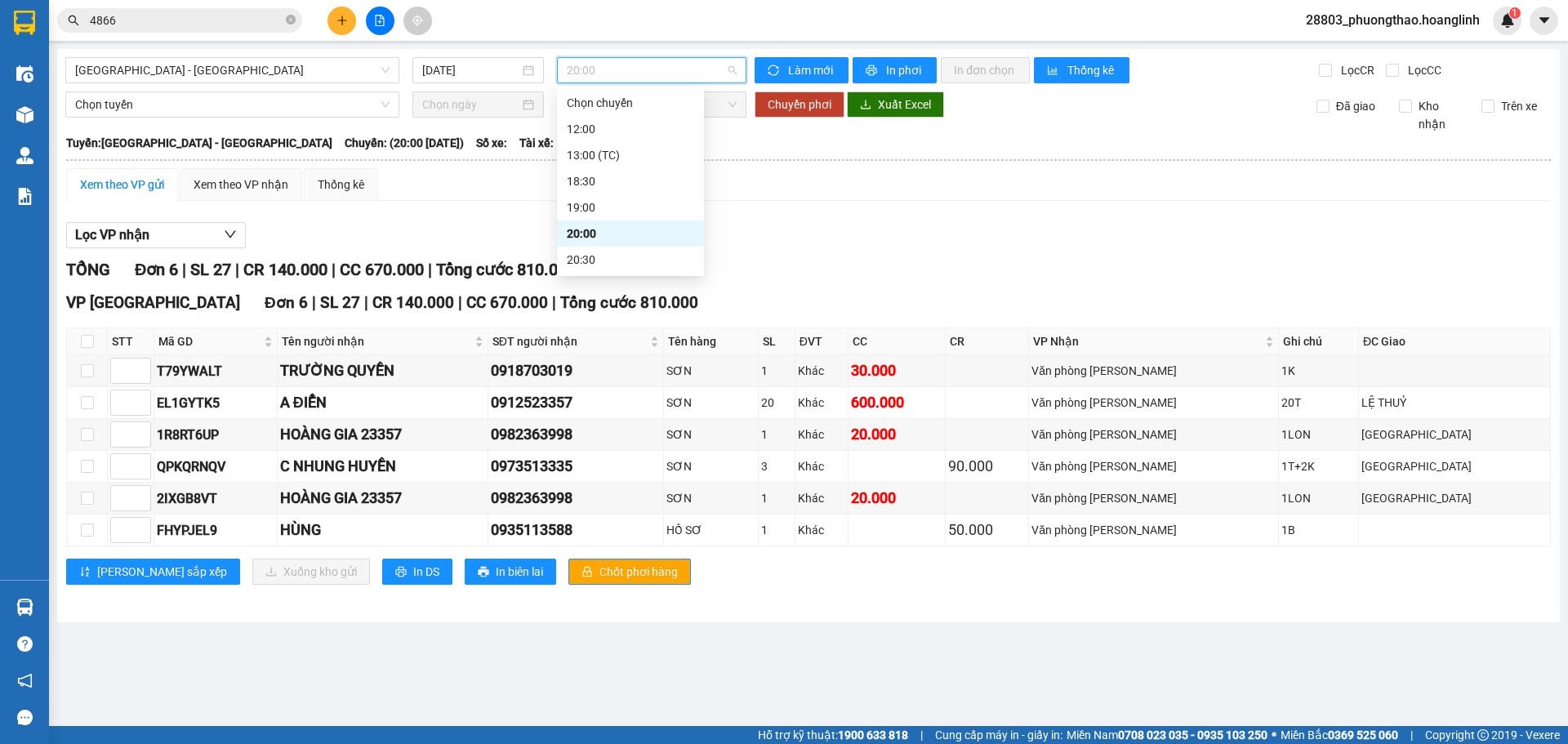
click at [638, 77] on span "20:00" at bounding box center [651, 70] width 170 height 24
click at [609, 264] on div "20:30" at bounding box center [630, 259] width 127 height 18
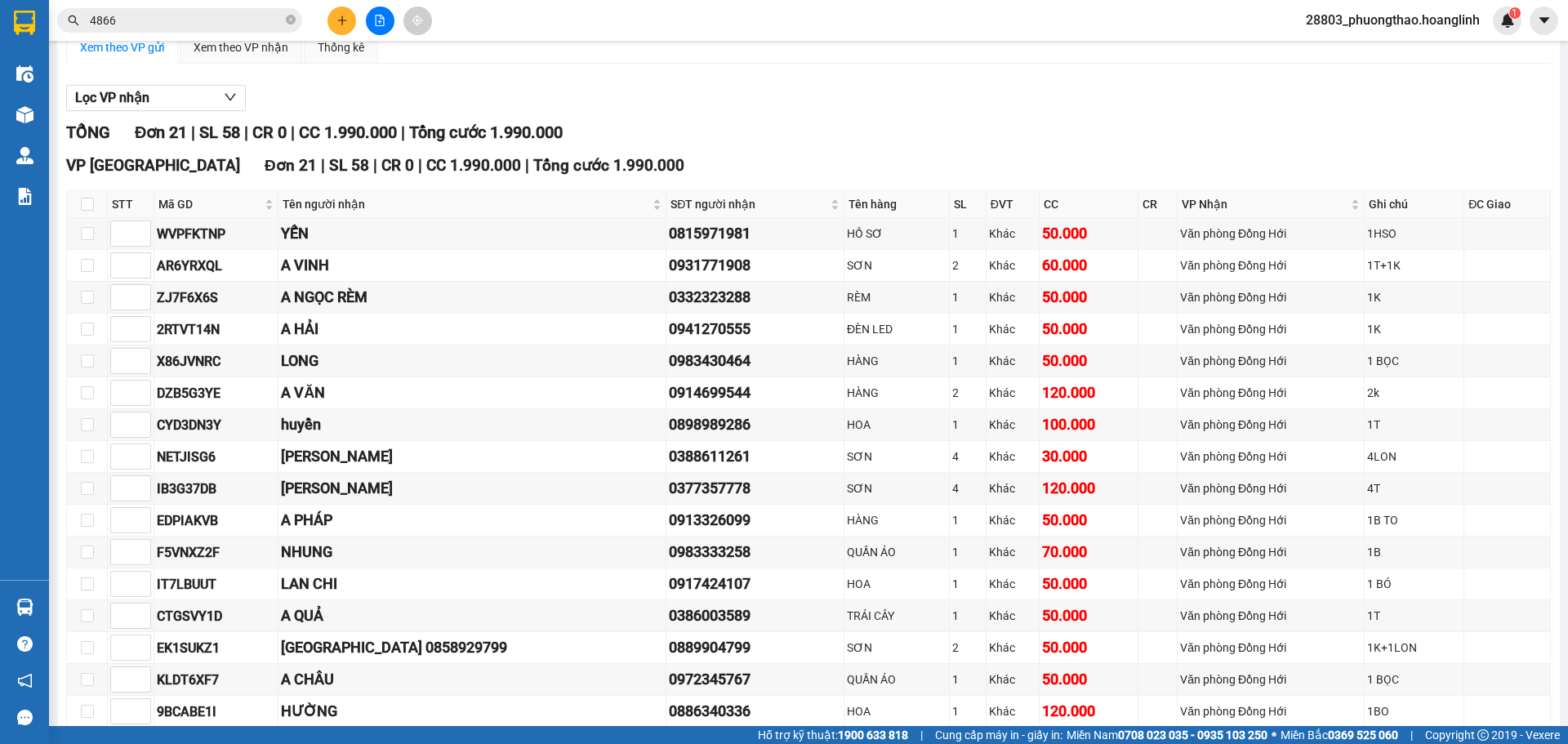
scroll to position [382, 0]
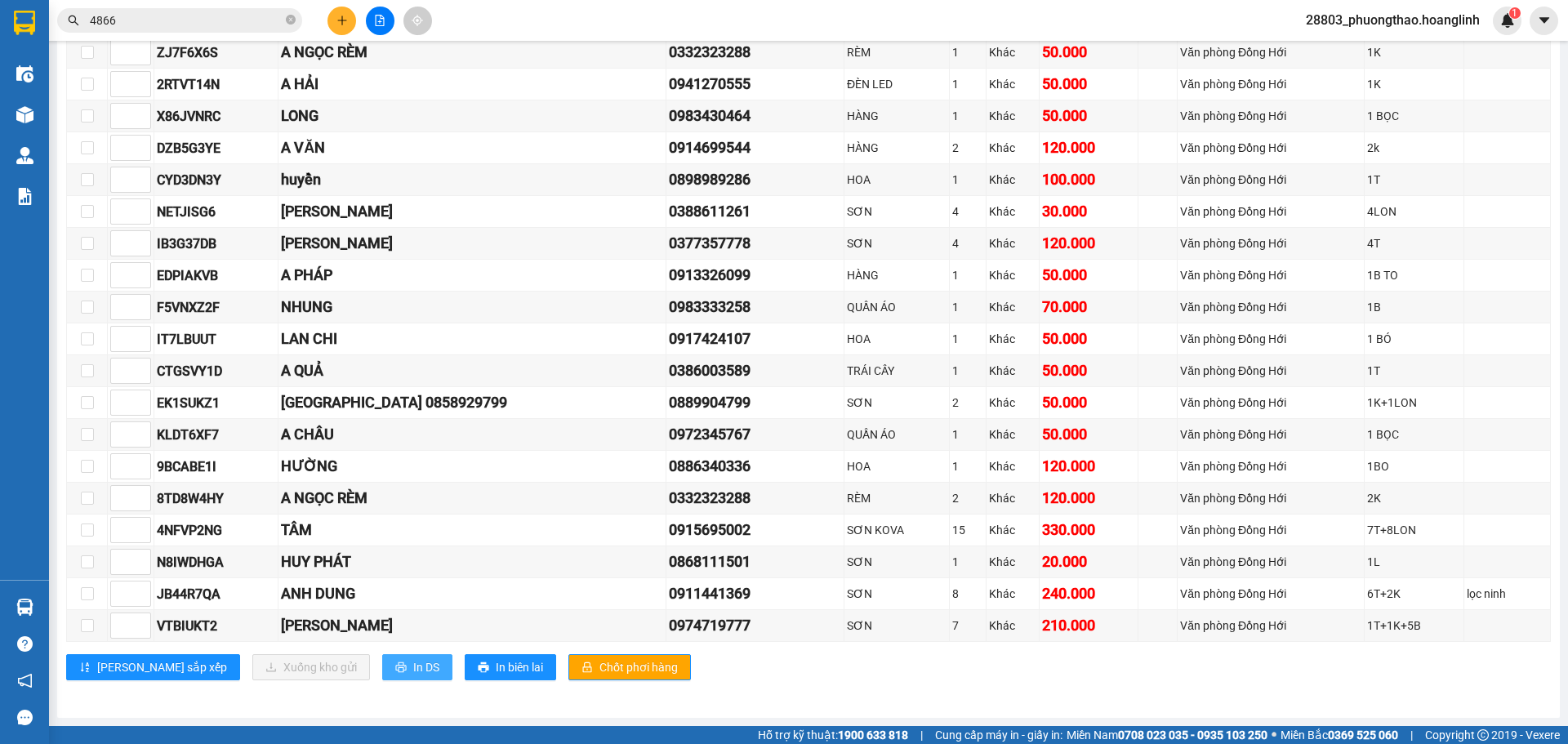
click at [382, 665] on button "In DS" at bounding box center [416, 667] width 70 height 26
